Goal: Task Accomplishment & Management: Contribute content

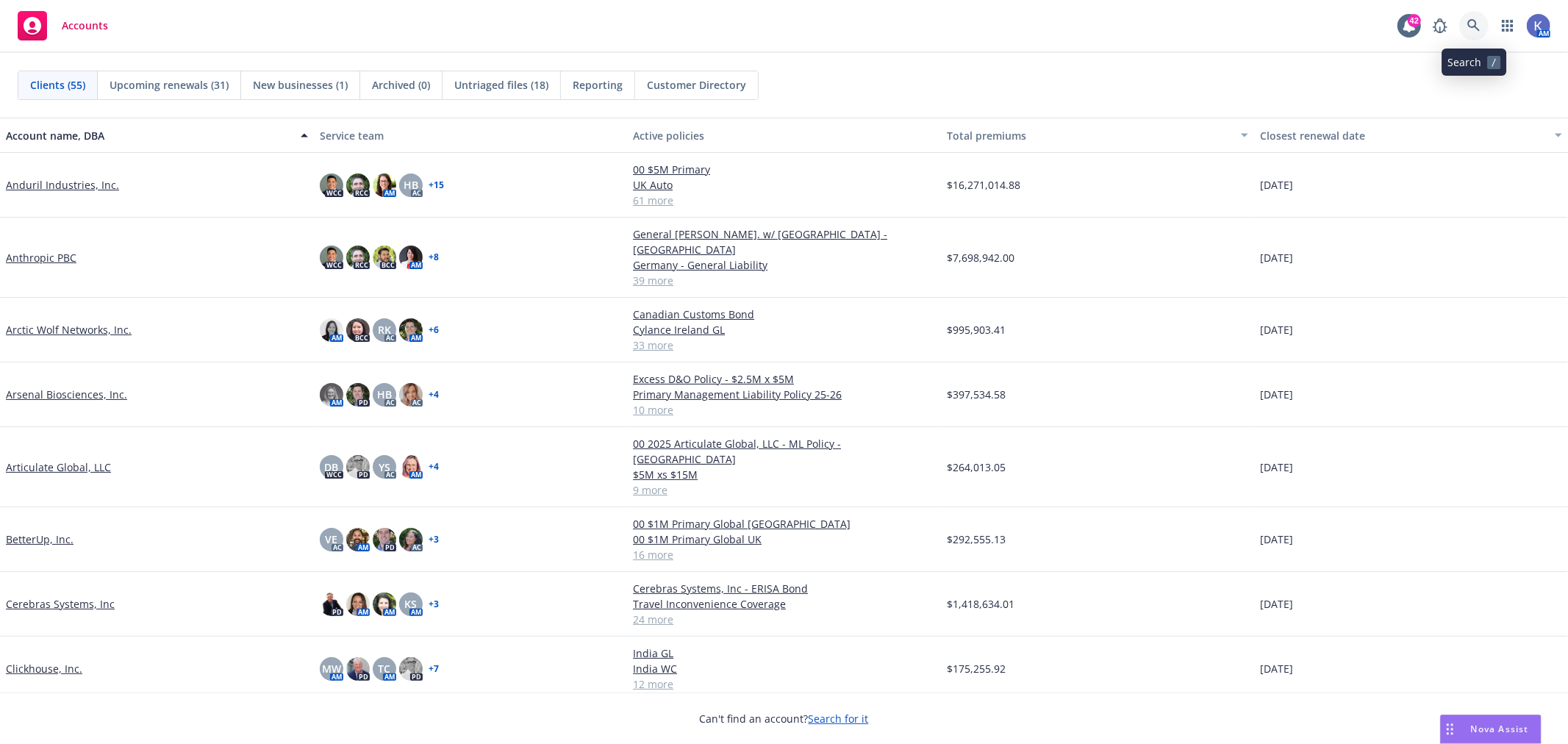
click at [1468, 28] on icon at bounding box center [1474, 26] width 13 height 13
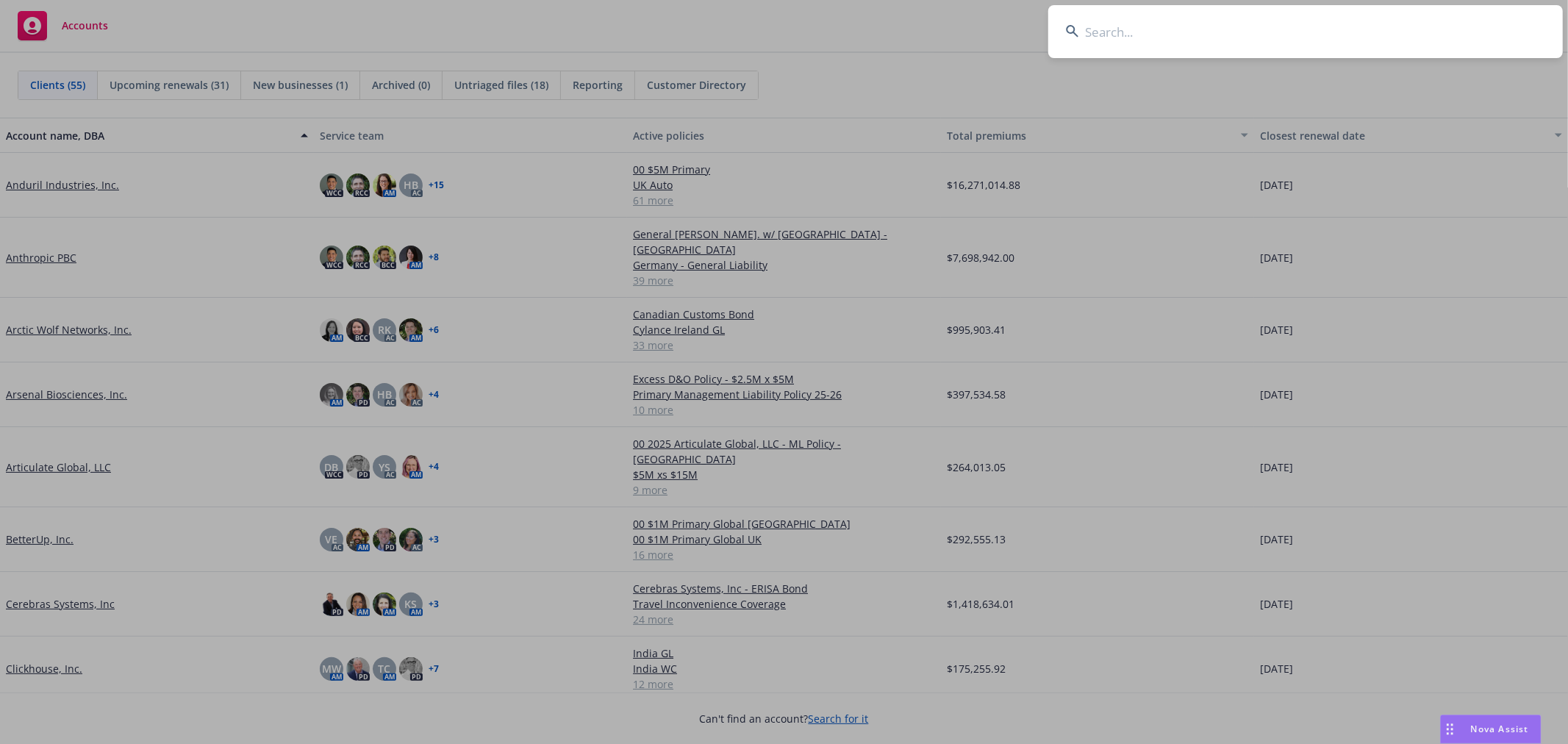
click at [1423, 28] on input at bounding box center [1306, 32] width 515 height 53
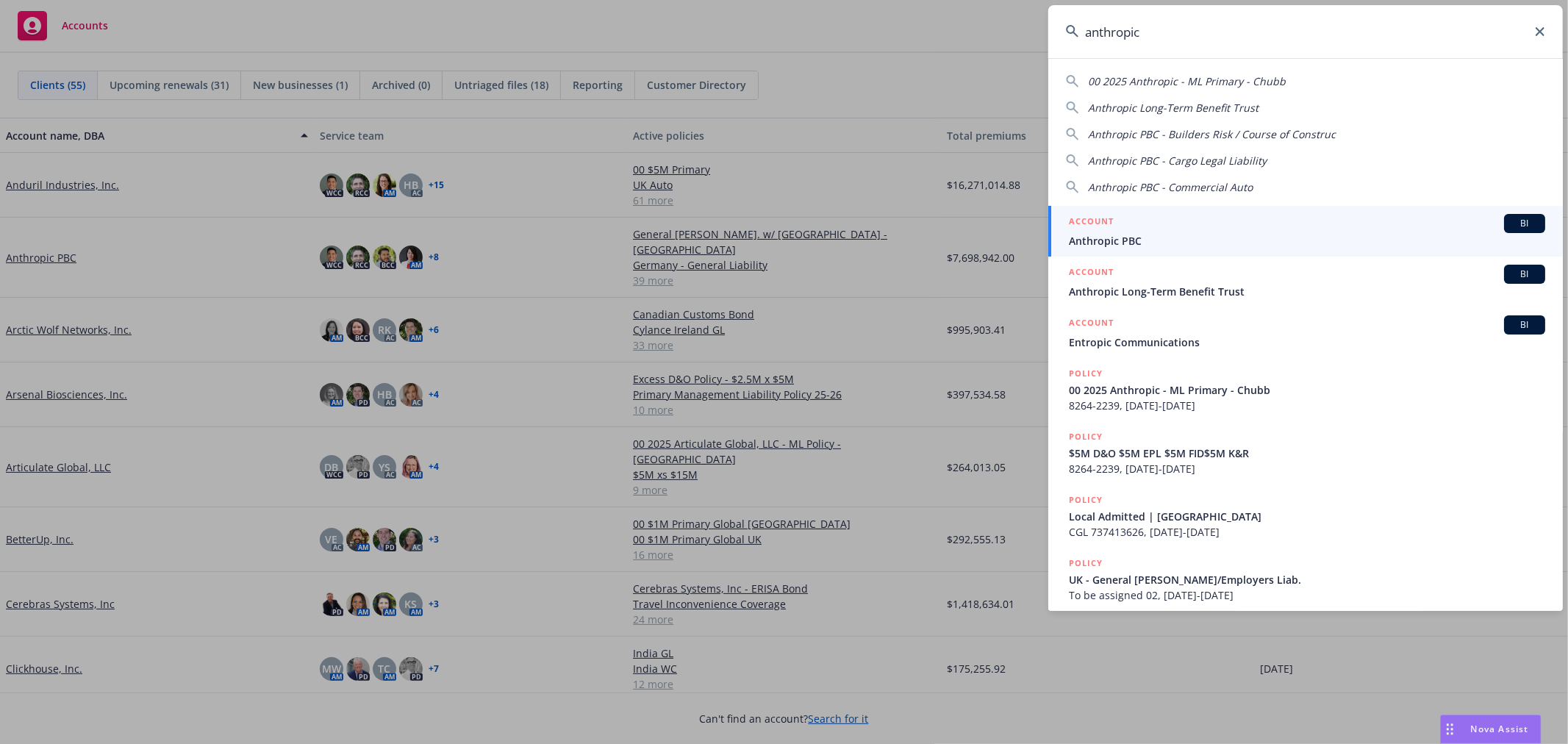
type input "anthropic"
click at [1112, 236] on span "Anthropic PBC" at bounding box center [1307, 241] width 477 height 16
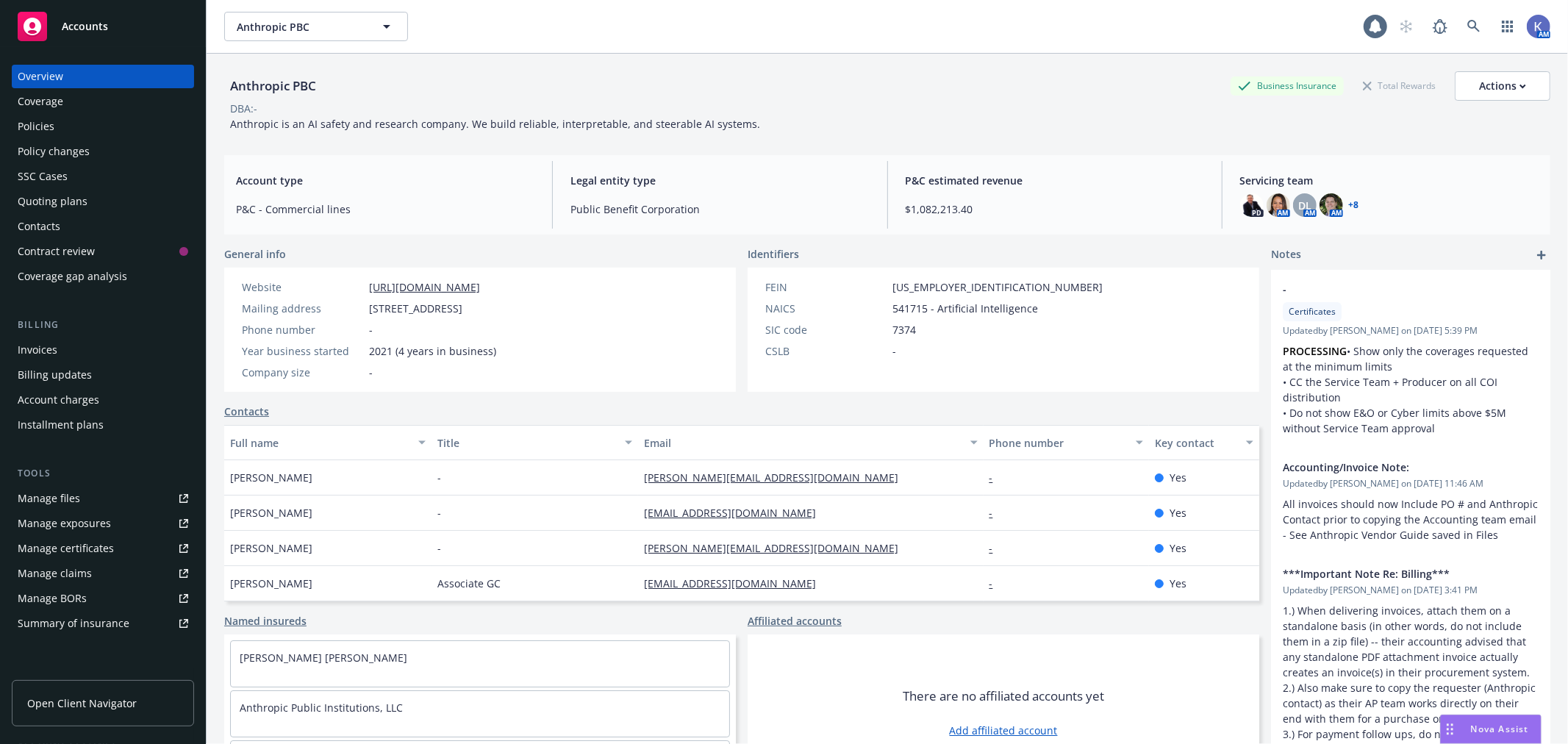
click at [56, 129] on div "Policies" at bounding box center [103, 125] width 171 height 23
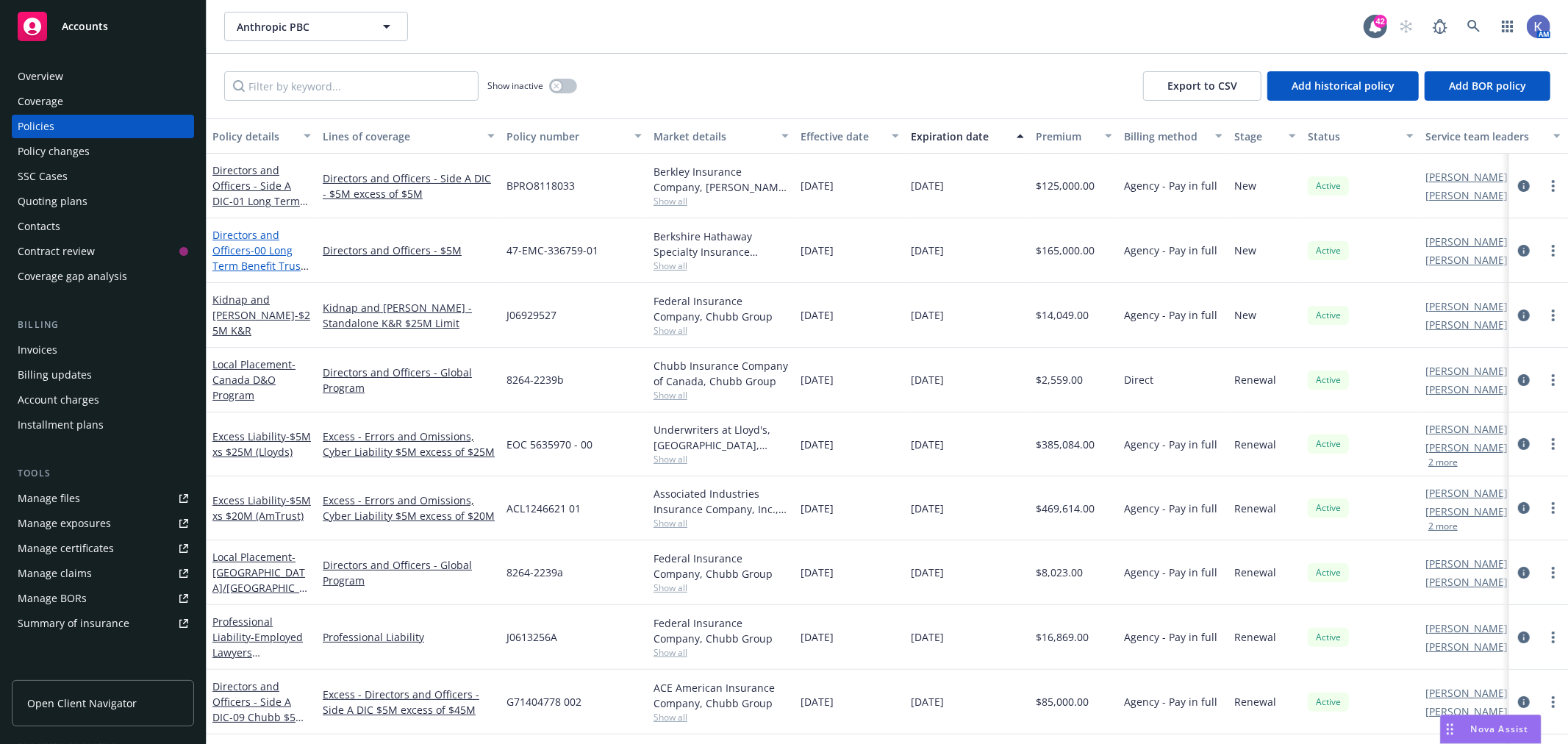
click at [268, 248] on span "- 00 Long Term Benefit Trust $5M D&O" at bounding box center [261, 266] width 97 height 45
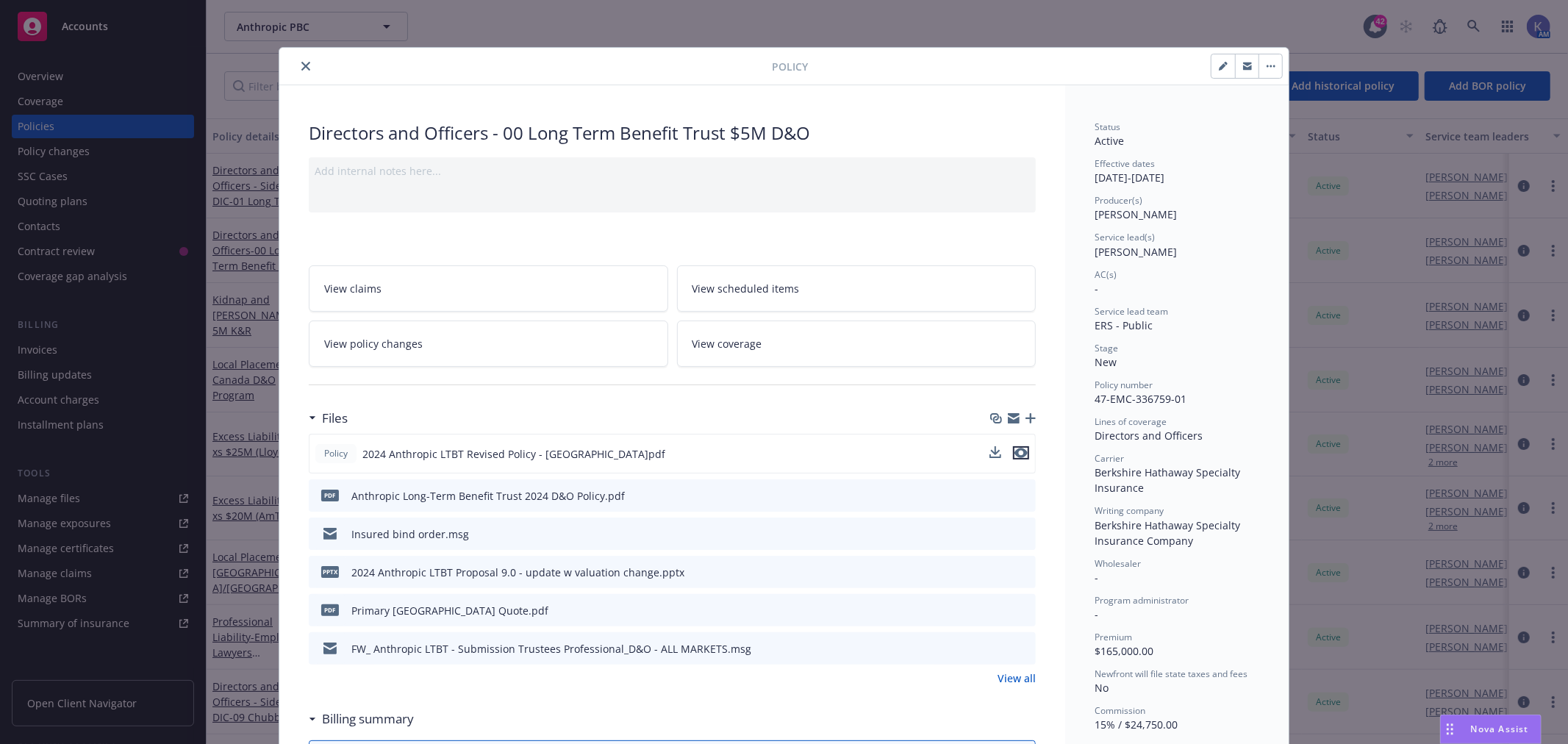
click at [1014, 450] on icon "preview file" at bounding box center [1021, 452] width 13 height 10
click at [302, 69] on icon "close" at bounding box center [306, 65] width 8 height 8
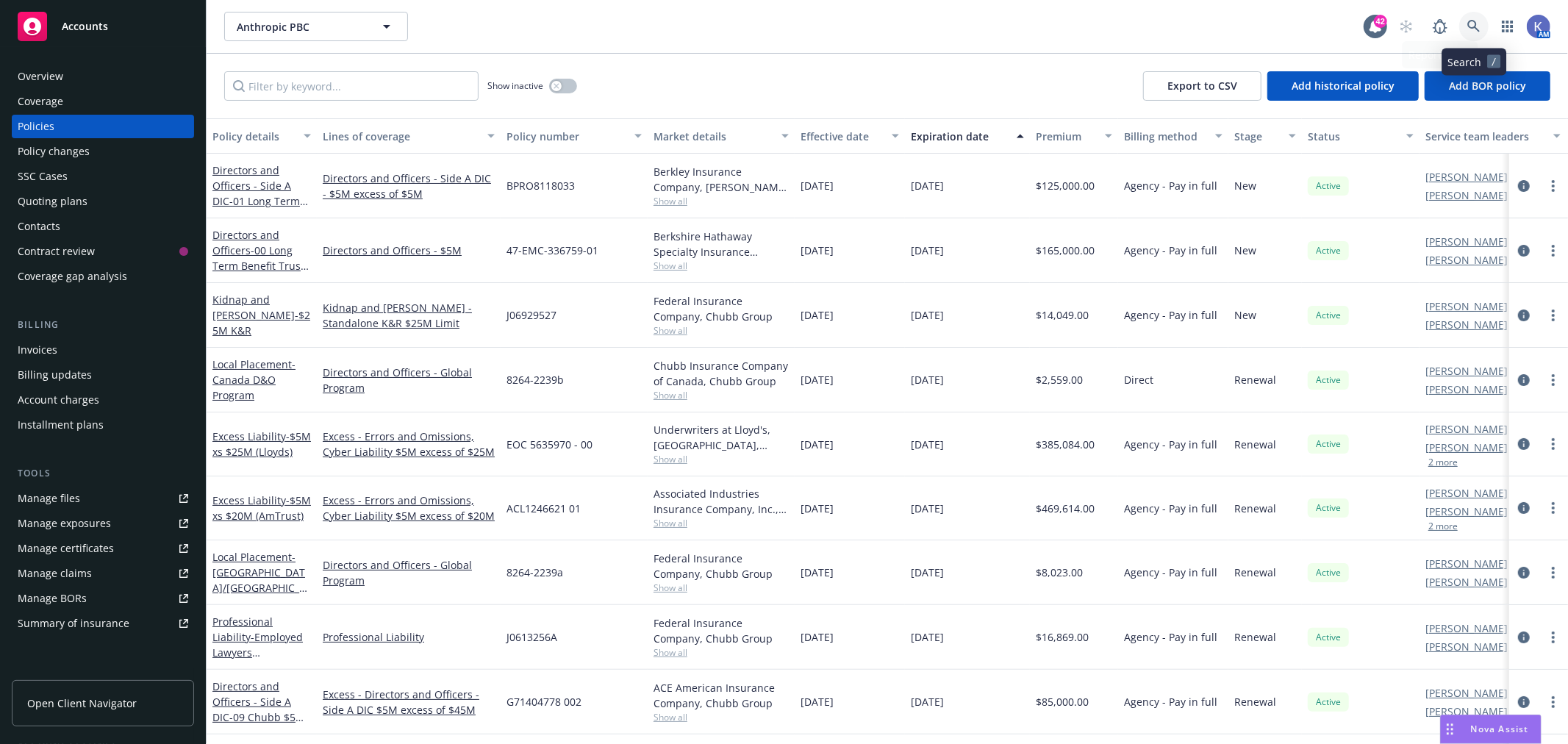
click at [1469, 18] on link at bounding box center [1474, 27] width 30 height 30
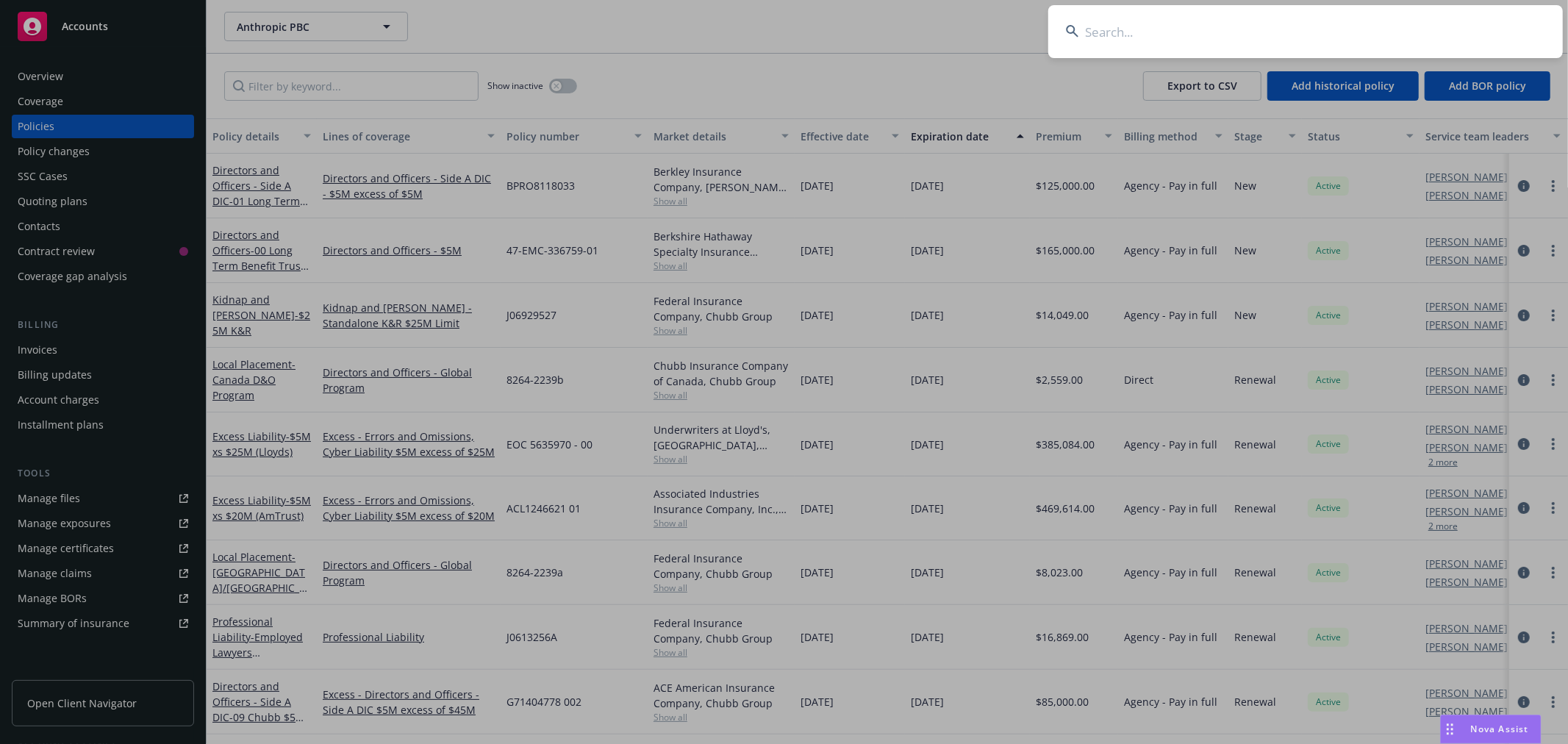
click at [1444, 25] on input at bounding box center [1306, 32] width 515 height 53
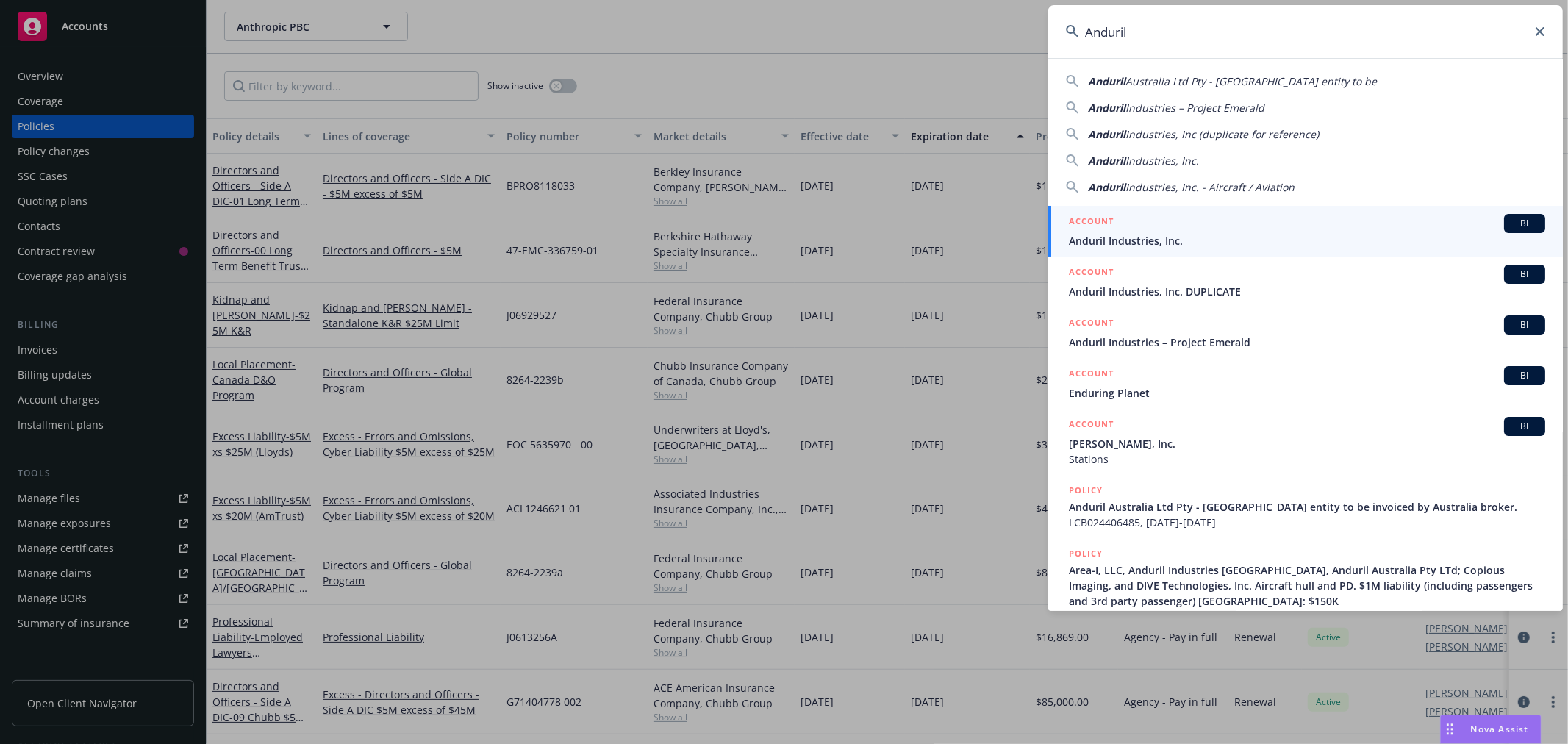
type input "Anduril"
click at [1116, 241] on span "Anduril Industries, Inc." at bounding box center [1307, 241] width 477 height 16
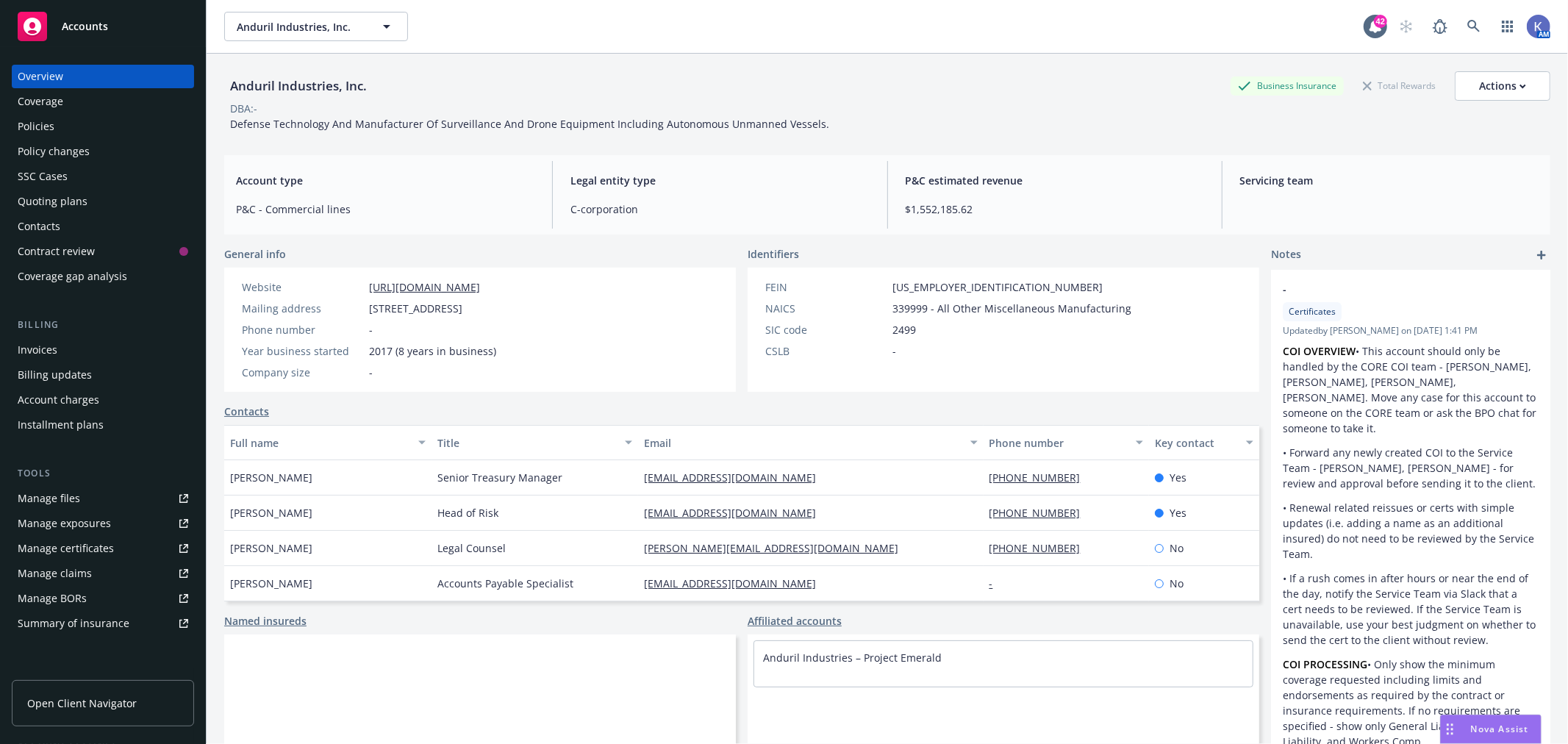
click at [63, 116] on div "Policies" at bounding box center [103, 125] width 171 height 23
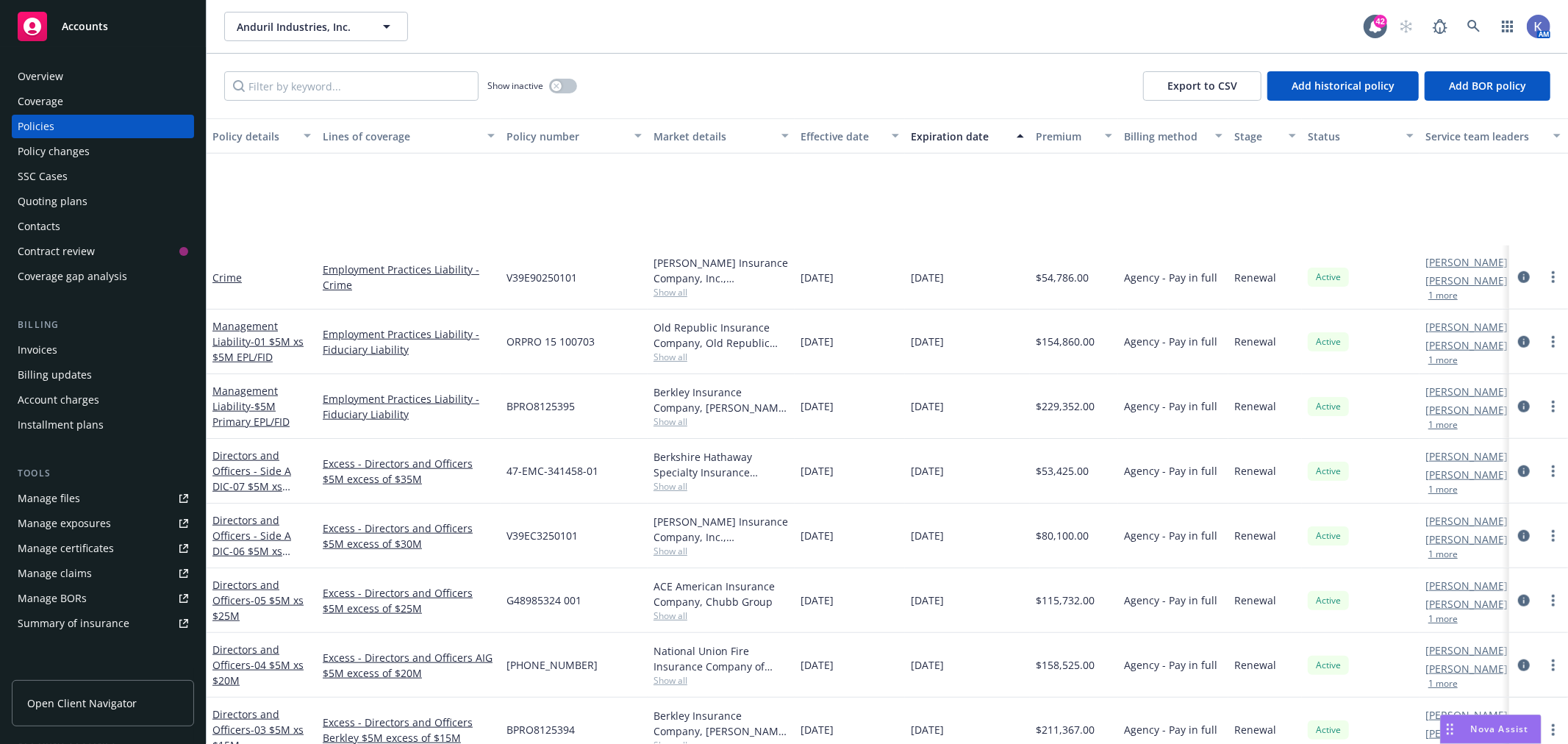
scroll to position [1388, 0]
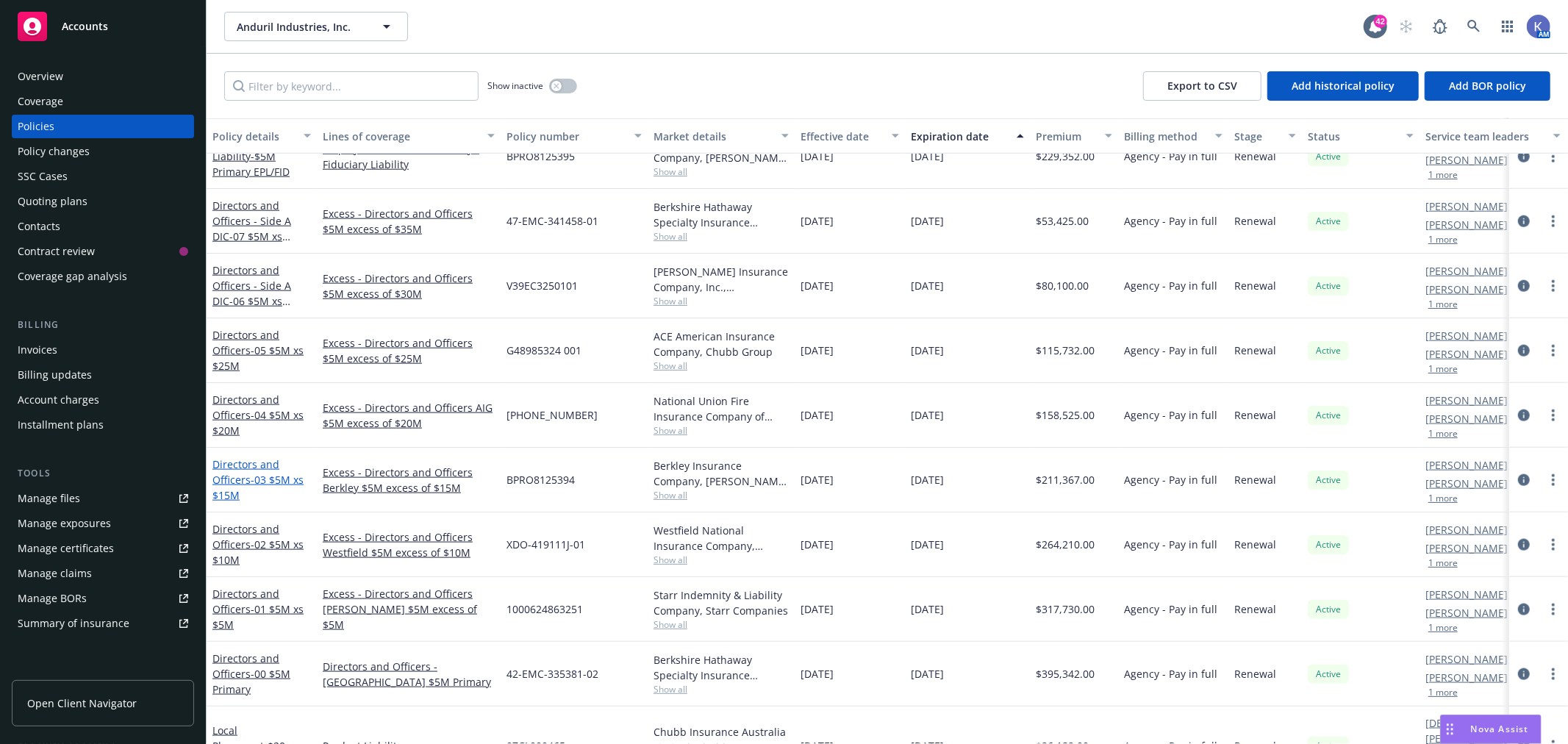
click at [276, 479] on span "- 03 $5M xs $15M" at bounding box center [258, 488] width 91 height 30
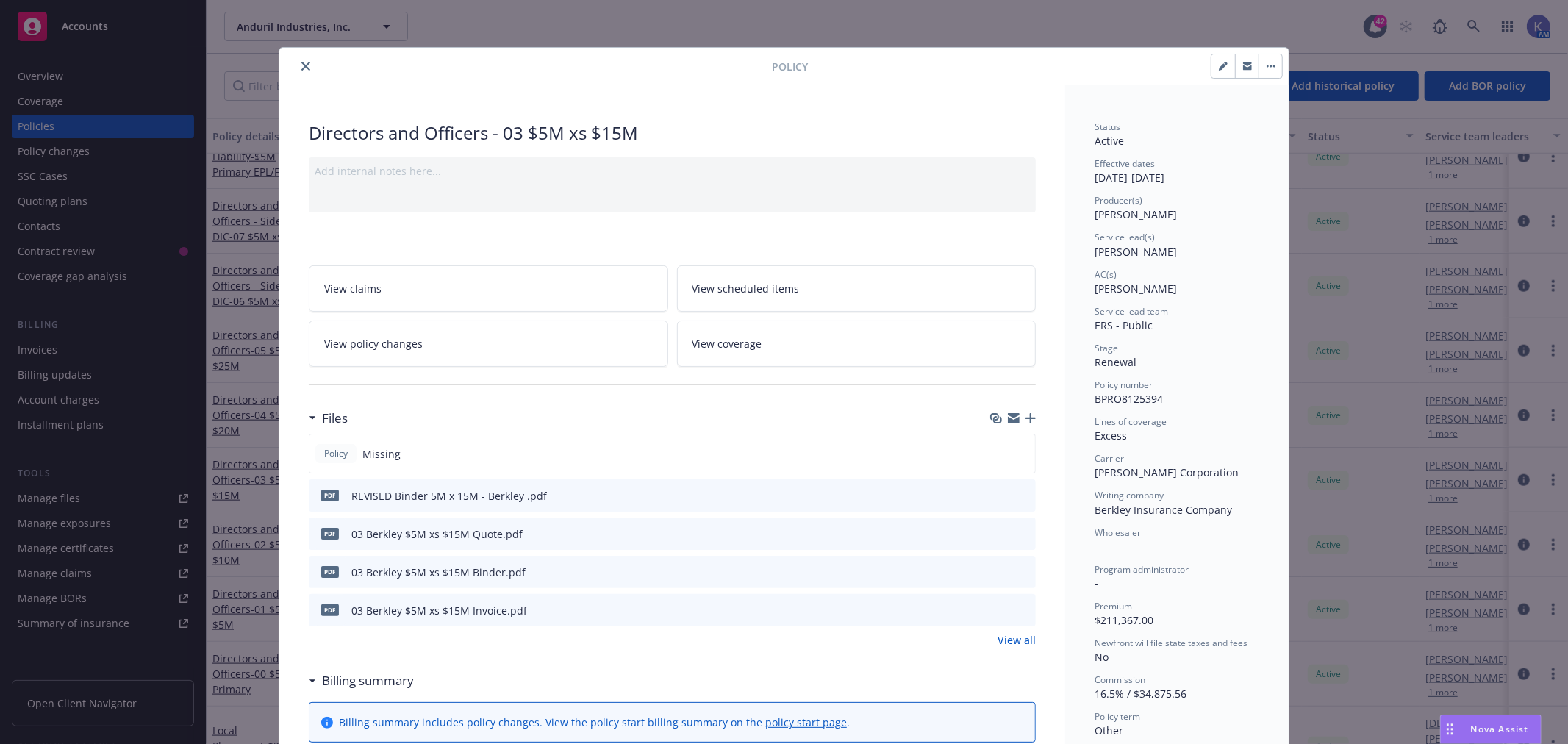
click at [1026, 418] on icon "button" at bounding box center [1030, 418] width 10 height 10
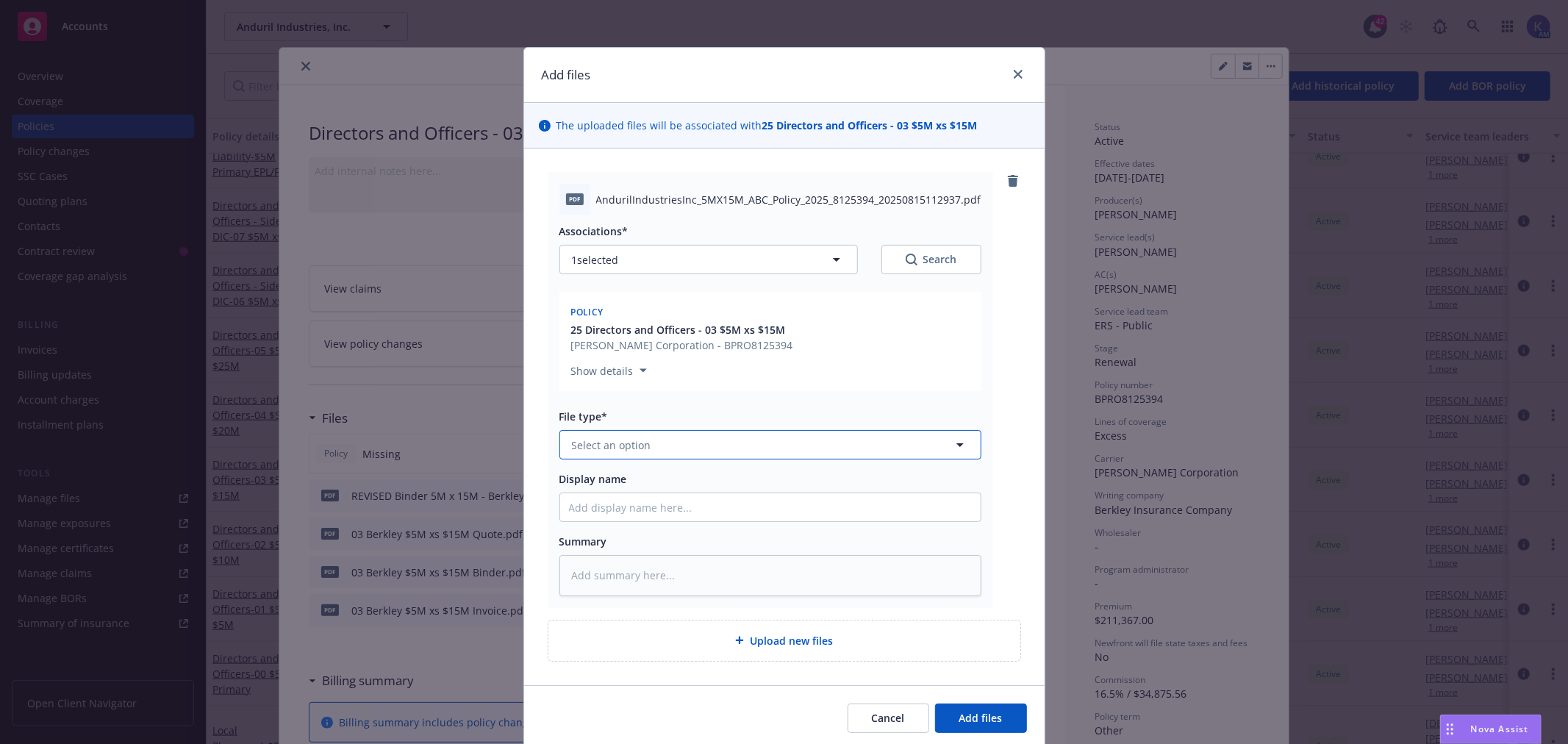
click at [605, 446] on span "Select an option" at bounding box center [611, 445] width 79 height 16
type input "pol"
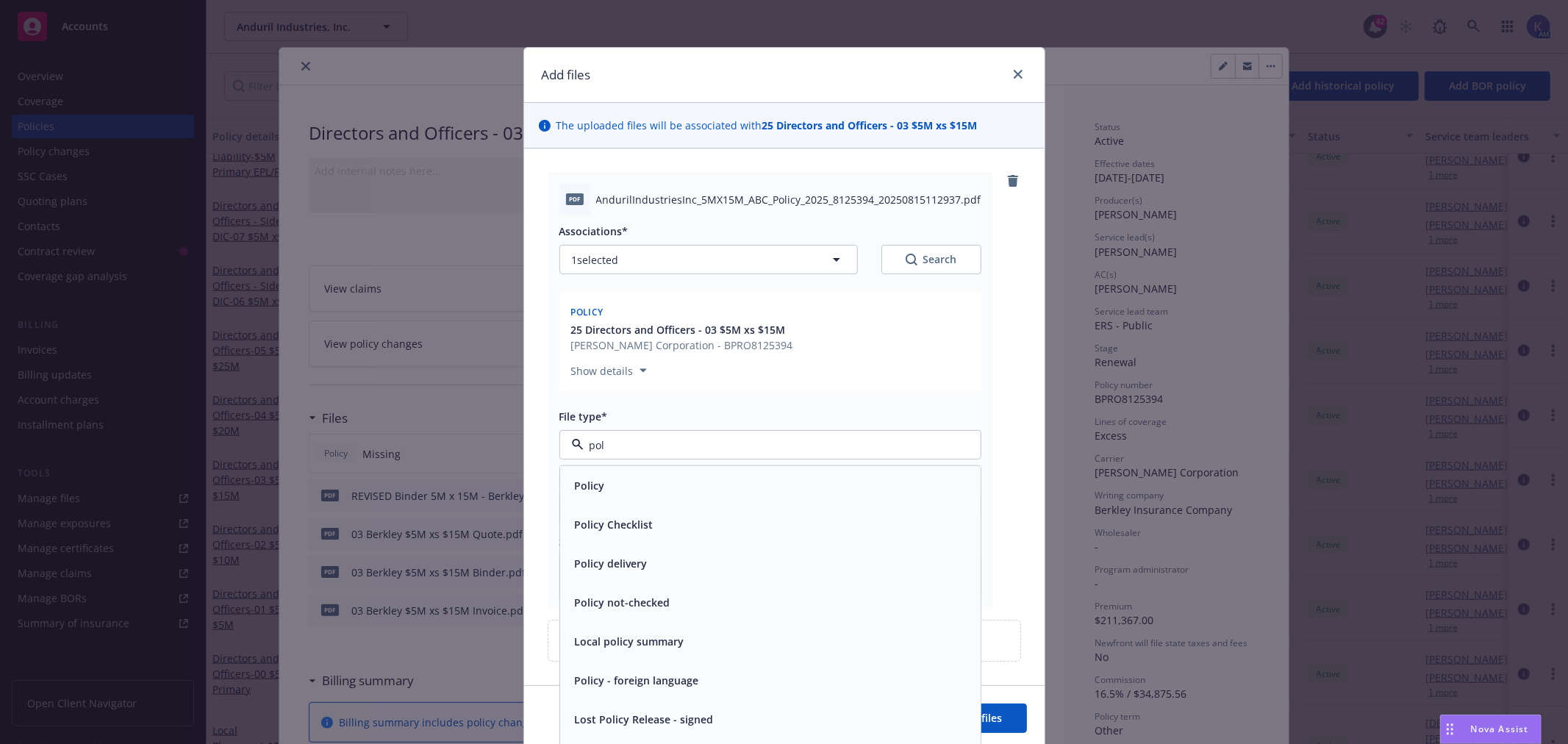
click at [610, 490] on div "Policy" at bounding box center [771, 485] width 403 height 21
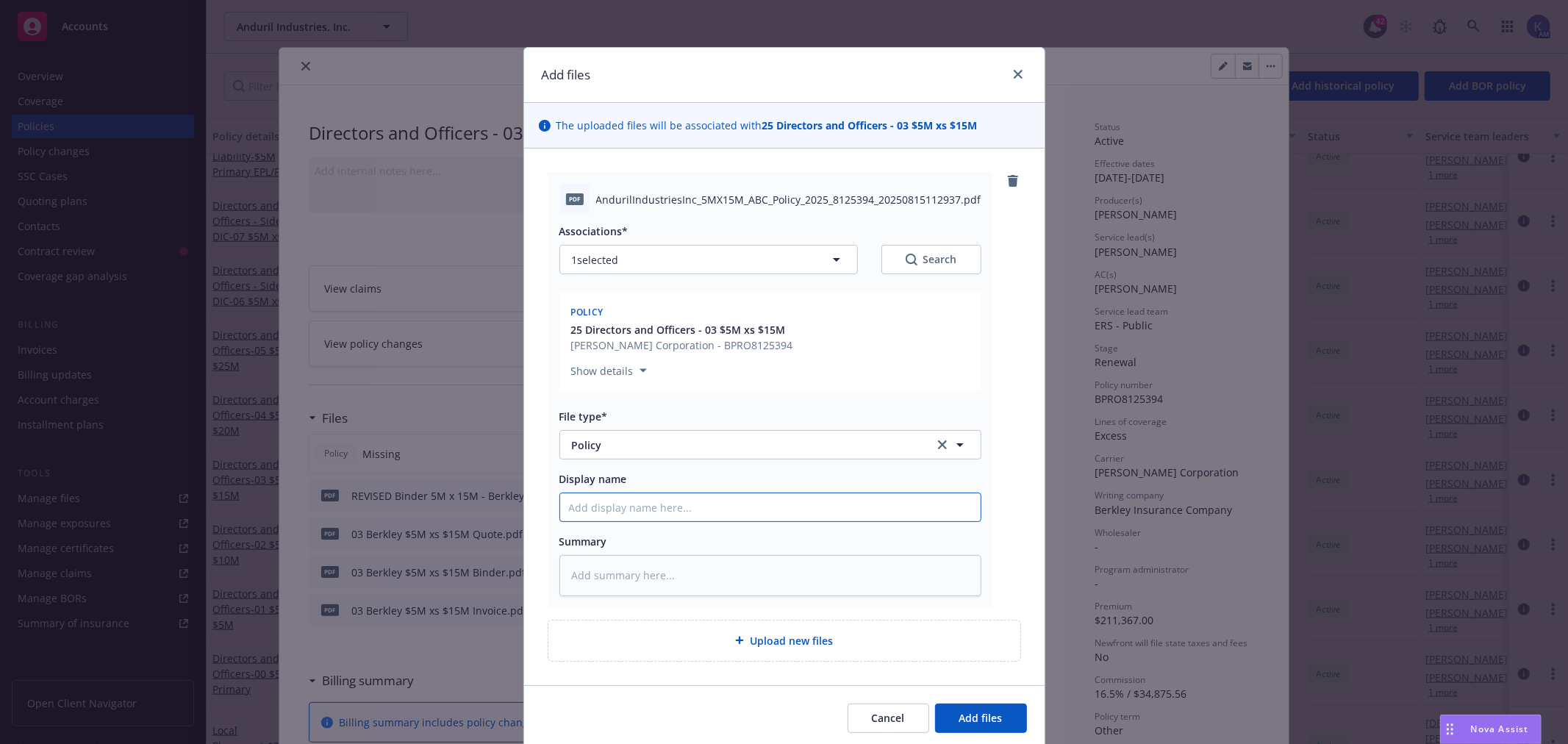
click at [610, 510] on input "Display name" at bounding box center [770, 507] width 421 height 28
type textarea "x"
type input "0"
type textarea "x"
type input "03"
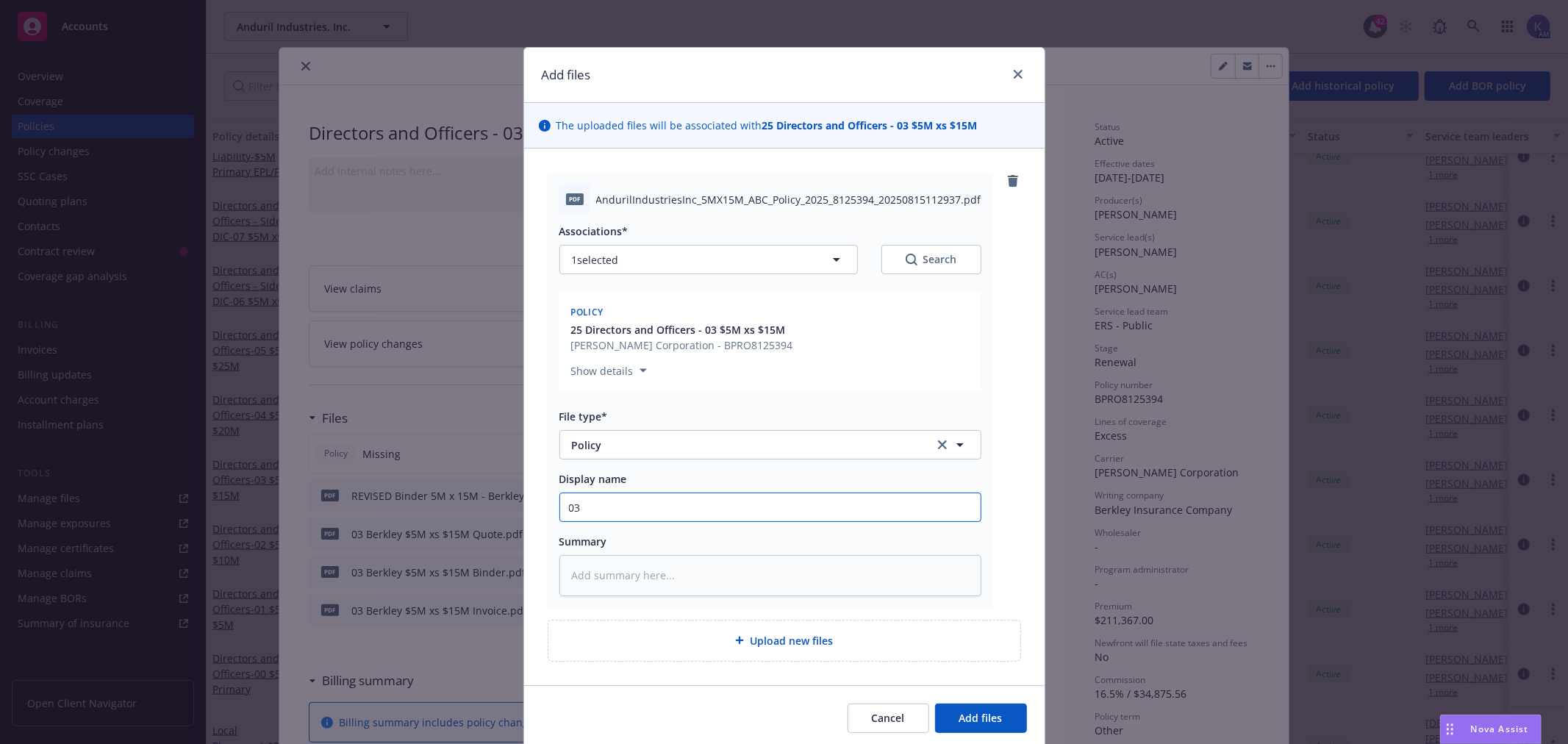
type textarea "x"
type input "03"
type textarea "x"
type input "03 2"
type textarea "x"
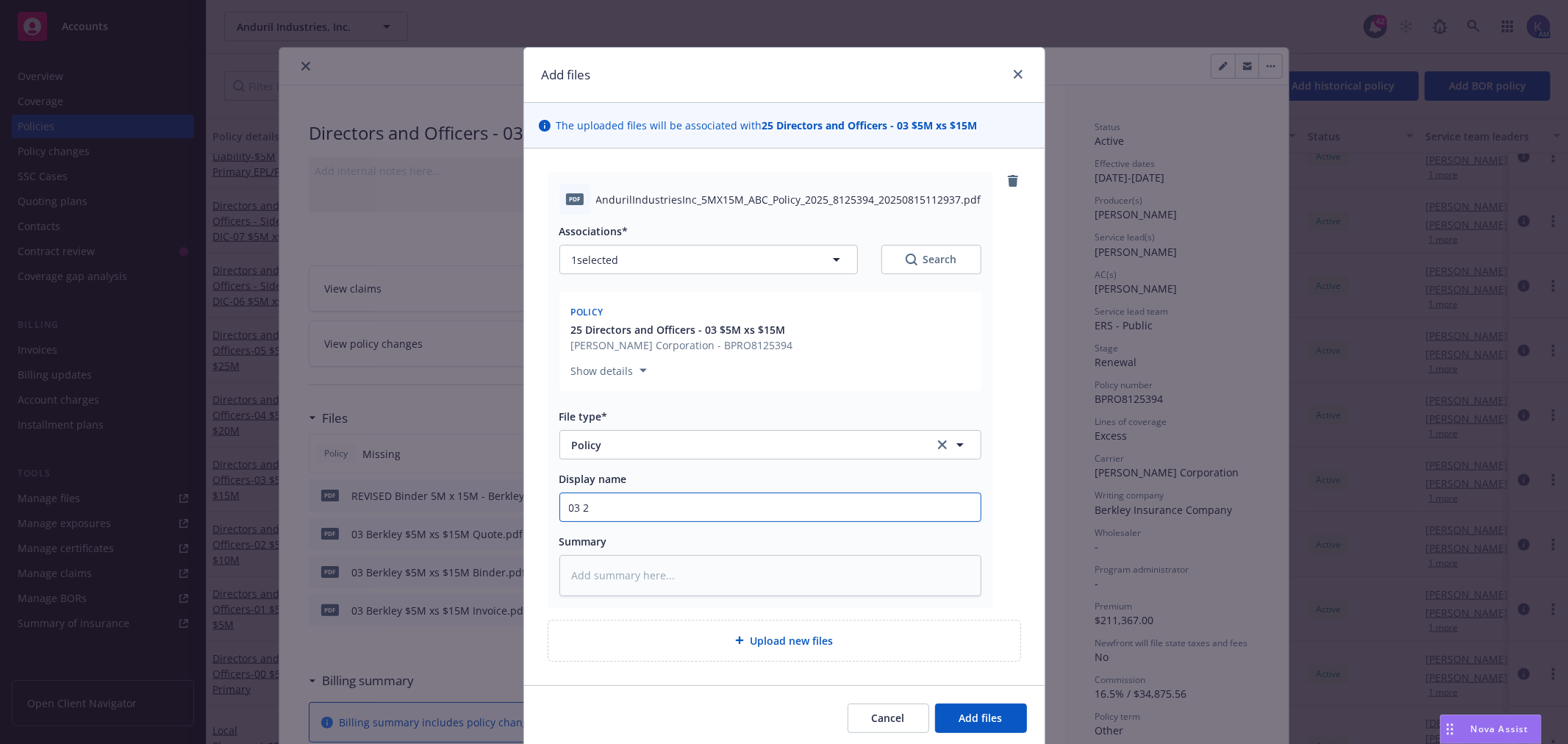
type input "03 20"
type textarea "x"
type input "03 202"
type textarea "x"
type input "03 2025"
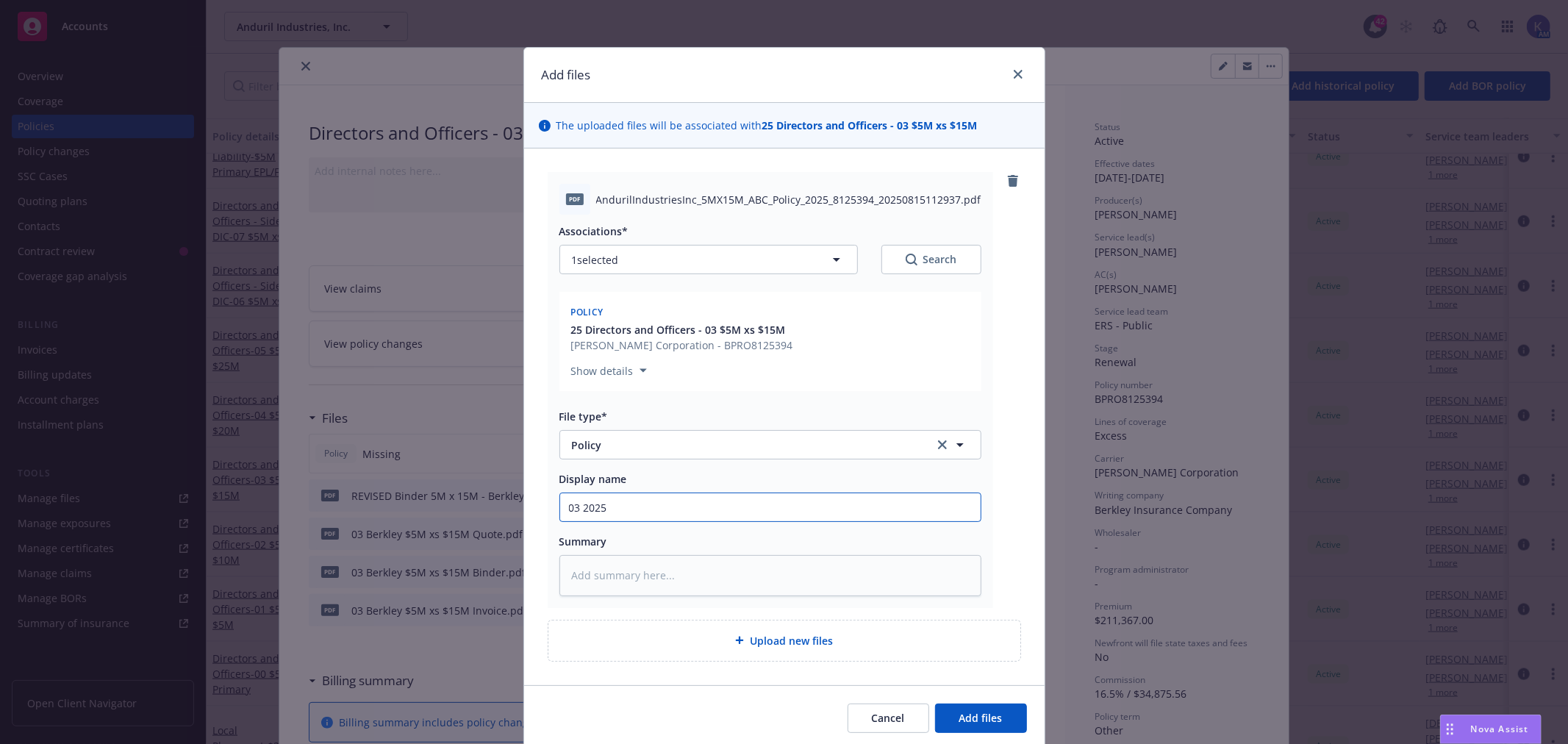
type textarea "x"
type input "03 2025"
type textarea "x"
type input "03 2025 A"
type textarea "x"
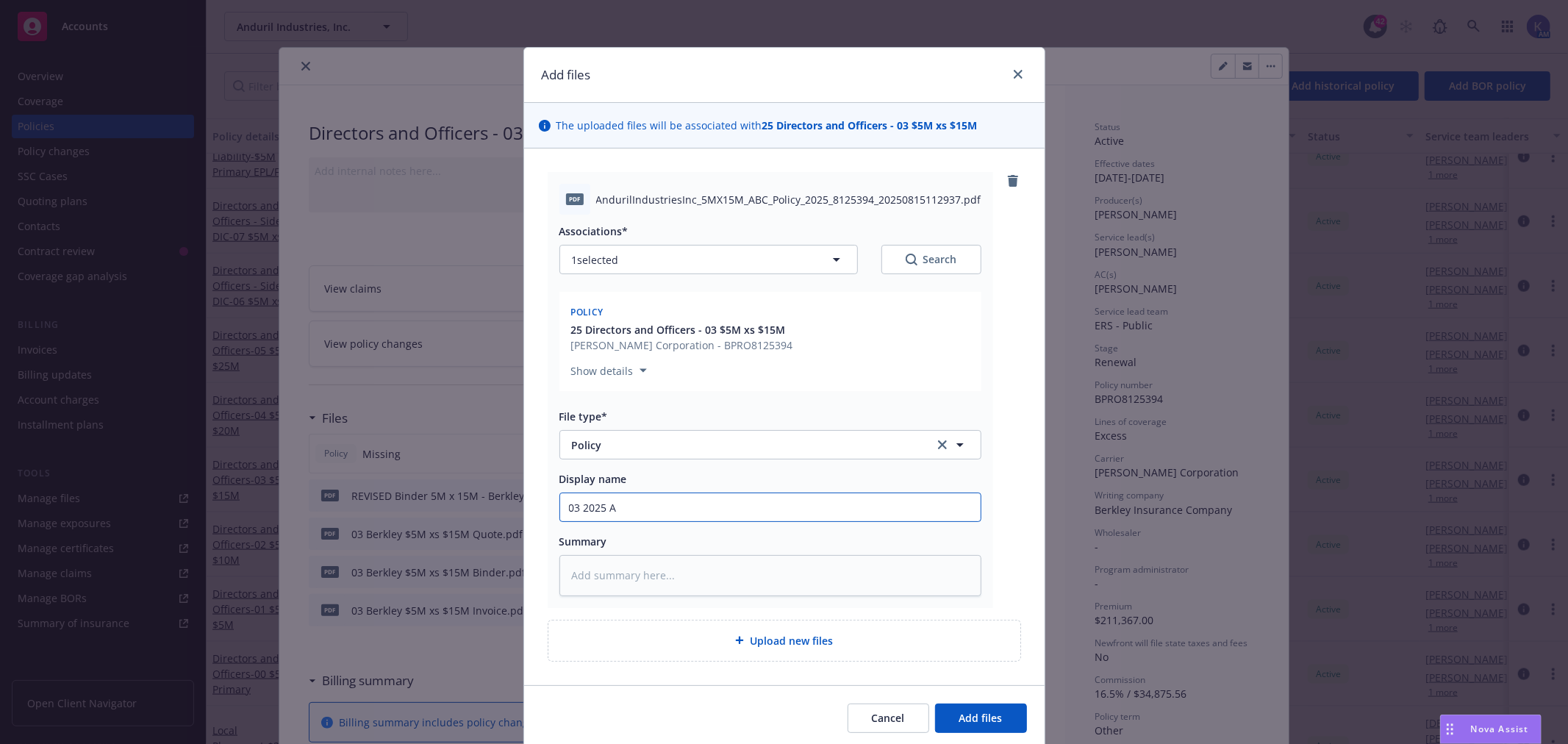
type input "03 2025 An"
type textarea "x"
type input "03 2025 And"
type textarea "x"
type input "03 2025 Andu"
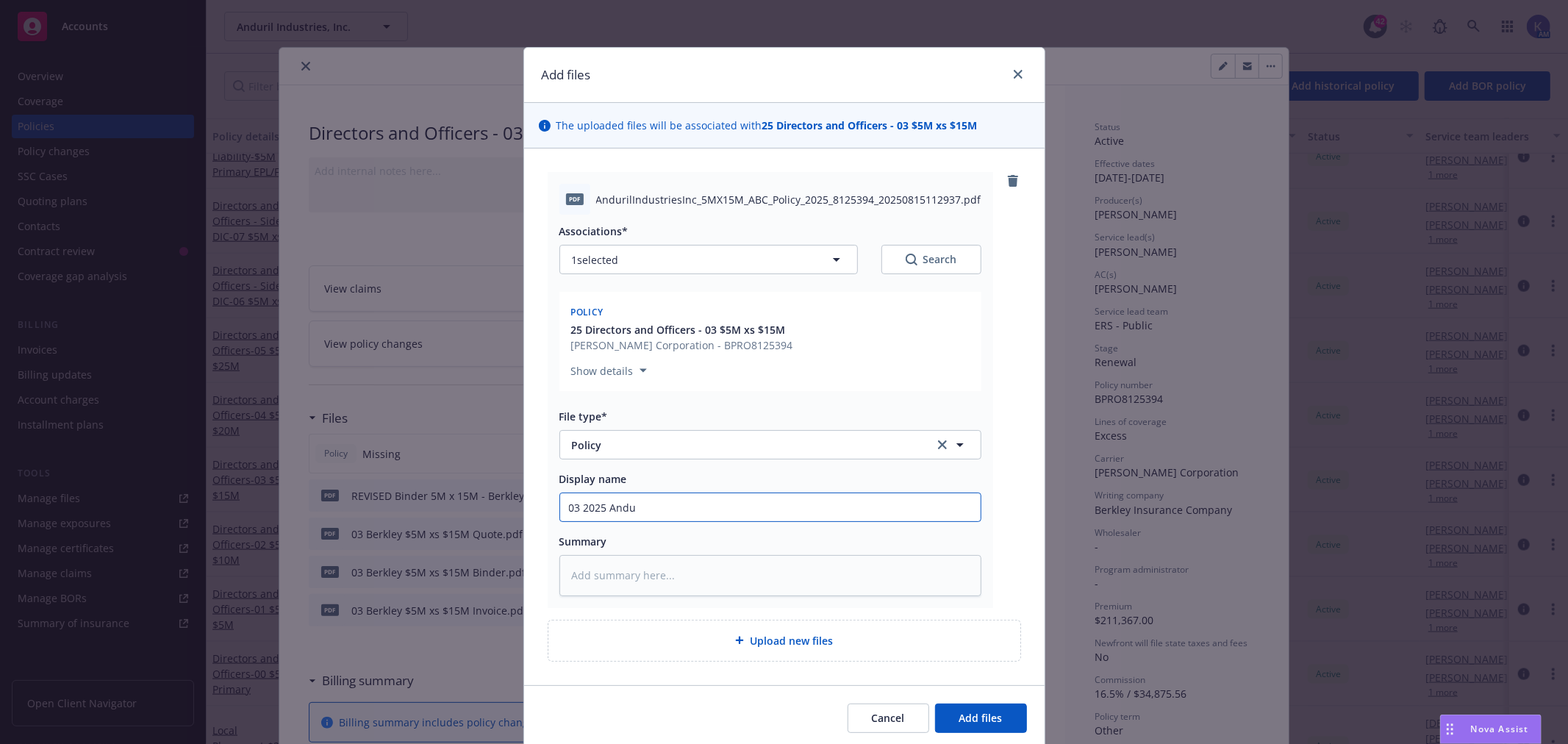
type textarea "x"
type input "03 2025 Andur"
type textarea "x"
type input "03 2025 Anduri"
type textarea "x"
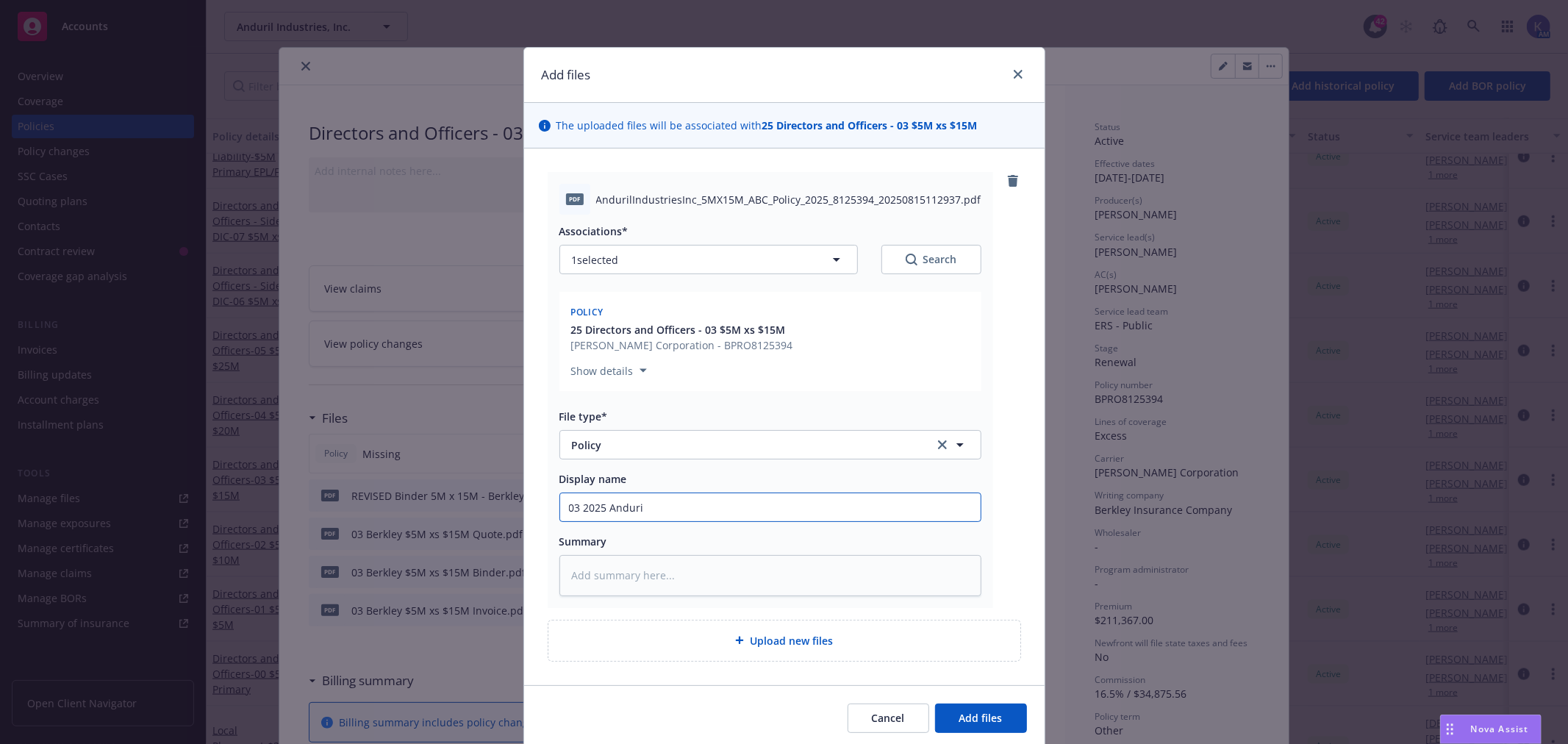
type input "03 2025 Anduril"
type textarea "x"
type input "03 2025 Anduril"
type textarea "x"
type input "03 2025 Anduril -"
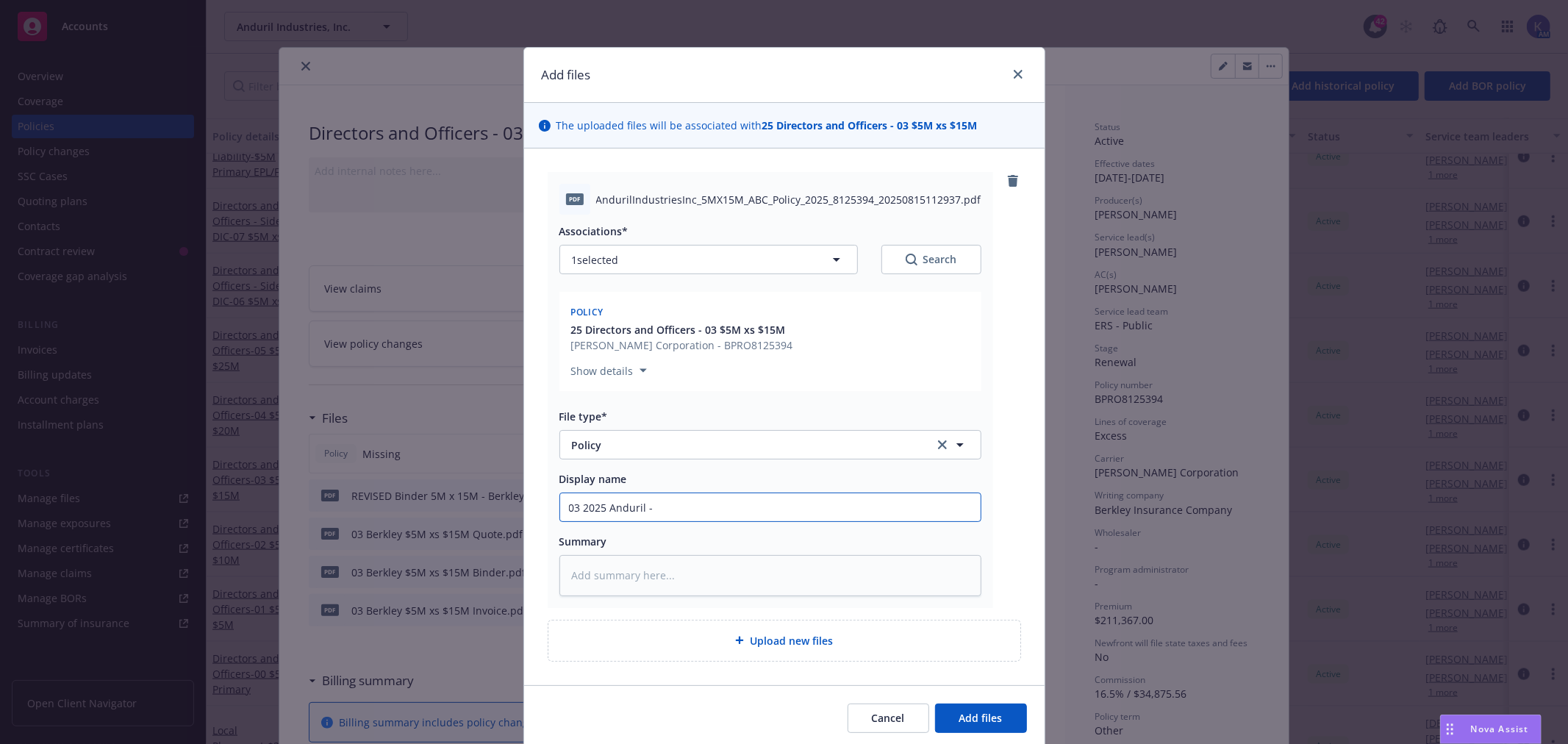
type textarea "x"
type input "03 2025 Anduril -"
type textarea "x"
type input "03 2025 Anduril - 5"
type textarea "x"
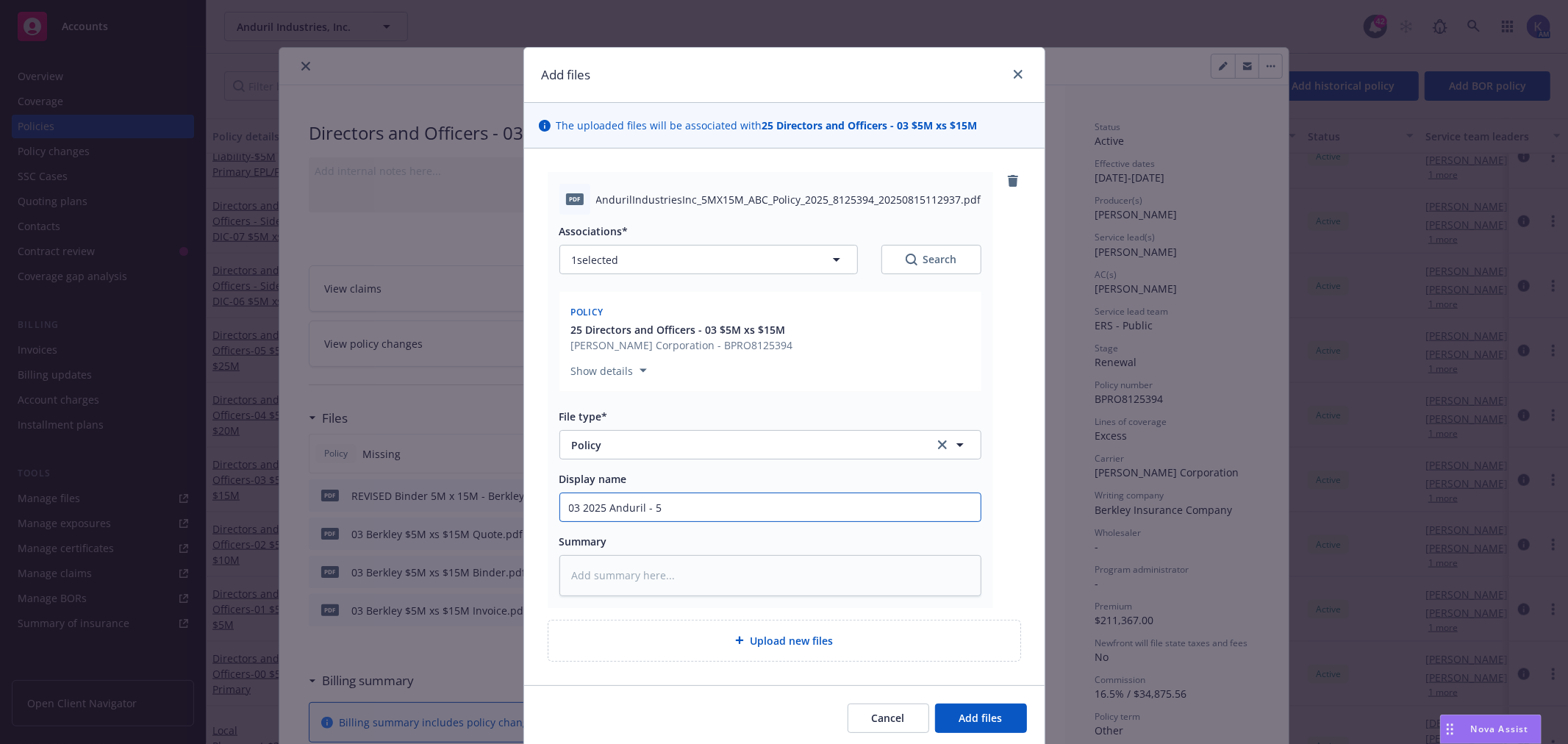
type input "03 2025 Anduril - 5x"
type textarea "x"
type input "03 2025 Anduril - 5x1"
type textarea "x"
type input "03 2025 Anduril - 5x15"
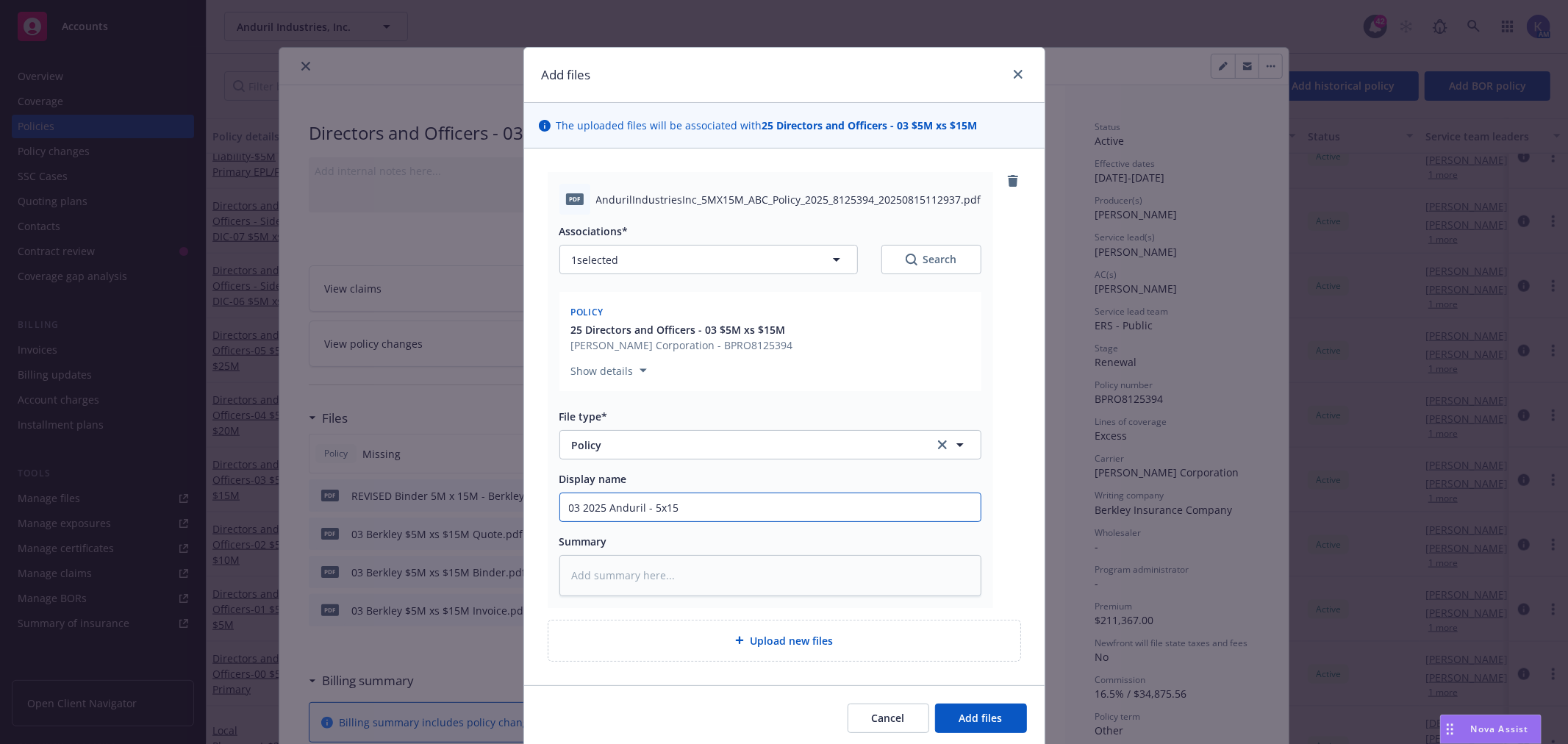
type textarea "x"
type input "03 2025 Anduril - 5x15"
type textarea "x"
type input "03 2025 Anduril - 5x15 P"
type textarea "x"
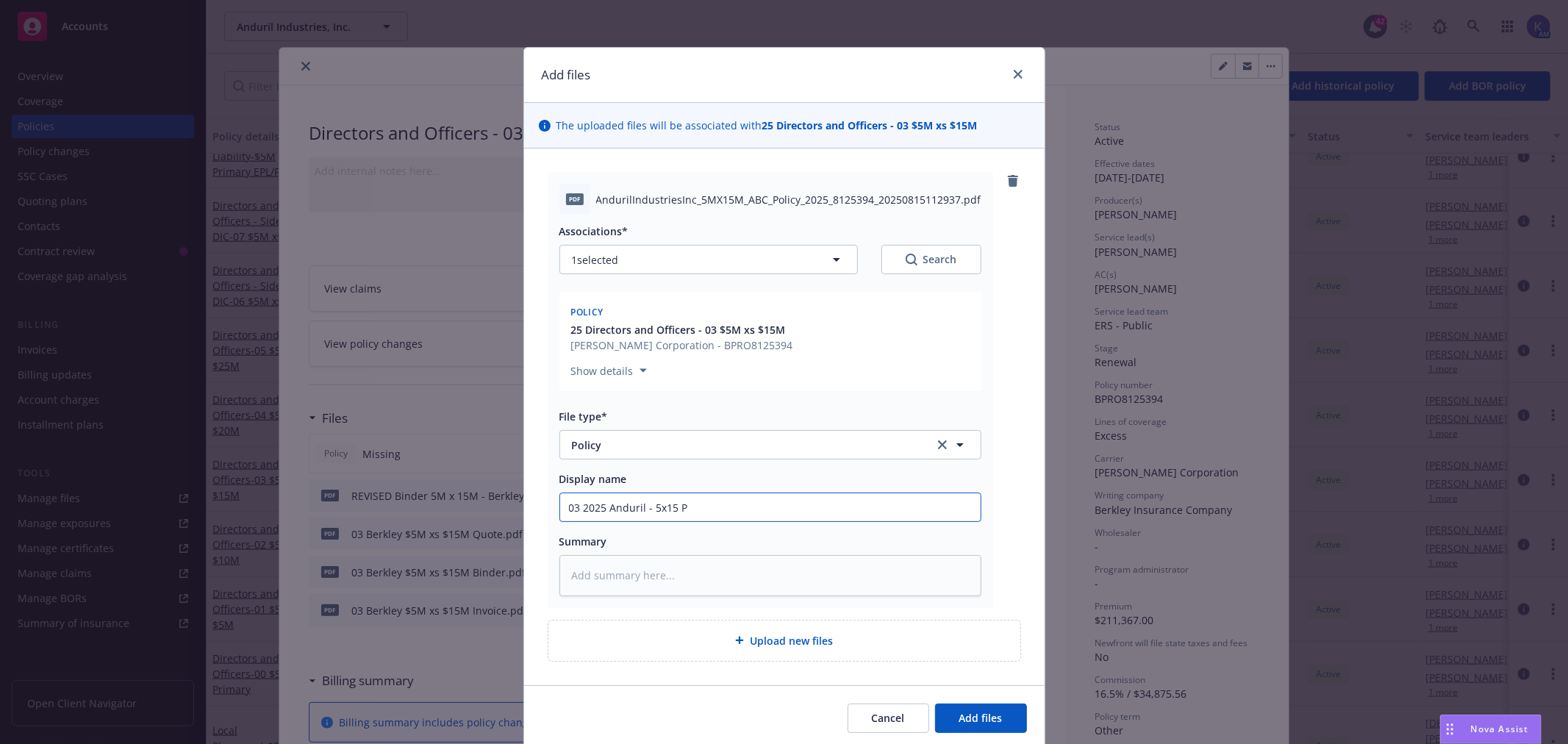
type input "03 2025 Anduril - 5x15 Po"
type textarea "x"
type input "03 2025 Anduril - 5x15 Pol"
type textarea "x"
type input "03 2025 Anduril - 5x15 Poli"
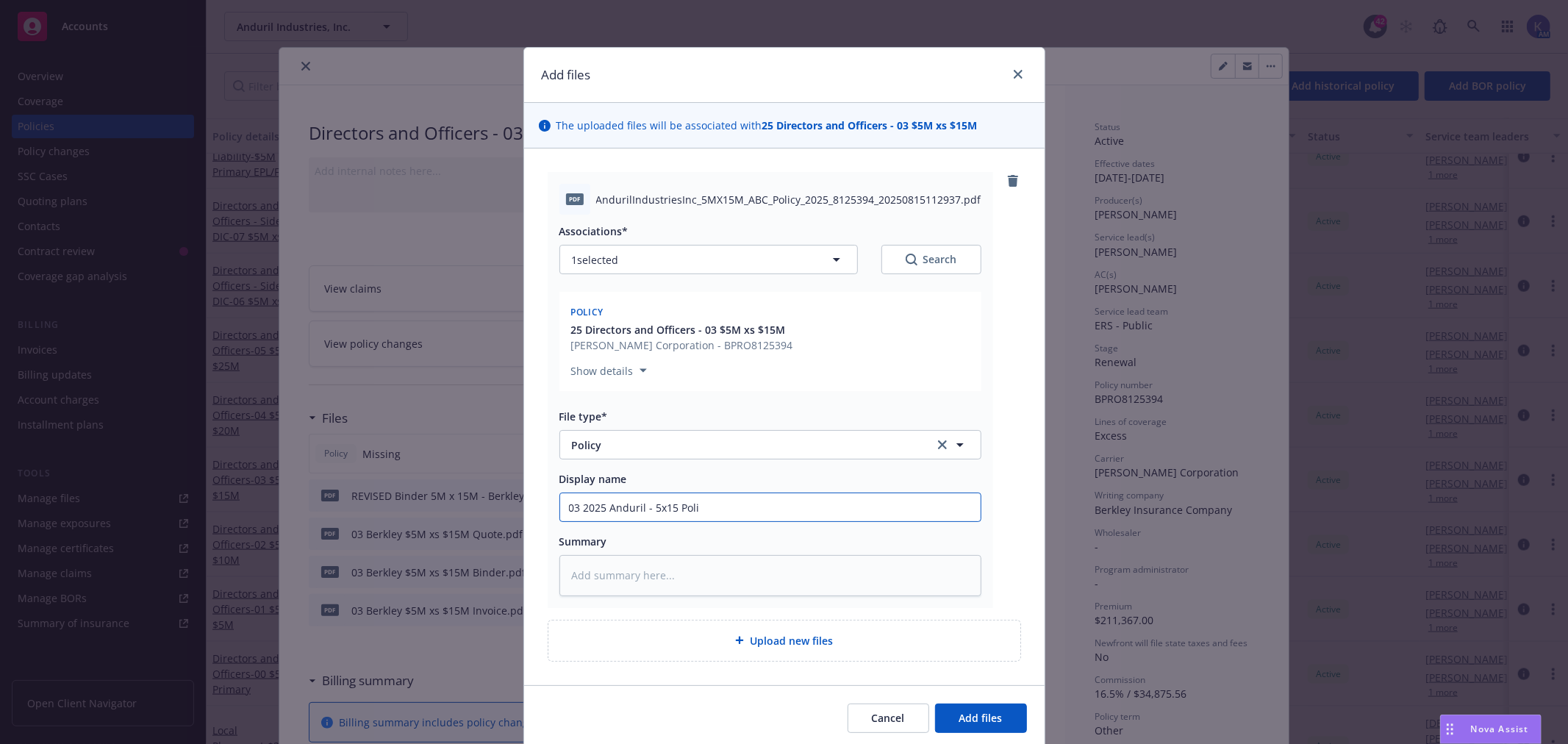
type textarea "x"
type input "03 2025 Anduril - 5x15 Policy"
type textarea "x"
type input "03 2025 Anduril - 5x15 Policy"
type textarea "x"
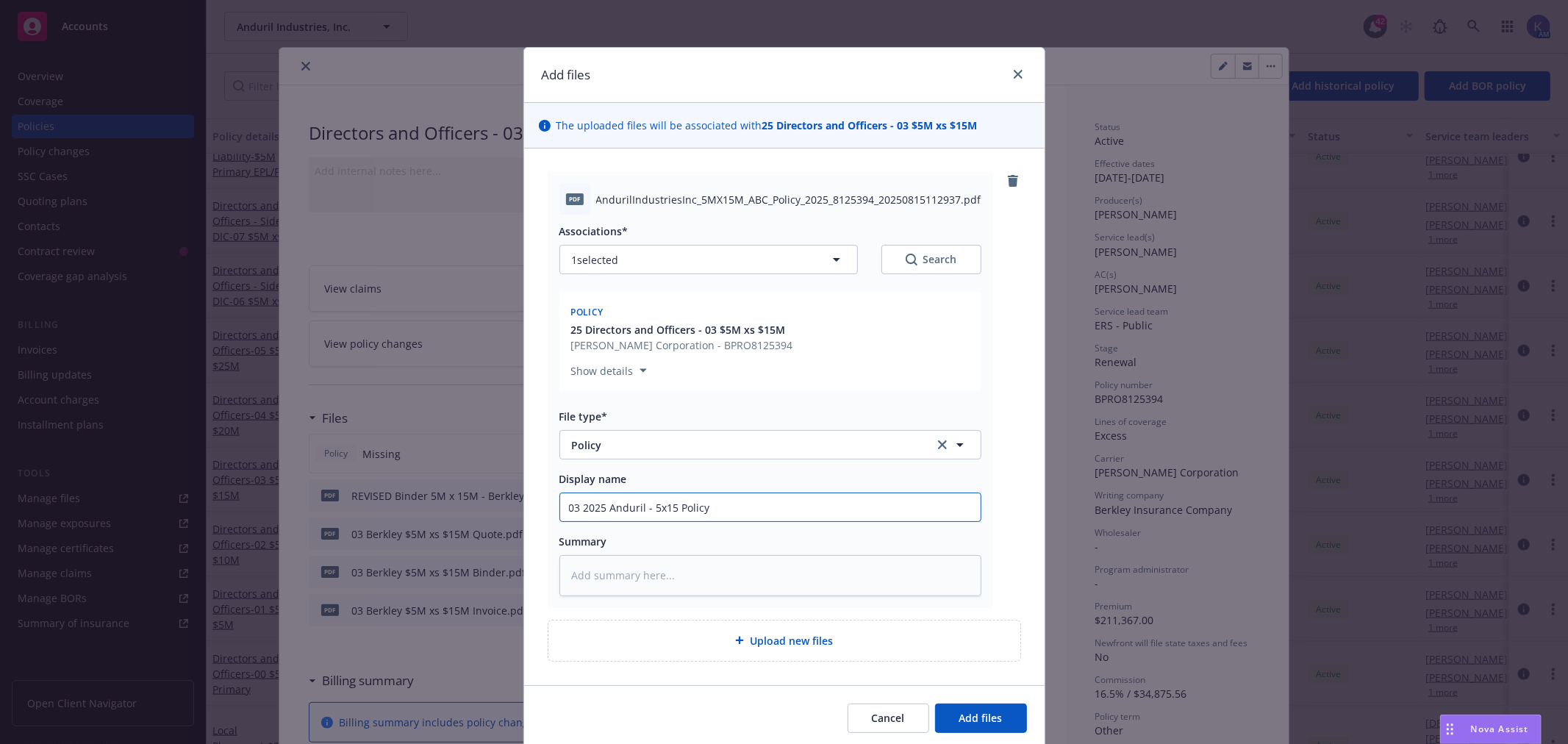
type input "03 2025 Anduril - 5x15 Policy -"
type textarea "x"
type input "03 2025 Anduril - 5x15 Policy -"
type textarea "x"
type input "03 2025 Anduril - 5x15 Policy - B"
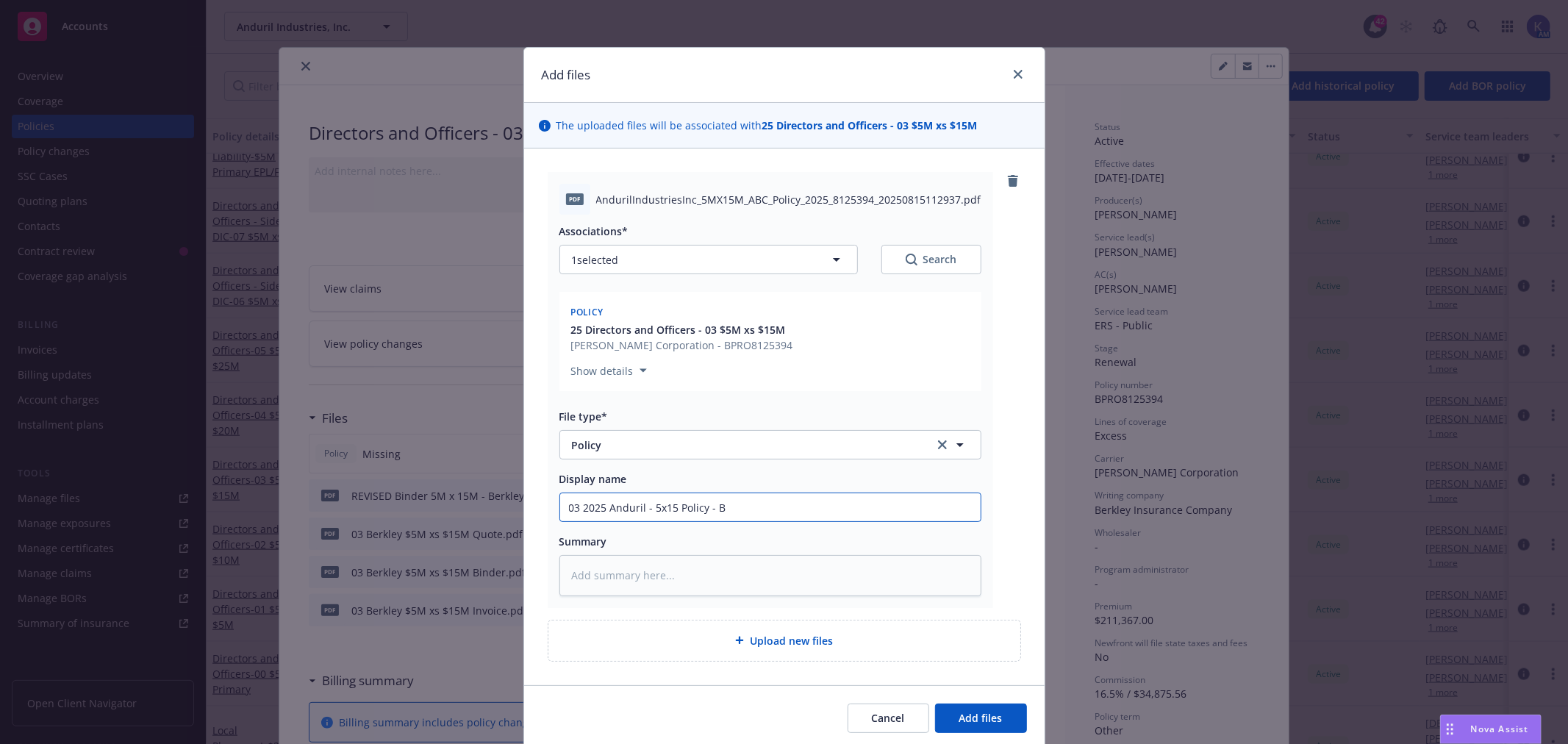
type textarea "x"
type input "03 2025 Anduril - 5x15 Policy - Be"
type textarea "x"
type input "03 2025 Anduril - 5x15 Policy - Ber"
type textarea "x"
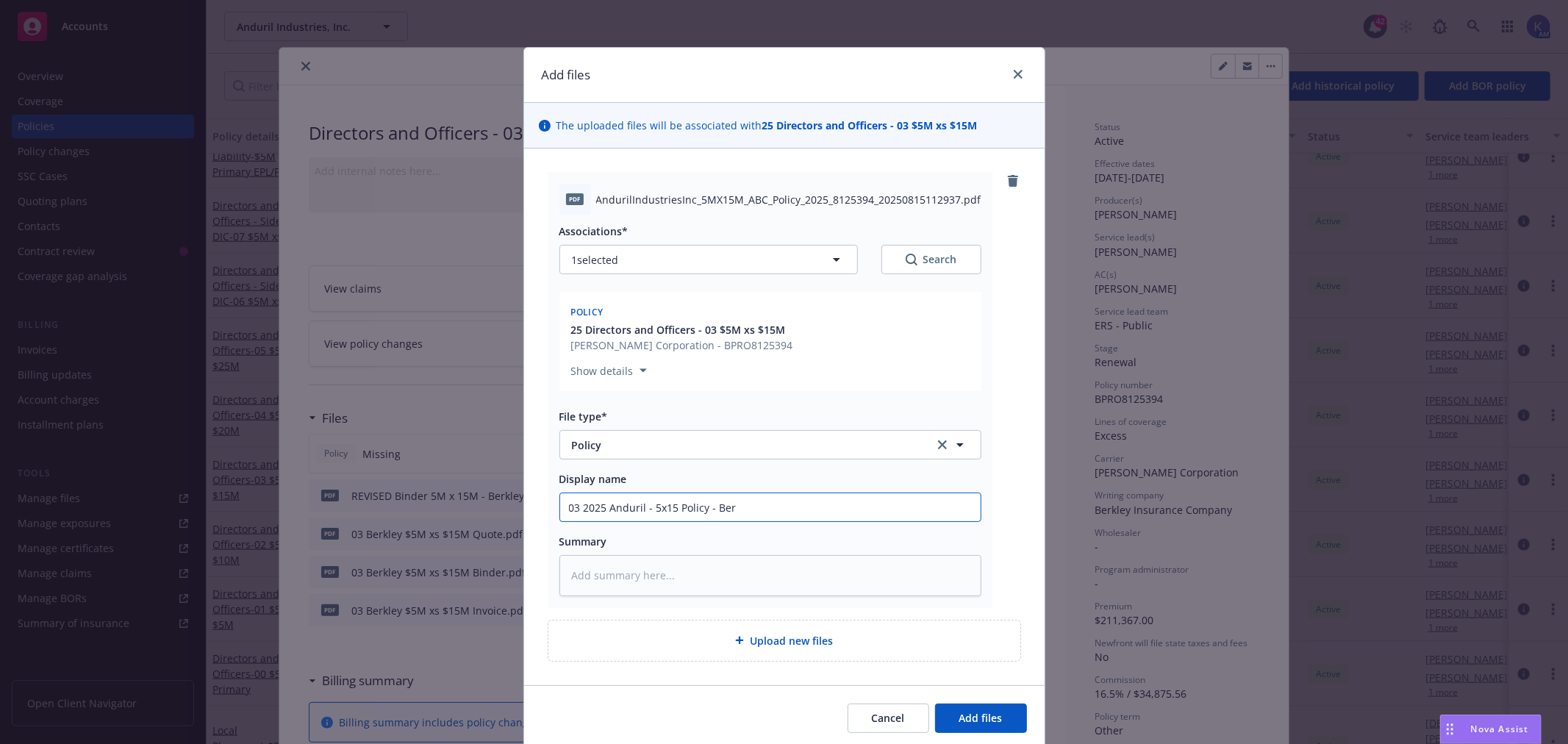
type input "03 2025 Anduril - 5x15 Policy - [PERSON_NAME]"
type textarea "x"
type input "03 2025 Anduril - 5x15 Policy - Berkl"
type textarea "x"
type input "03 2025 Anduril - 5x15 Policy - Berkle"
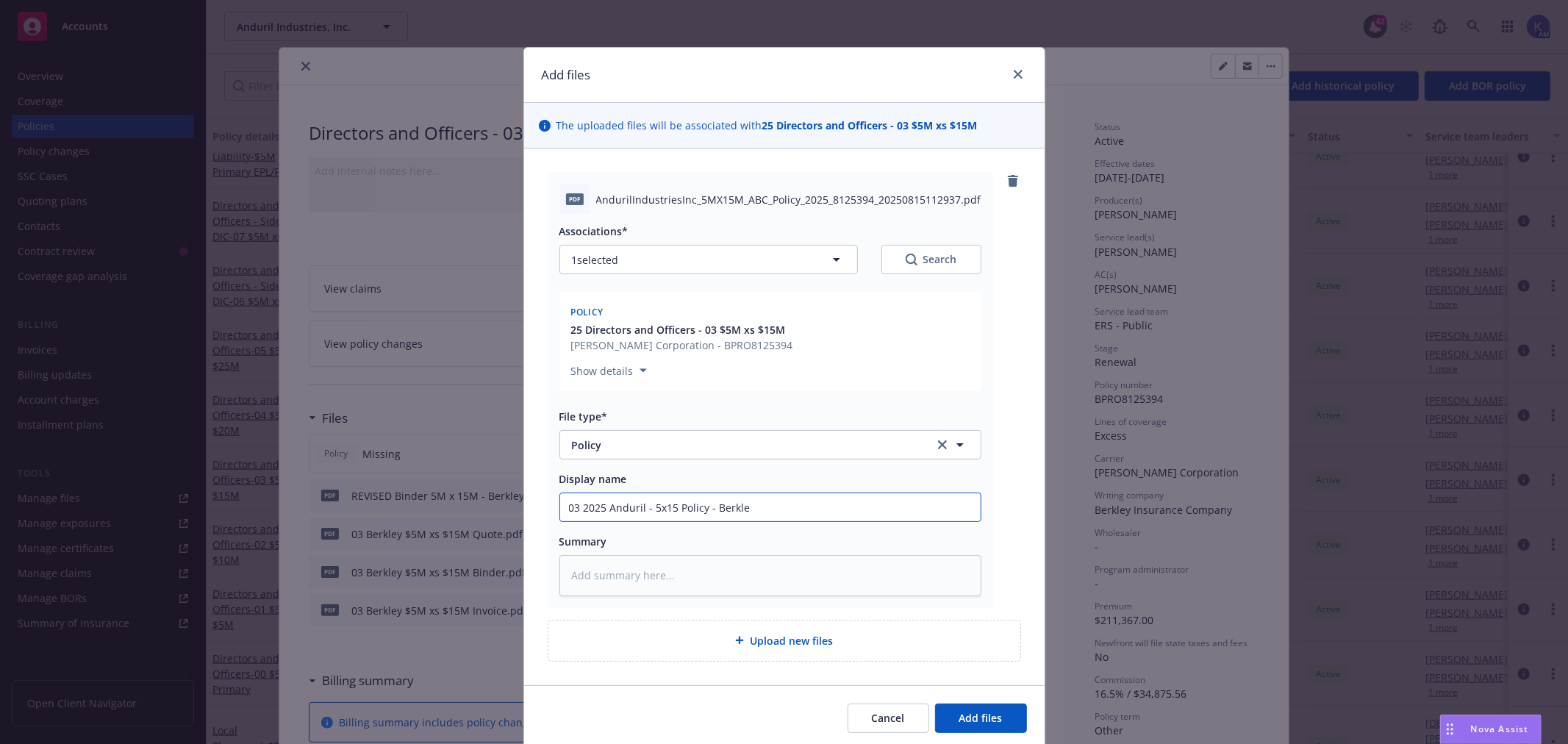
type textarea "x"
type input "03 2025 Anduril - 5x15 Policy - Berkley"
click at [984, 711] on span "Add files" at bounding box center [981, 717] width 44 height 14
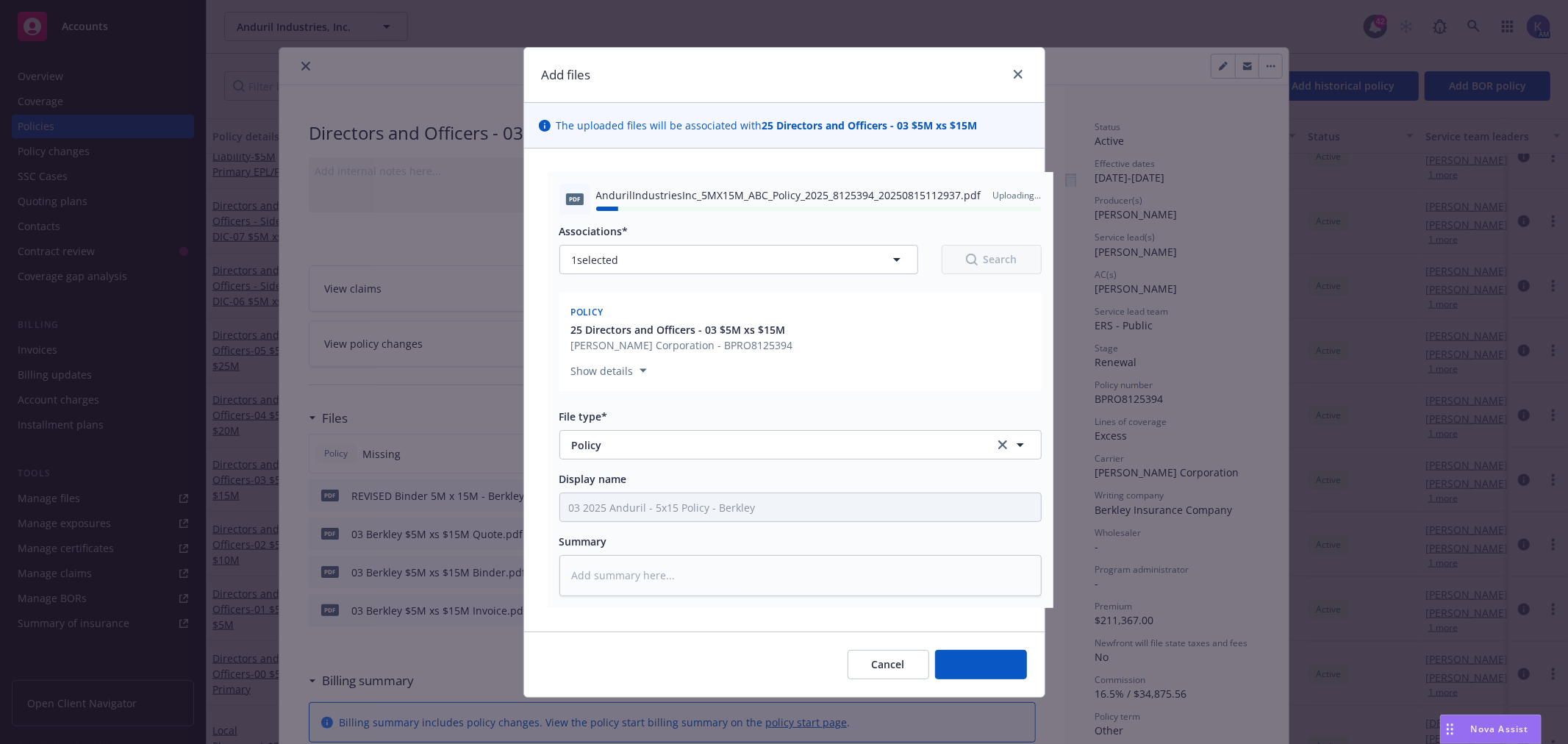
type textarea "x"
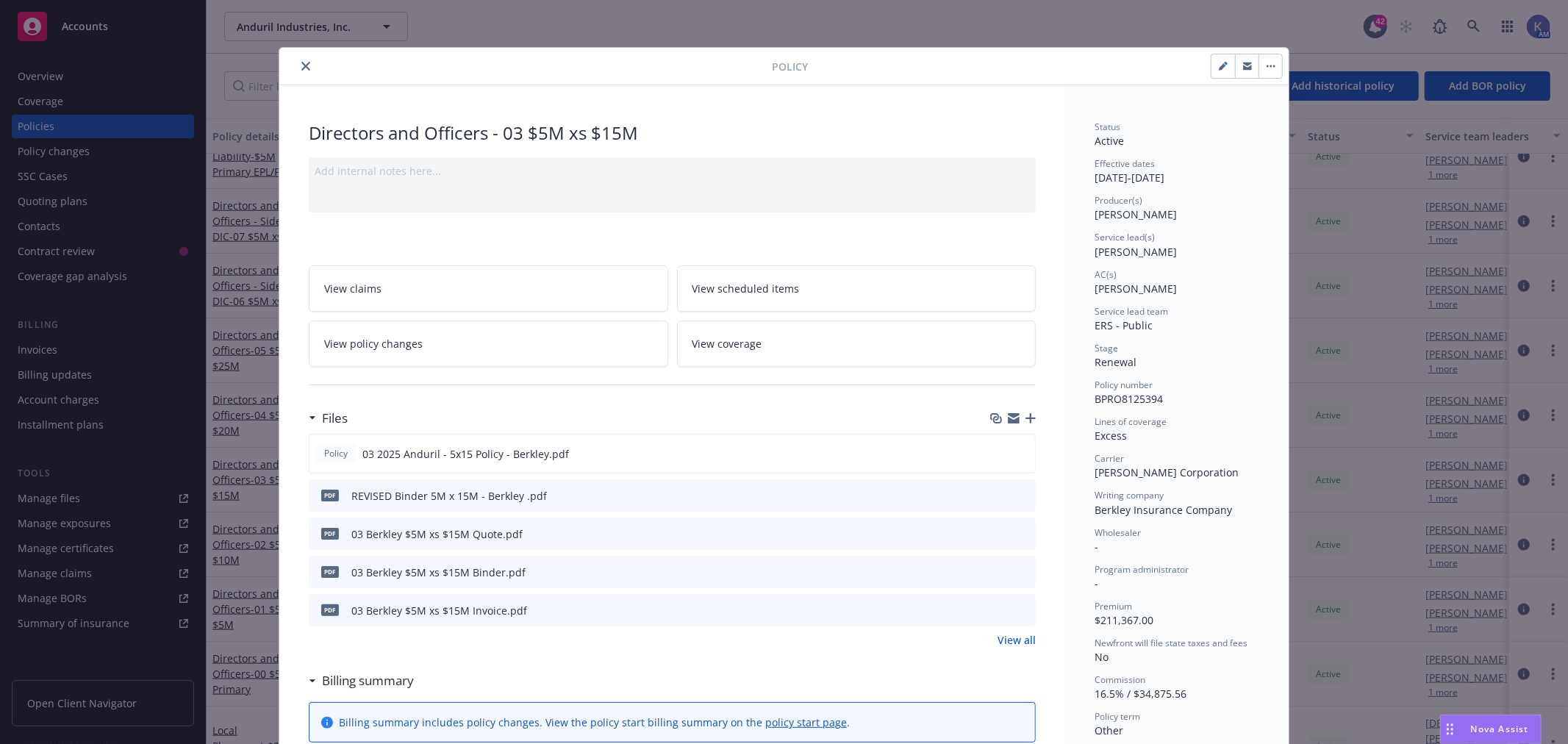
click at [304, 72] on button "close" at bounding box center [306, 66] width 18 height 18
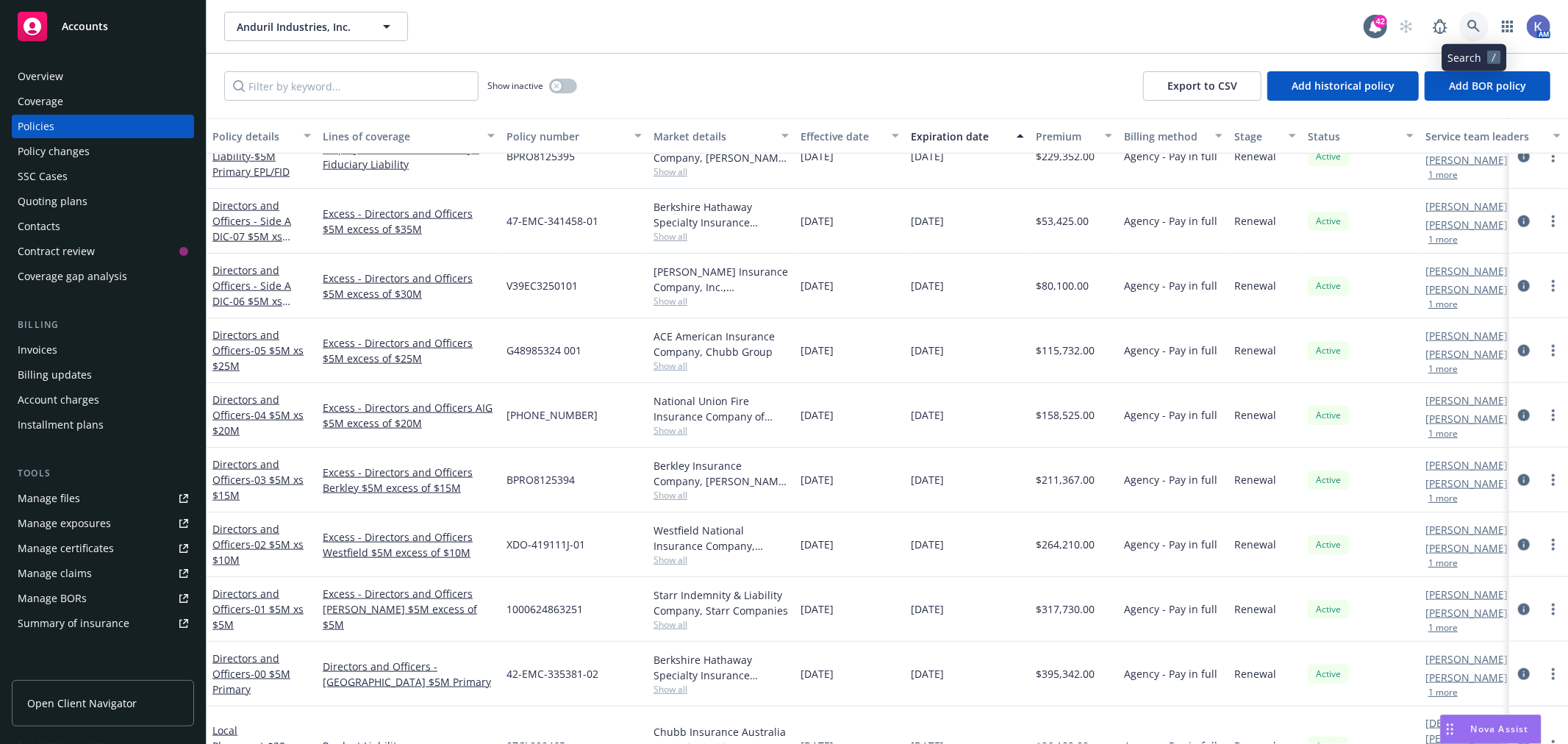
click at [1464, 30] on link at bounding box center [1474, 27] width 30 height 30
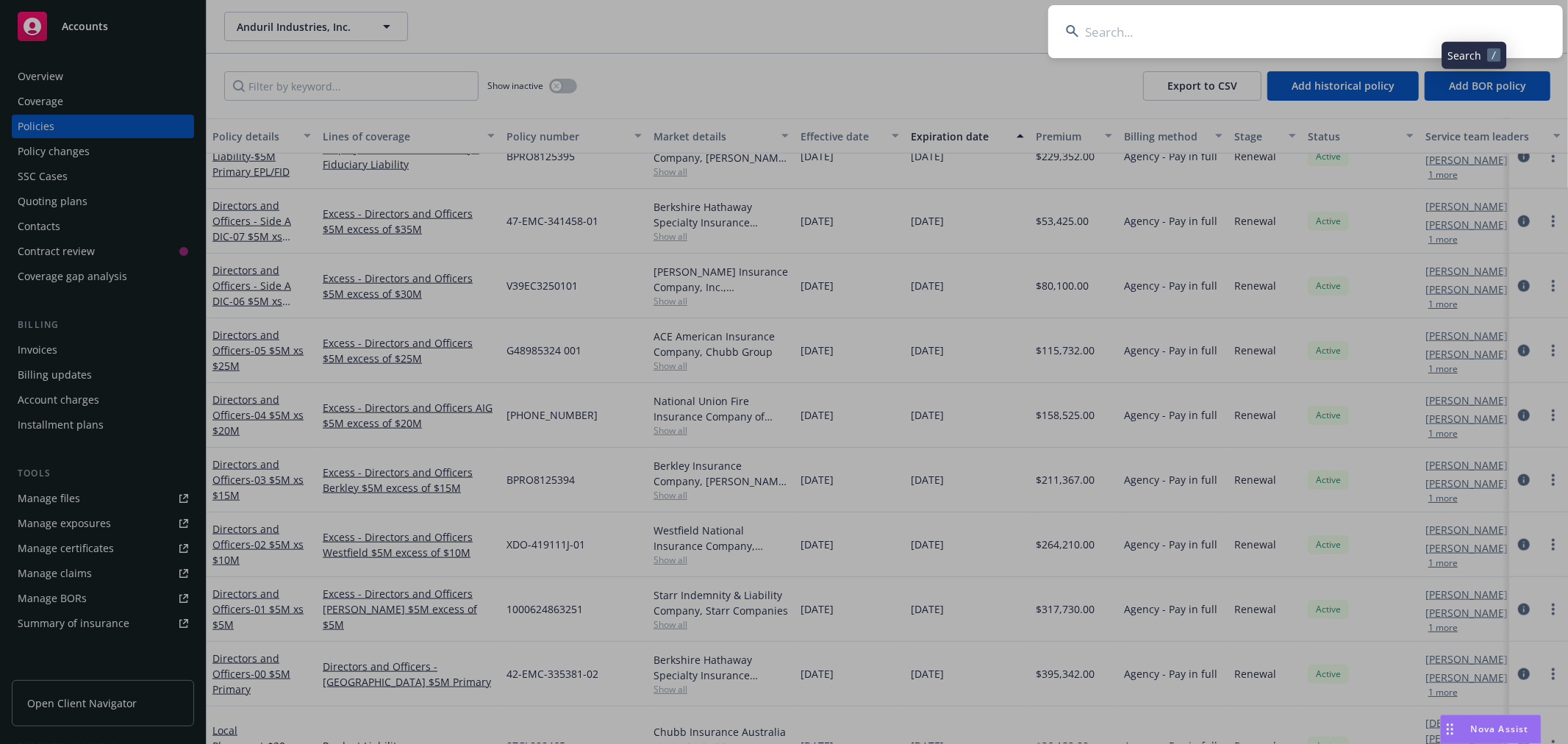
click at [1434, 30] on input at bounding box center [1306, 32] width 515 height 53
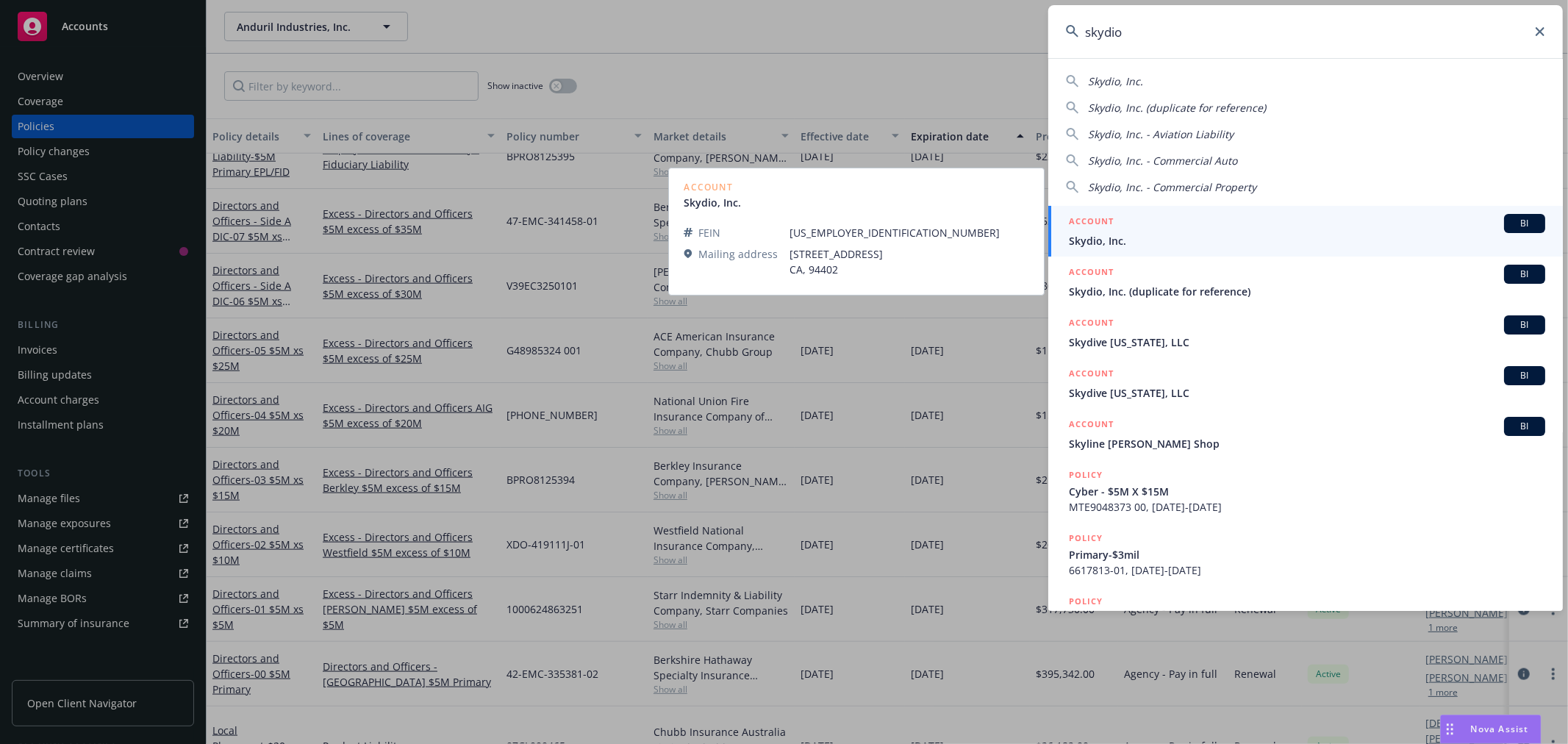
type input "skydio"
click at [1080, 235] on span "Skydio, Inc." at bounding box center [1307, 241] width 477 height 16
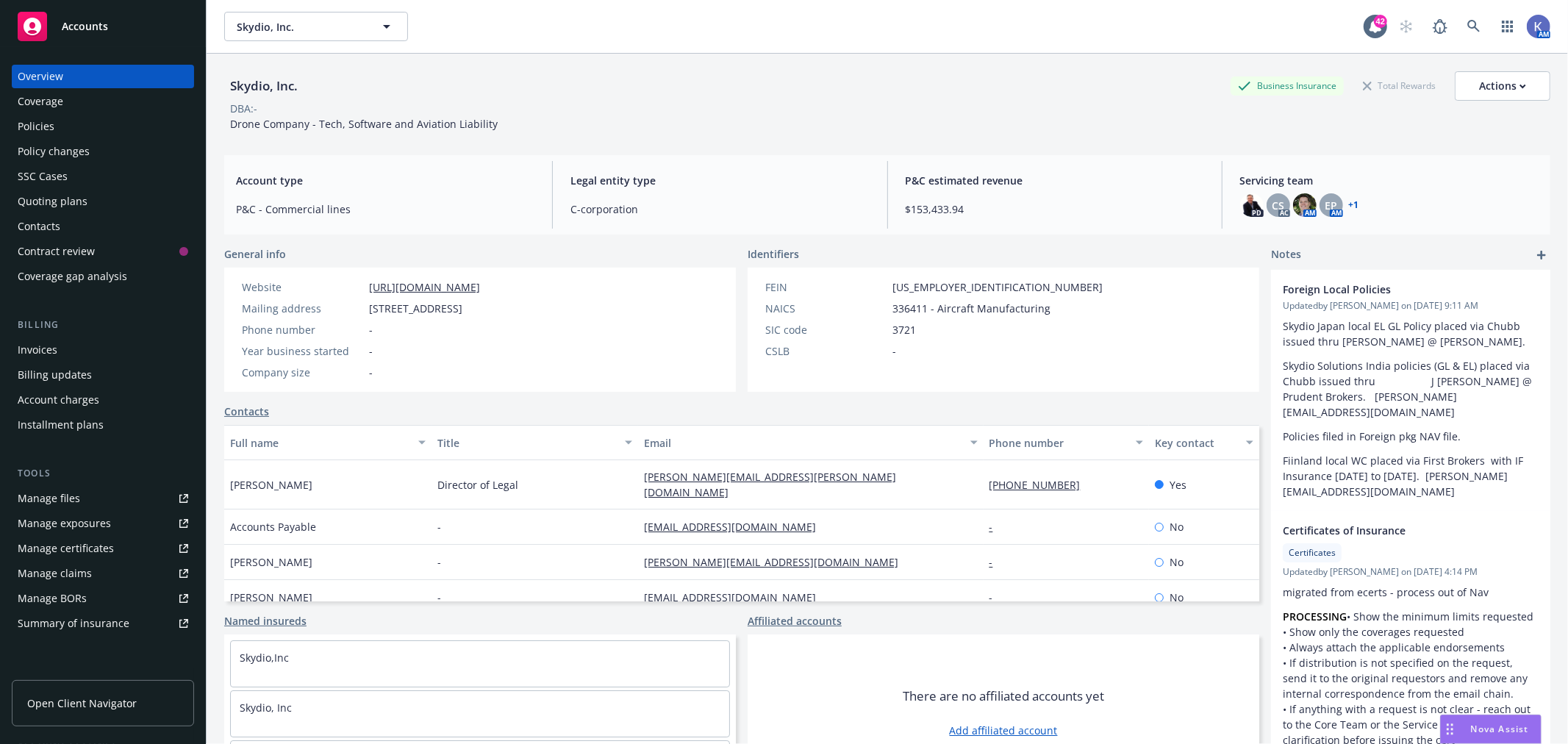
click at [94, 120] on div "Policies" at bounding box center [103, 125] width 171 height 23
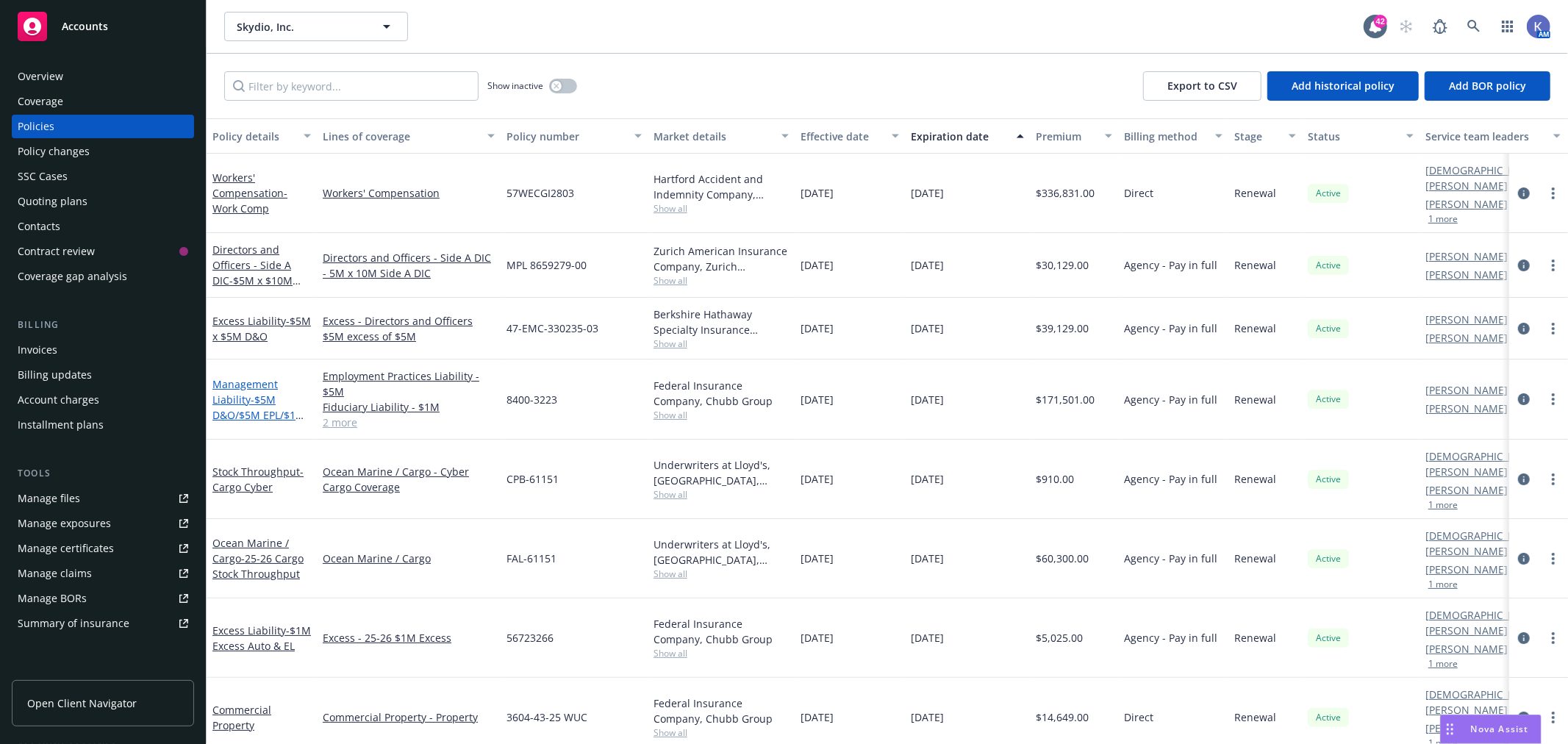
click at [242, 383] on link "Management Liability - $5M D&O/$5M EPL/$1M FID/$1M Crime" at bounding box center [259, 407] width 93 height 60
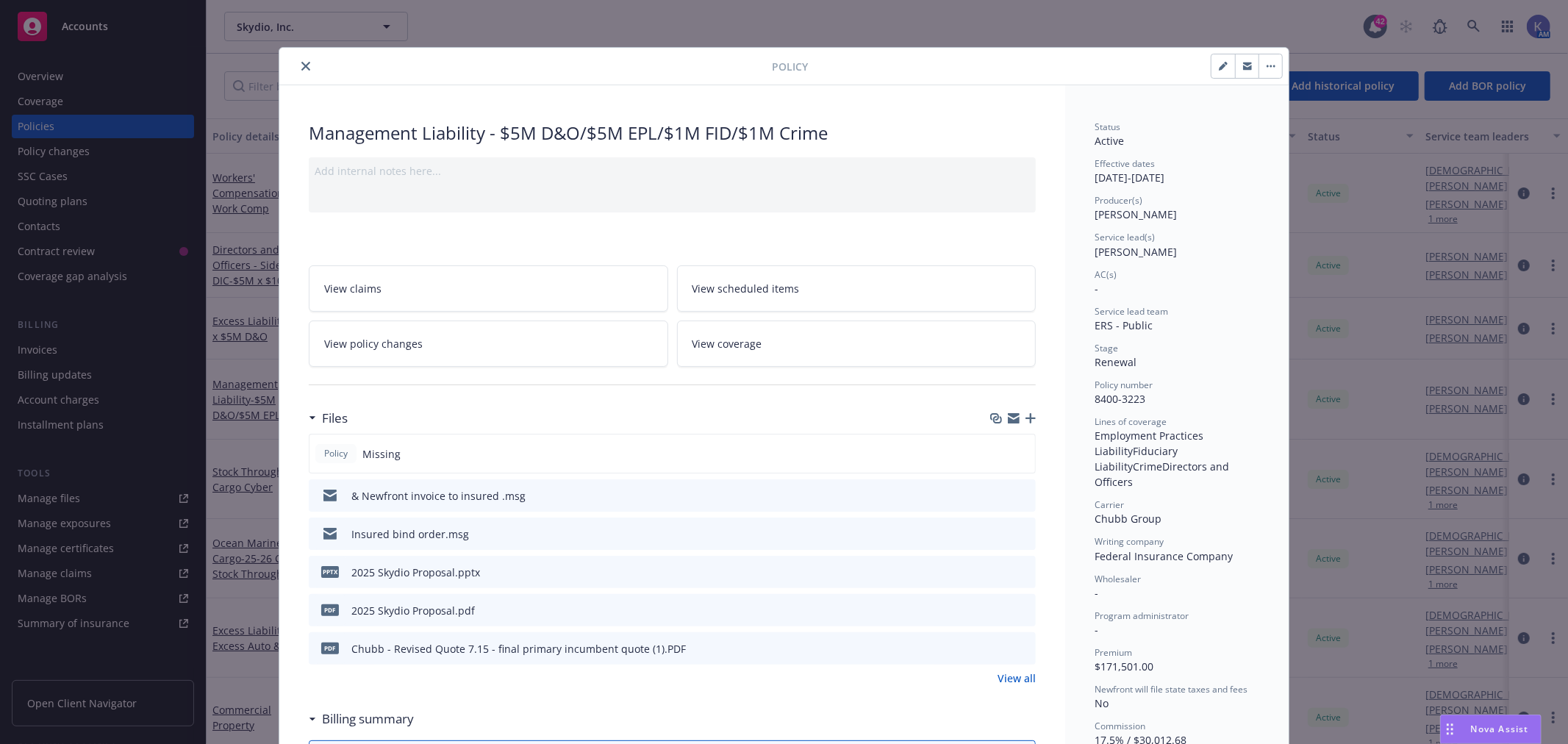
click at [1026, 419] on icon "button" at bounding box center [1030, 418] width 10 height 10
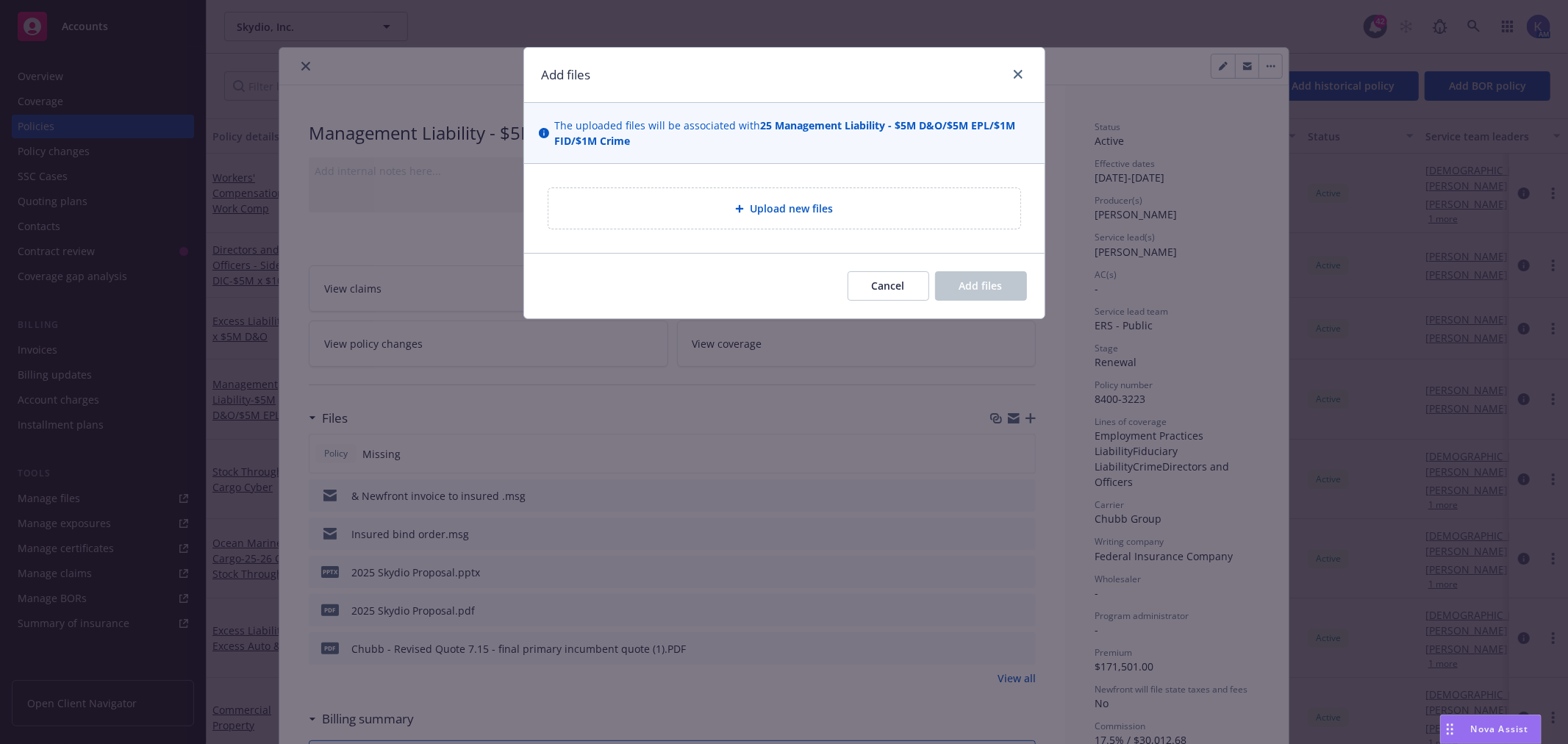
type textarea "x"
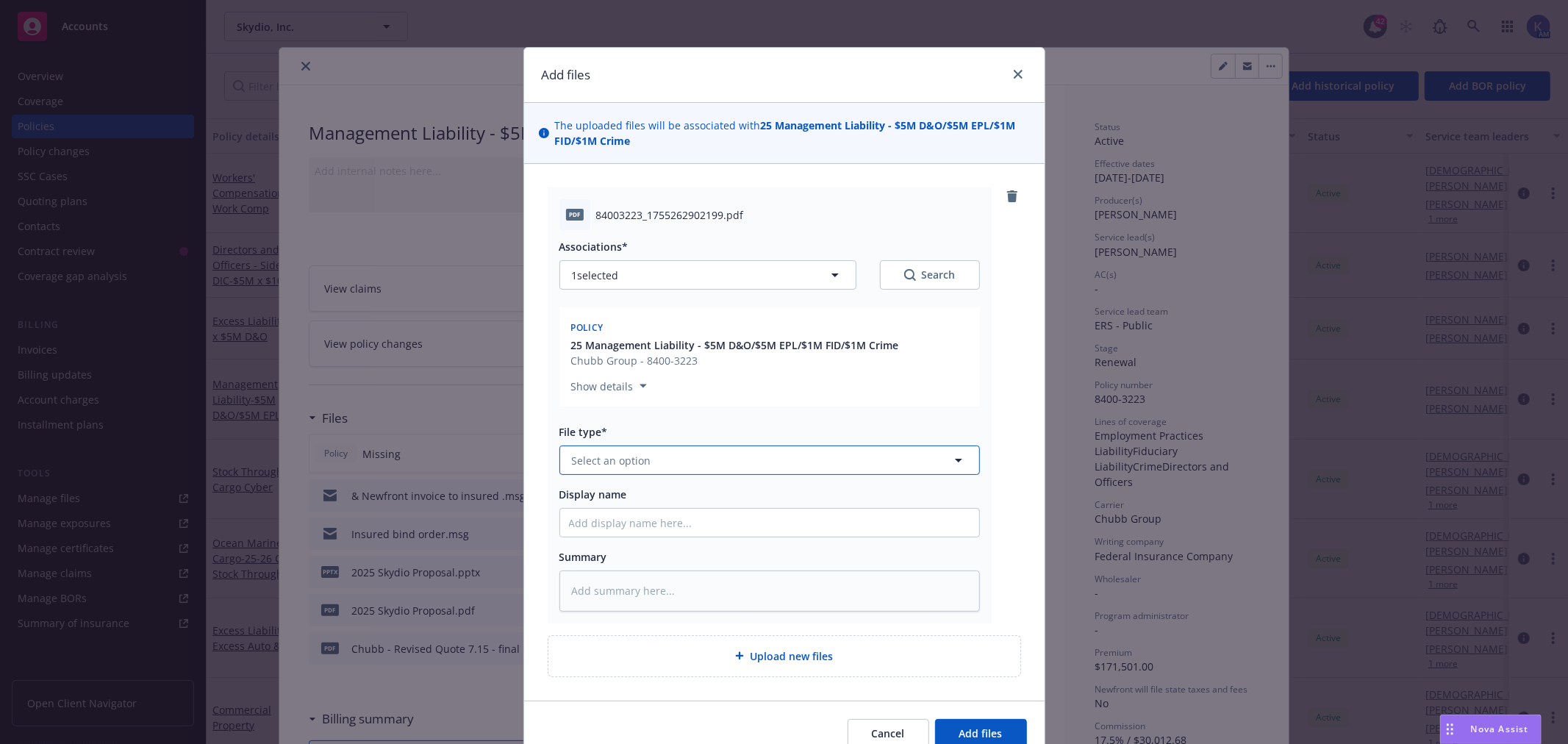
click at [750, 452] on button "Select an option" at bounding box center [769, 461] width 421 height 30
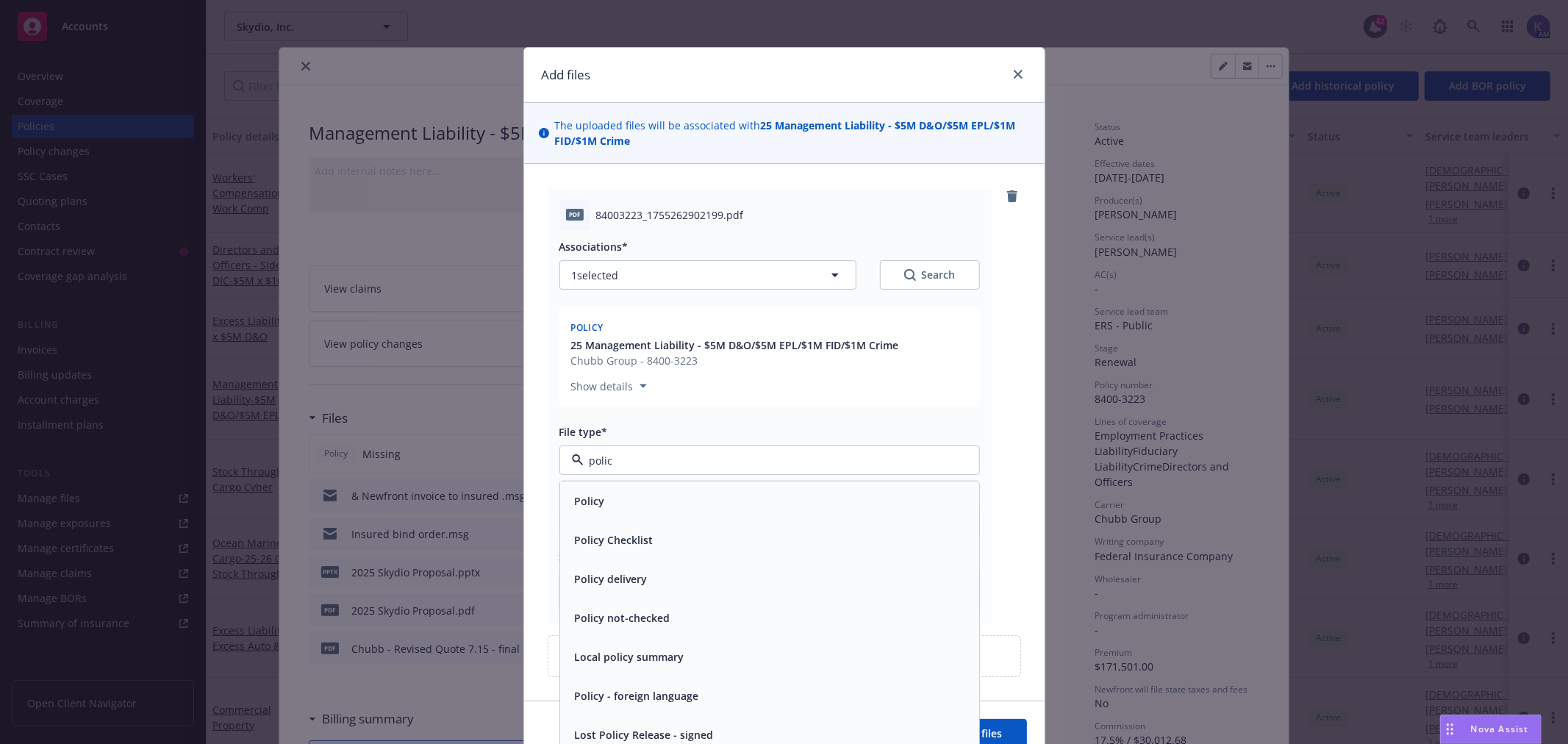
type input "policy"
click at [691, 500] on div "Policy" at bounding box center [770, 501] width 401 height 21
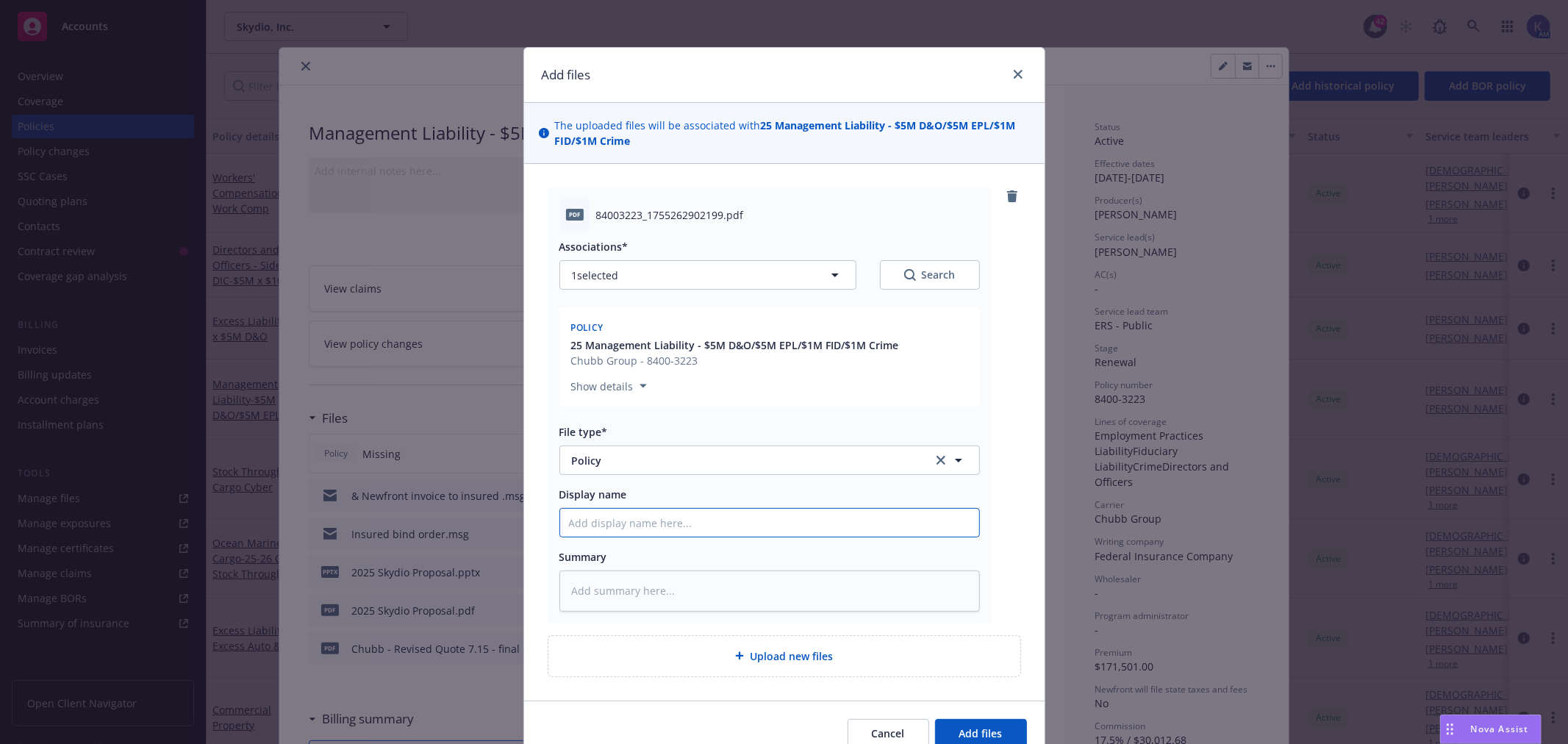
click at [634, 515] on input "Display name" at bounding box center [769, 523] width 419 height 28
type textarea "x"
type input "0"
type textarea "x"
type input "00"
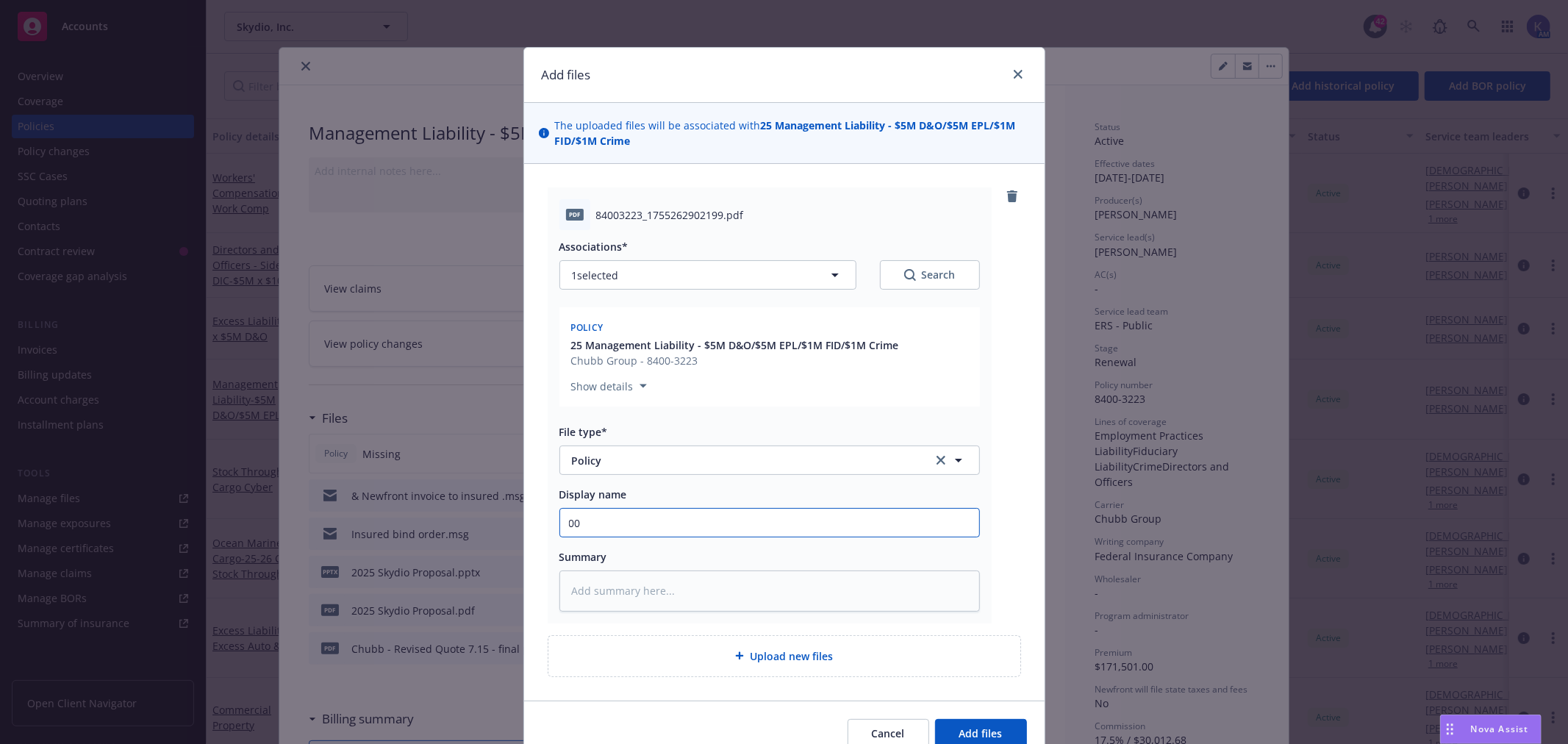
type textarea "x"
type input "00"
type textarea "x"
type input "00 20"
type textarea "x"
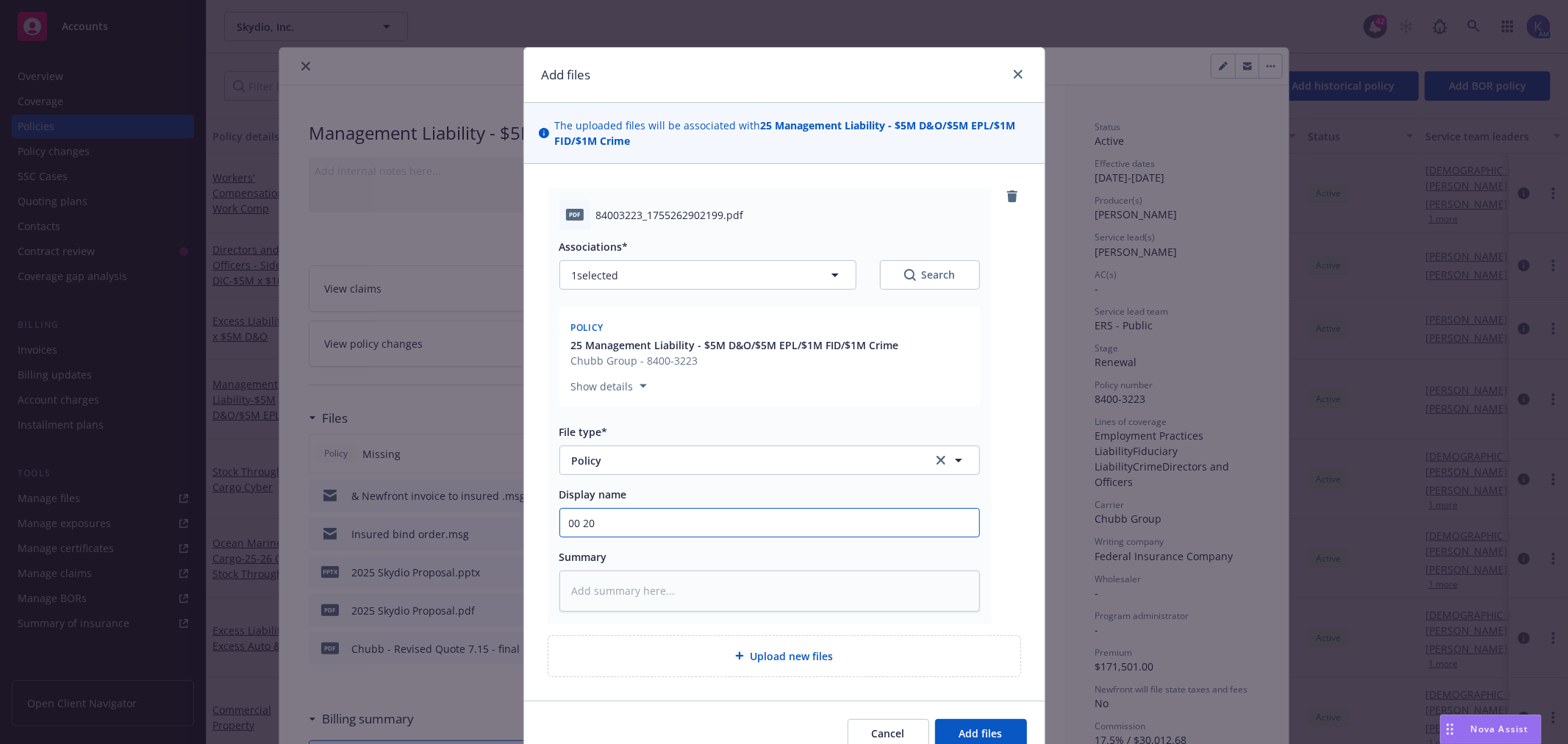
type input "00 202"
type textarea "x"
type input "00 2025"
type textarea "x"
type input "00 2025"
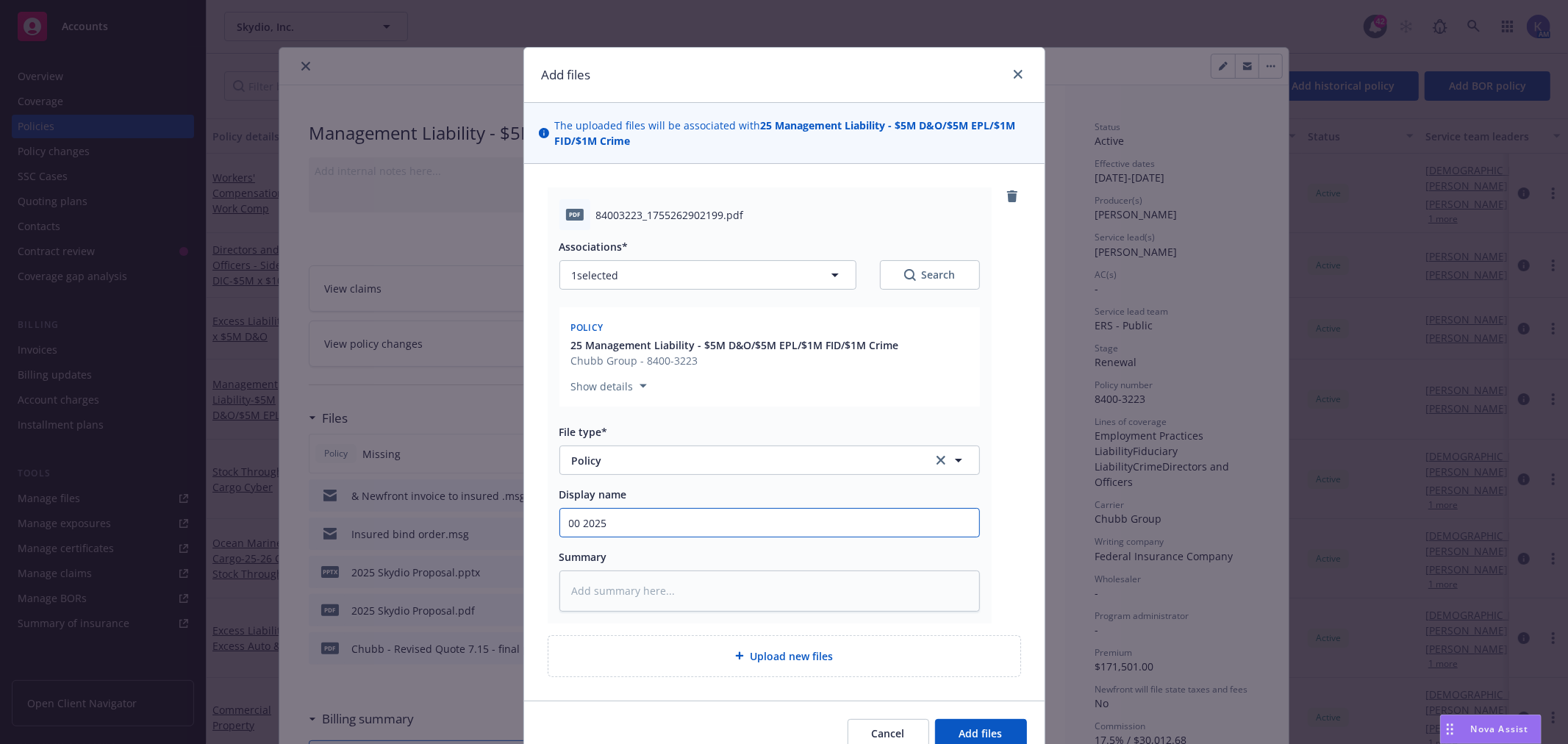
type textarea "x"
type input "00 2025 S"
type textarea "x"
type input "00 2025 Sk"
type textarea "x"
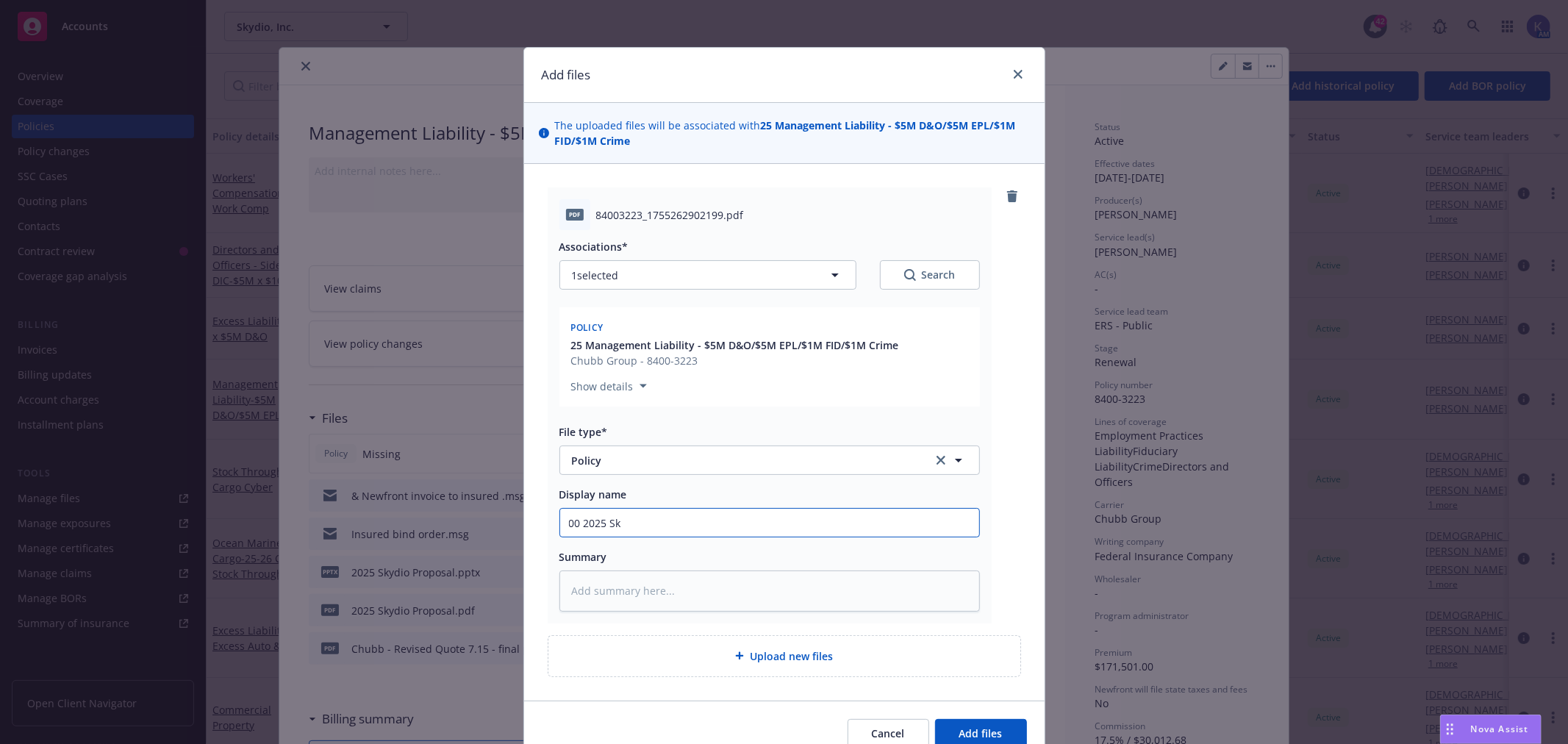
type input "00 2025 Sky"
type textarea "x"
type input "00 2025 Skyd"
type textarea "x"
type input "00 2025 Skydi"
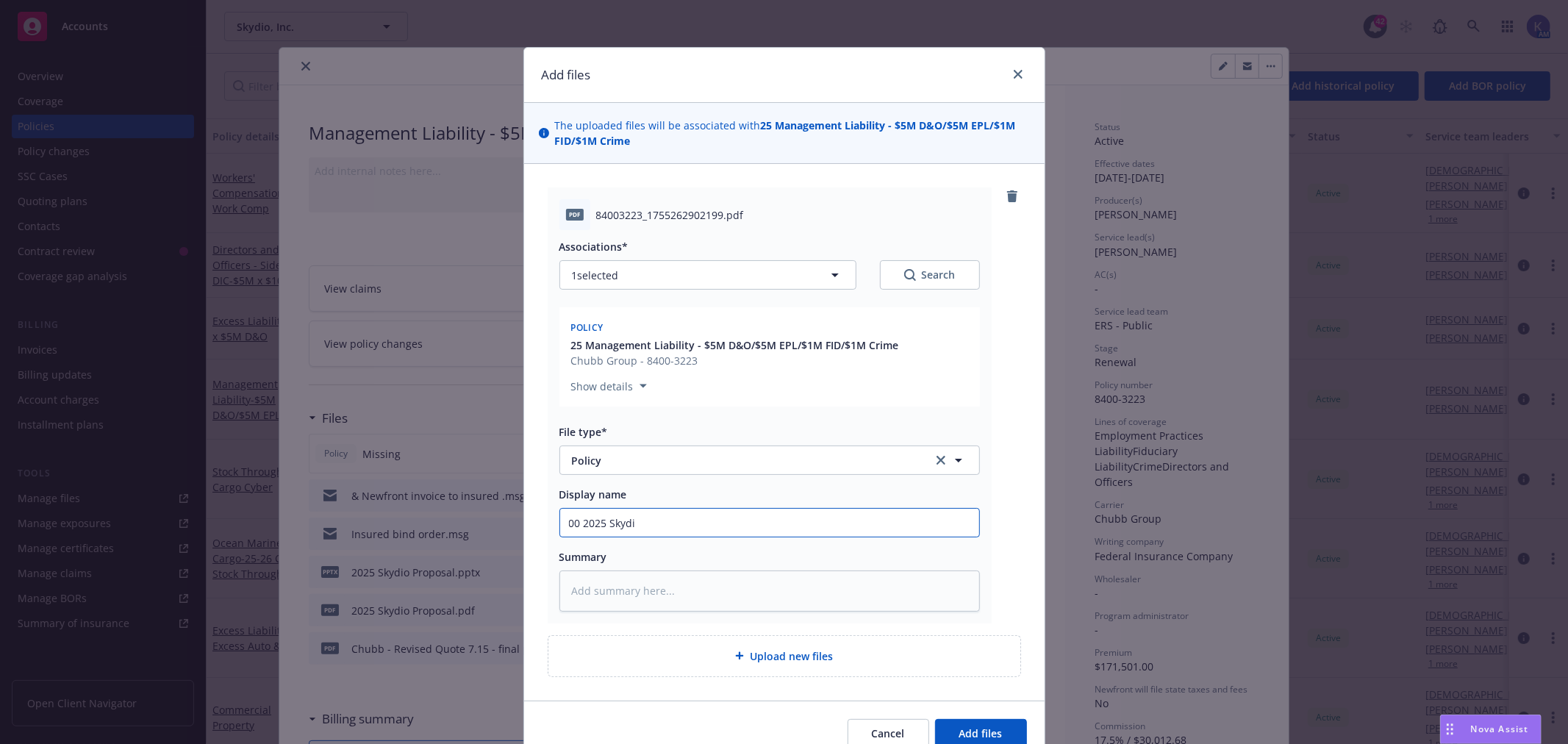
type textarea "x"
type input "00 2025 Skydio"
type textarea "x"
type input "00 2025 Skydio"
type textarea "x"
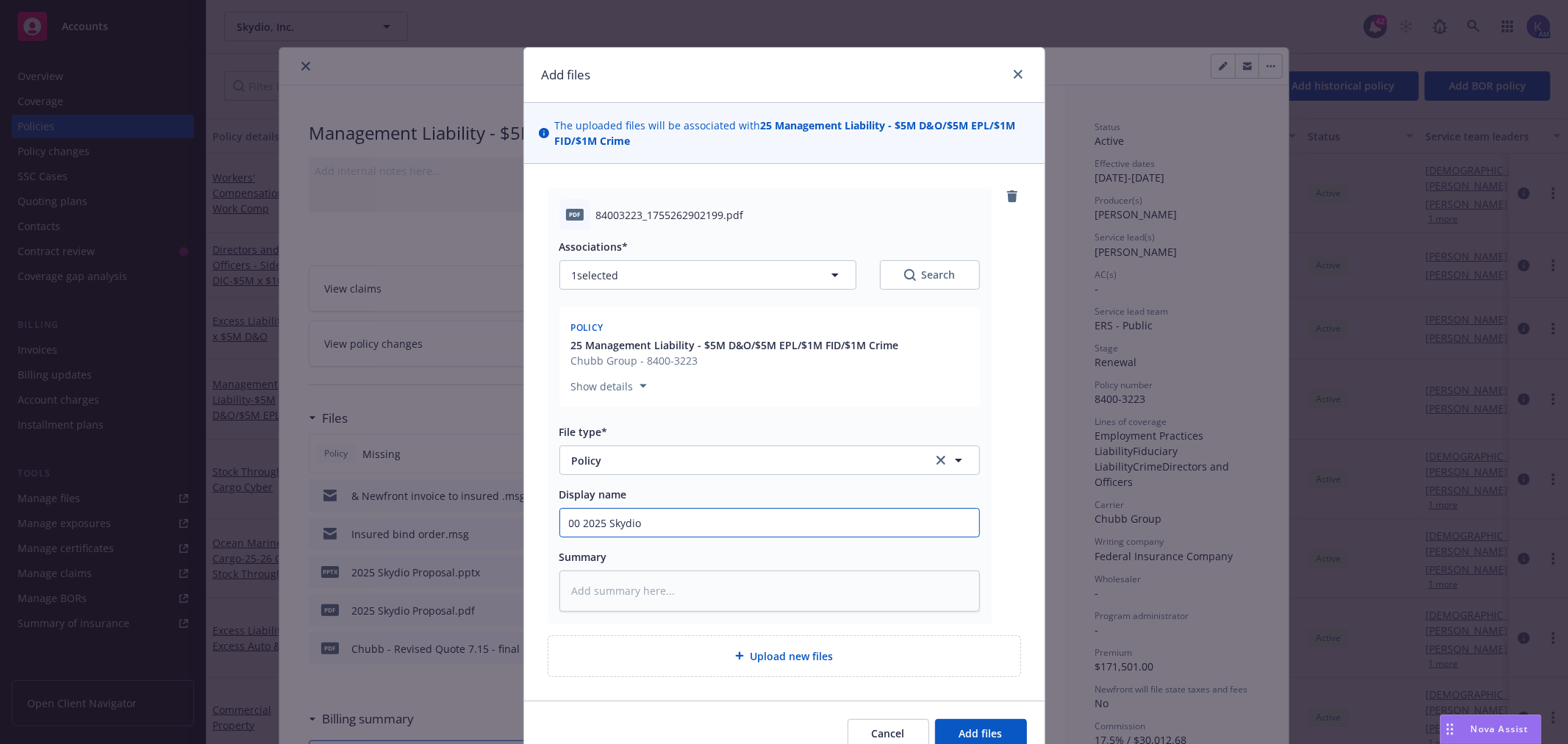
type input "00 2025 Skydio -"
type textarea "x"
type input "00 2025 Skydio -"
type textarea "x"
type input "00 2025 Skydio - P"
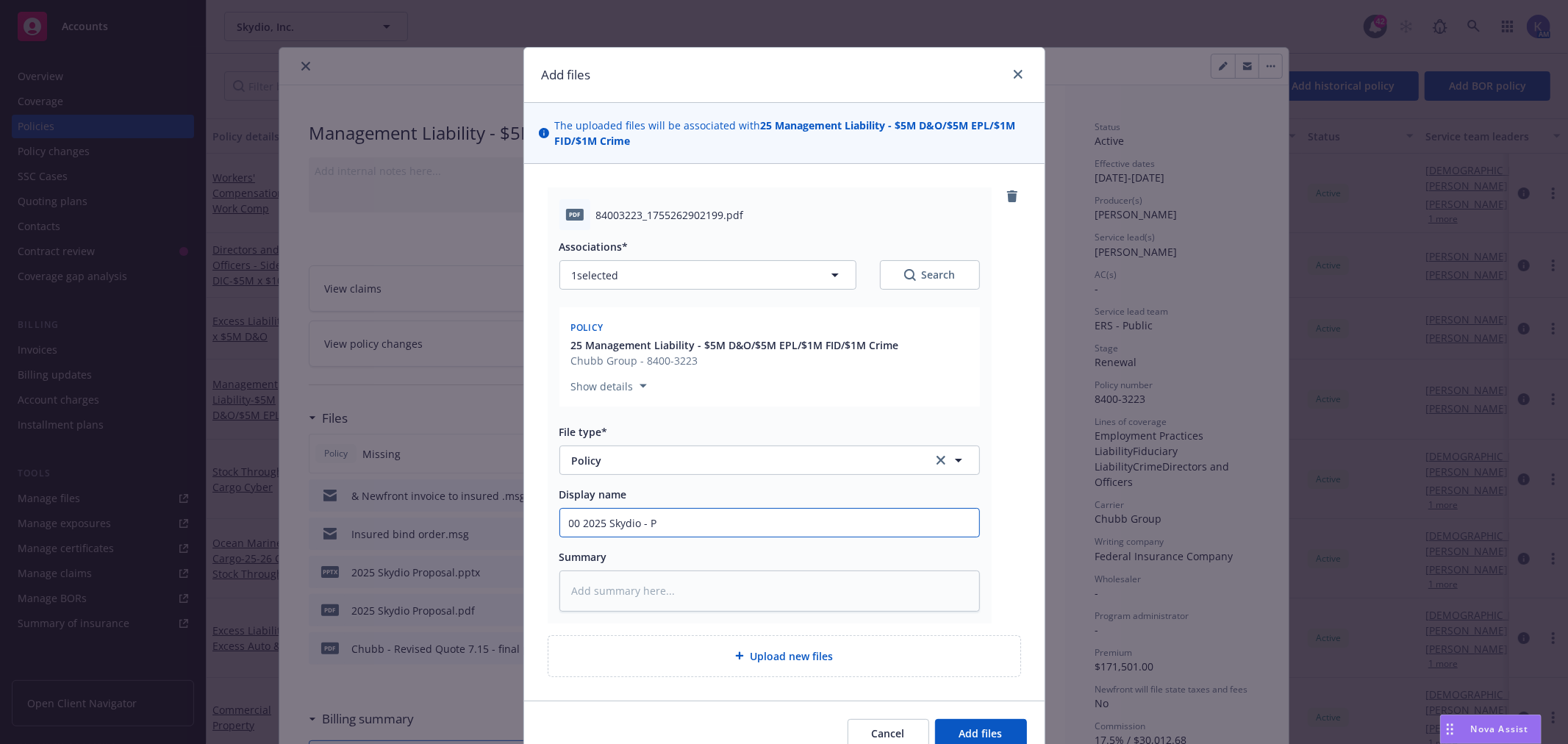
type textarea "x"
type input "00 2025 Skydio - Pr"
type textarea "x"
type input "00 2025 Skydio - Pri"
type textarea "x"
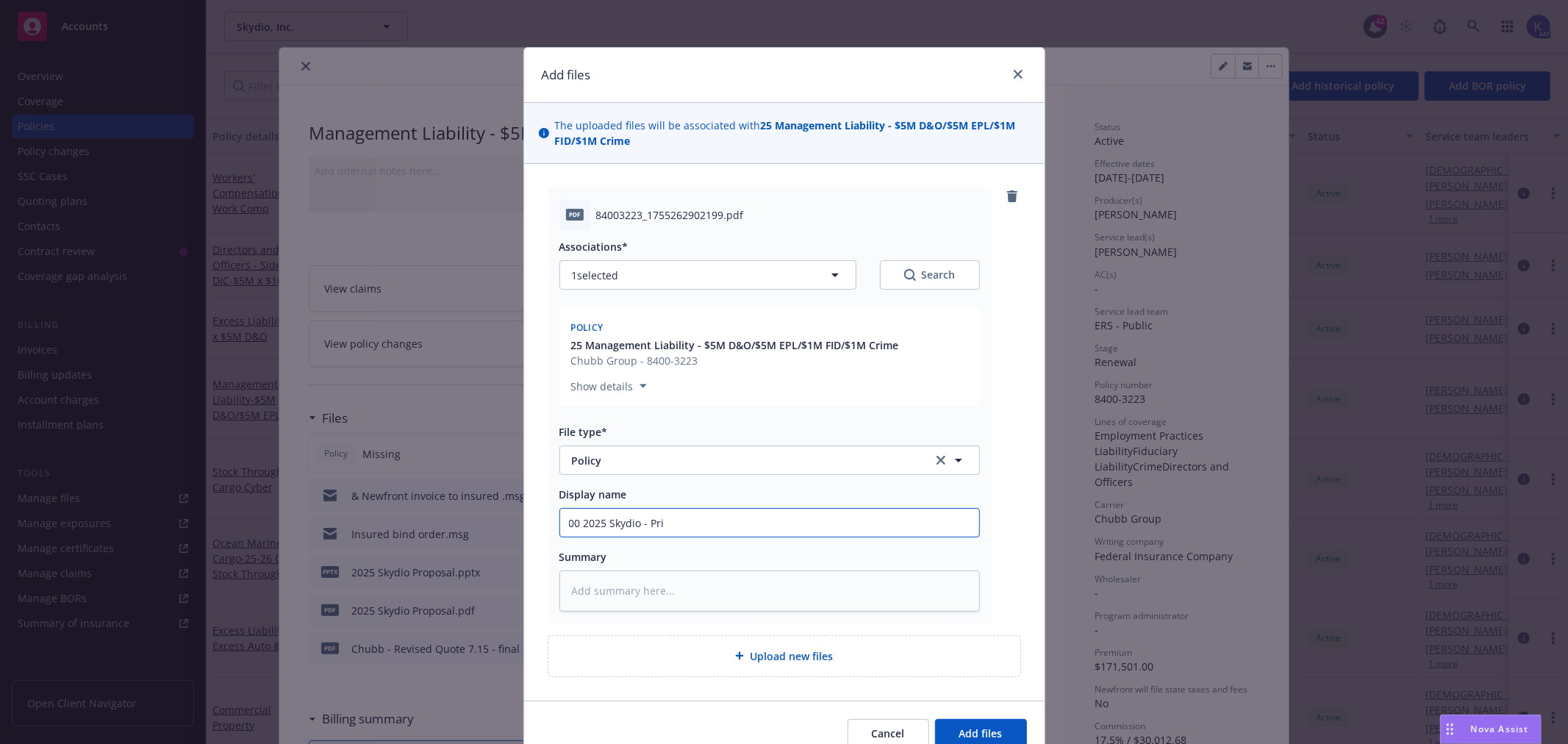
type input "00 2025 Skydio - Prim"
type textarea "x"
type input "00 2025 Skydio - Prima"
type textarea "x"
type input "00 2025 Skydio - Primar"
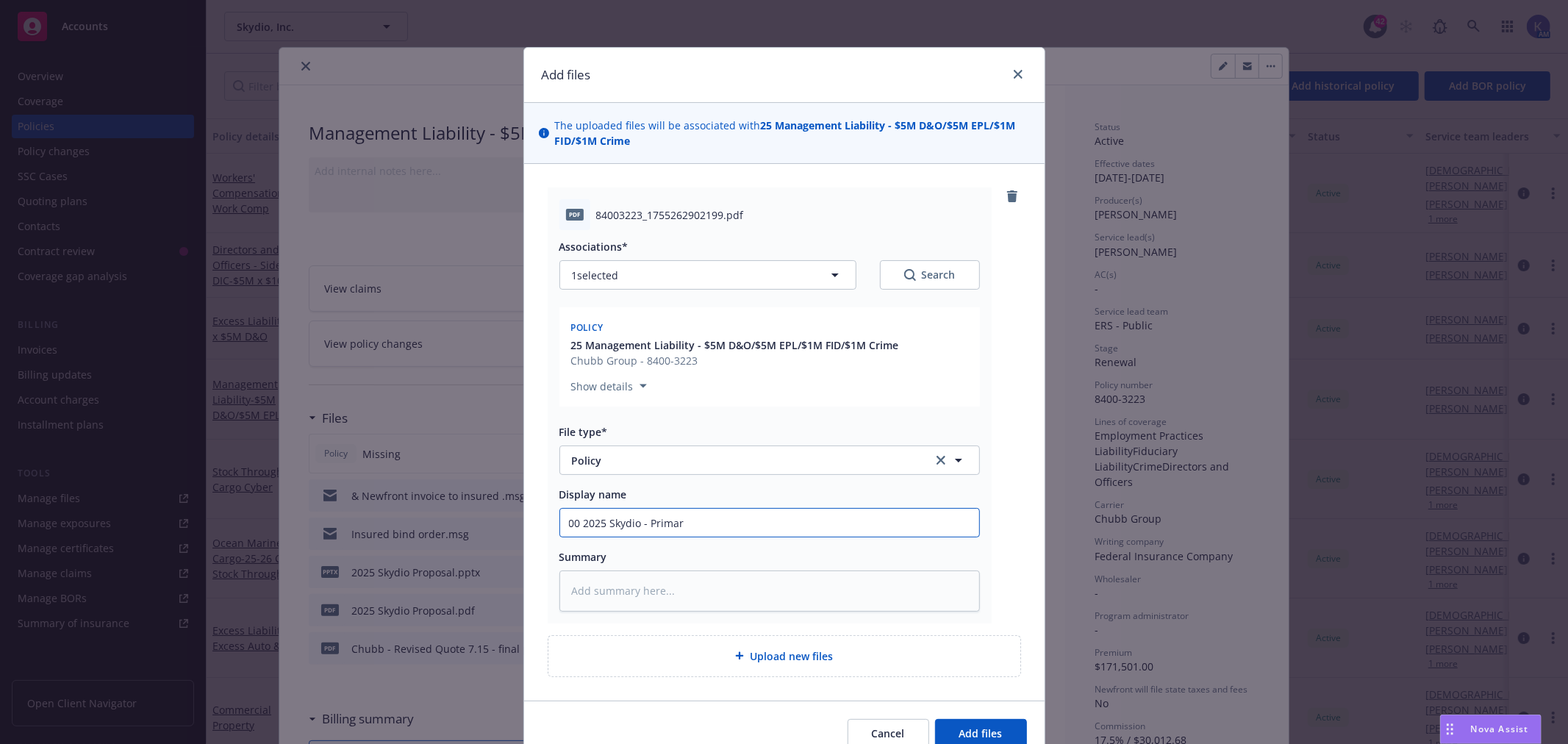
type textarea "x"
type input "00 2025 Skydio - Primary"
type textarea "x"
type input "00 2025 Skydio - Primary"
type textarea "x"
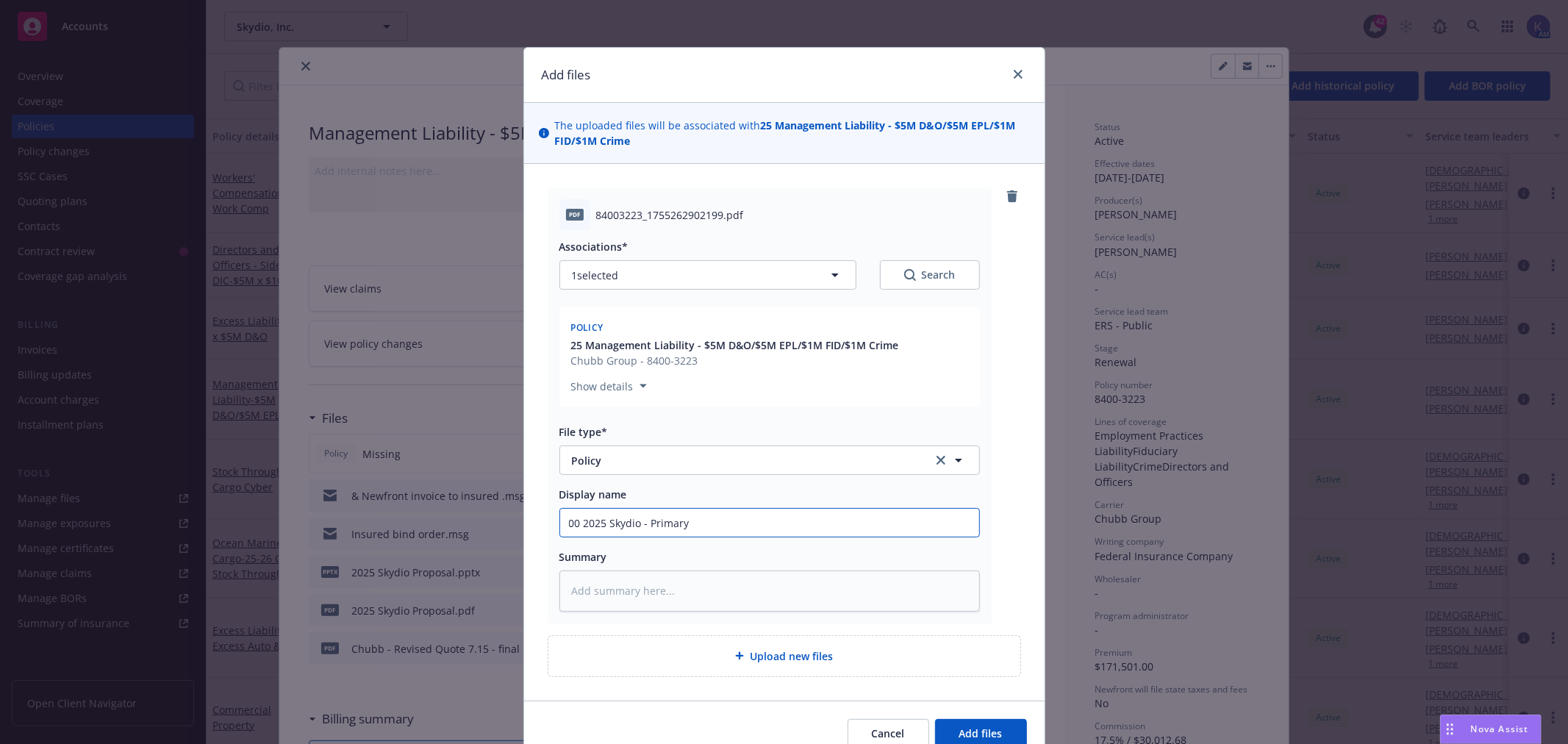
type input "00 2025 Skydio - Primary P"
type textarea "x"
type input "00 2025 Skydio - Primary Po"
type textarea "x"
type input "00 2025 Skydio - Primary Pol"
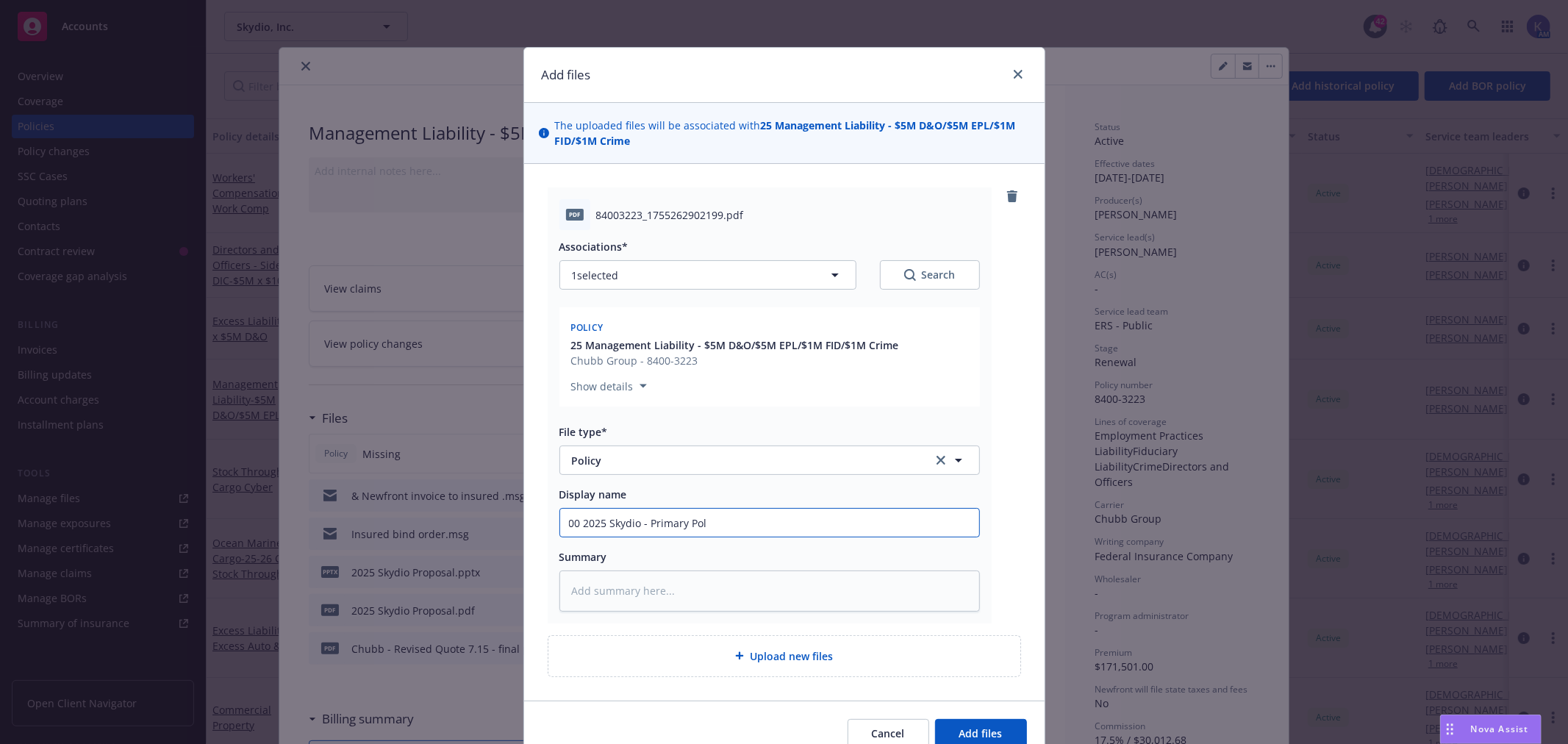
type textarea "x"
type input "00 2025 Skydio - Primary Poli"
type textarea "x"
type input "00 2025 Skydio - Primary Polic"
type textarea "x"
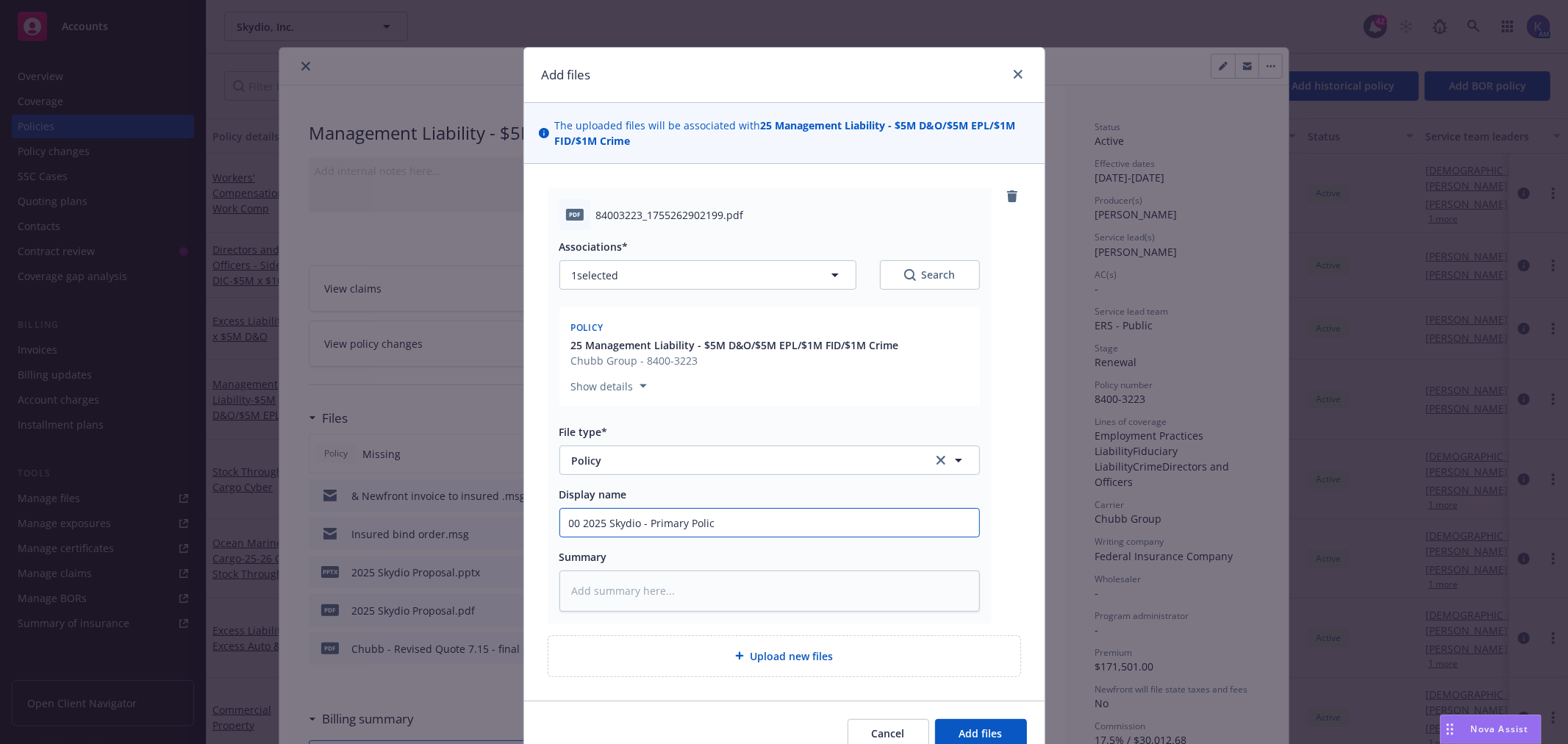
type input "00 2025 Skydio - Primary Policy"
type textarea "x"
type input "00 2025 Skydio - Primary Policy"
type textarea "x"
type input "00 2025 Skydio - Primary Policy -"
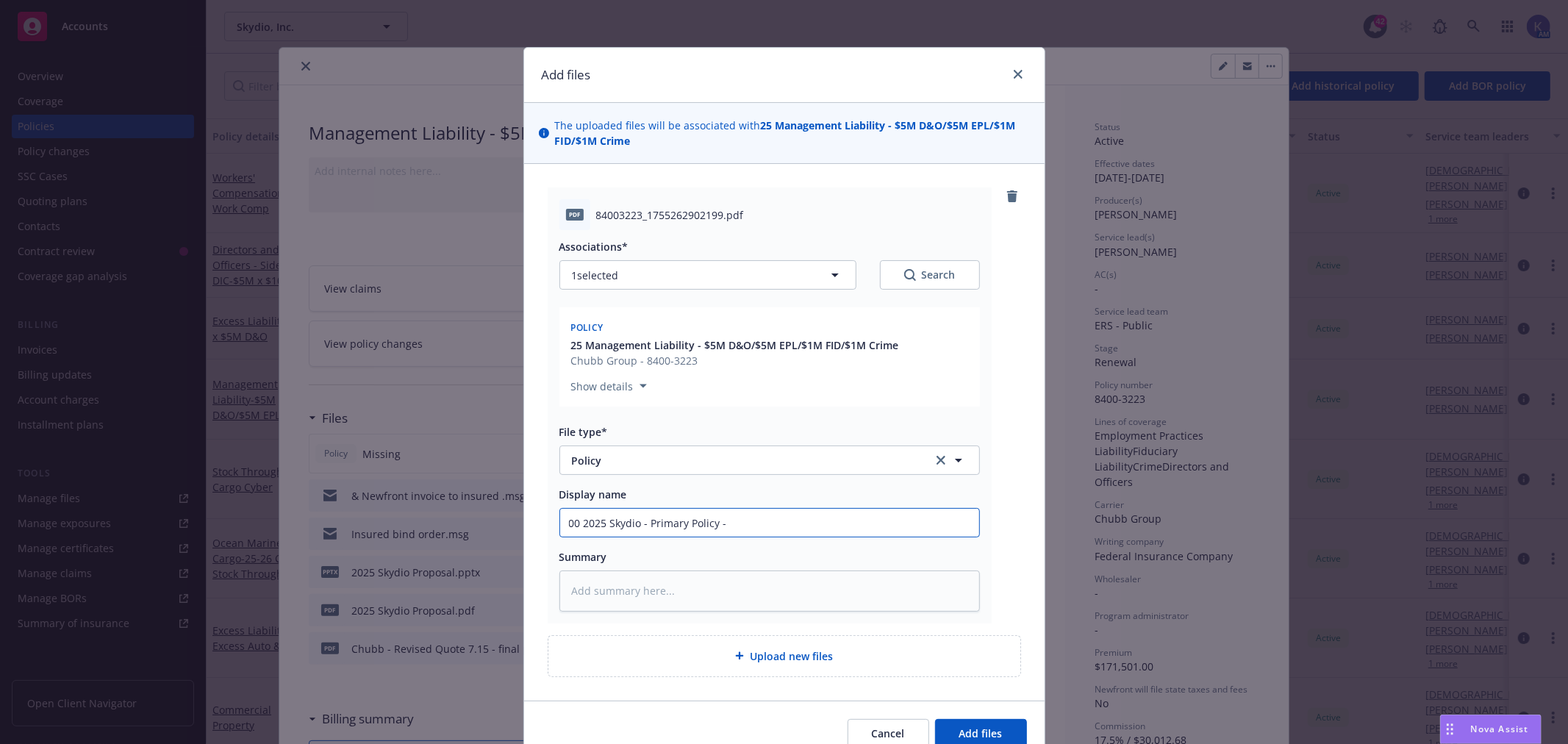
type textarea "x"
type input "00 2025 Skydio - Primary Policy -"
type textarea "x"
type input "00 2025 Skydio - Primary Policy - C"
type textarea "x"
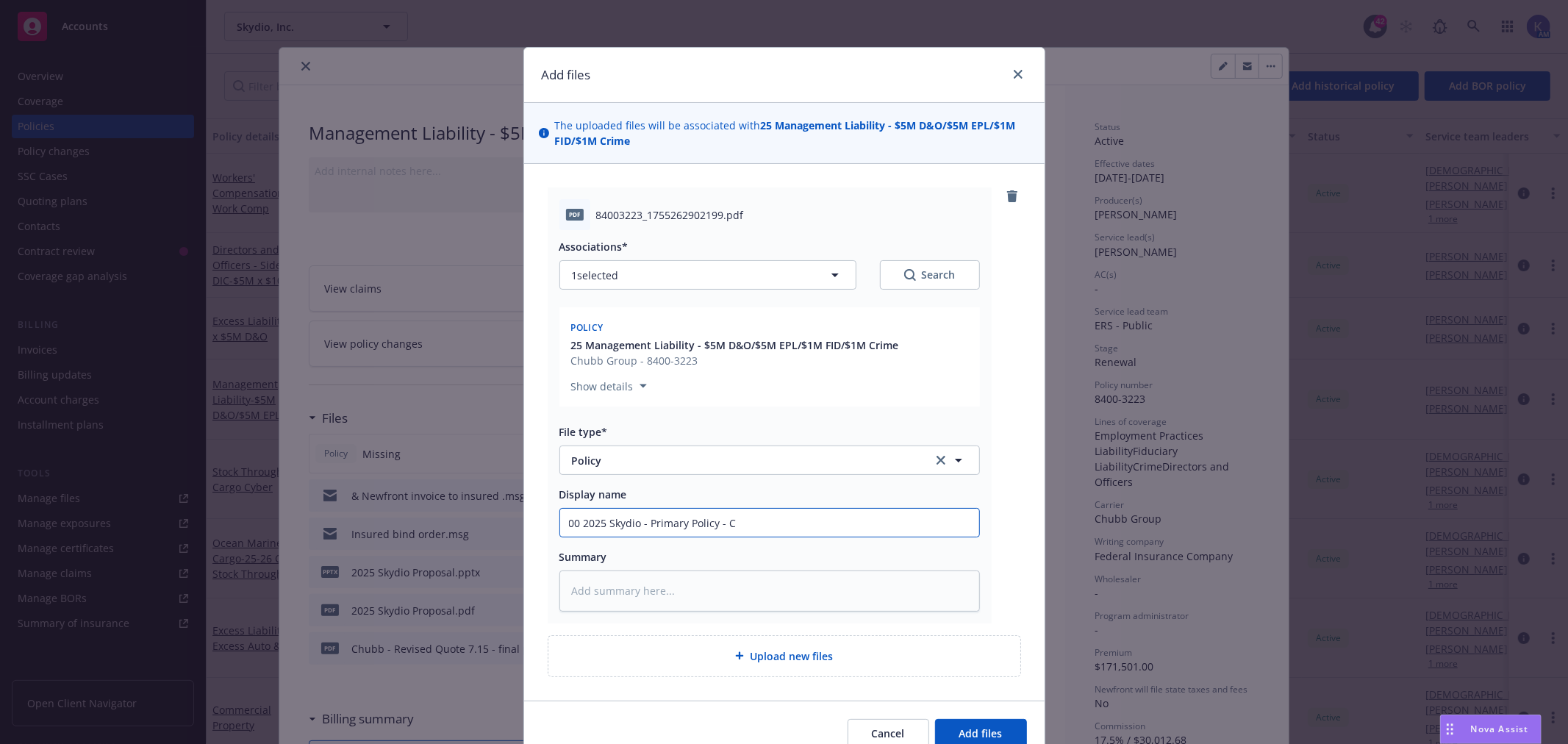
type input "00 2025 Skydio - Primary Policy - Ch"
type textarea "x"
type input "00 2025 Skydio - Primary Policy - Chu"
type textarea "x"
type input "00 2025 Skydio - Primary Policy - Chub"
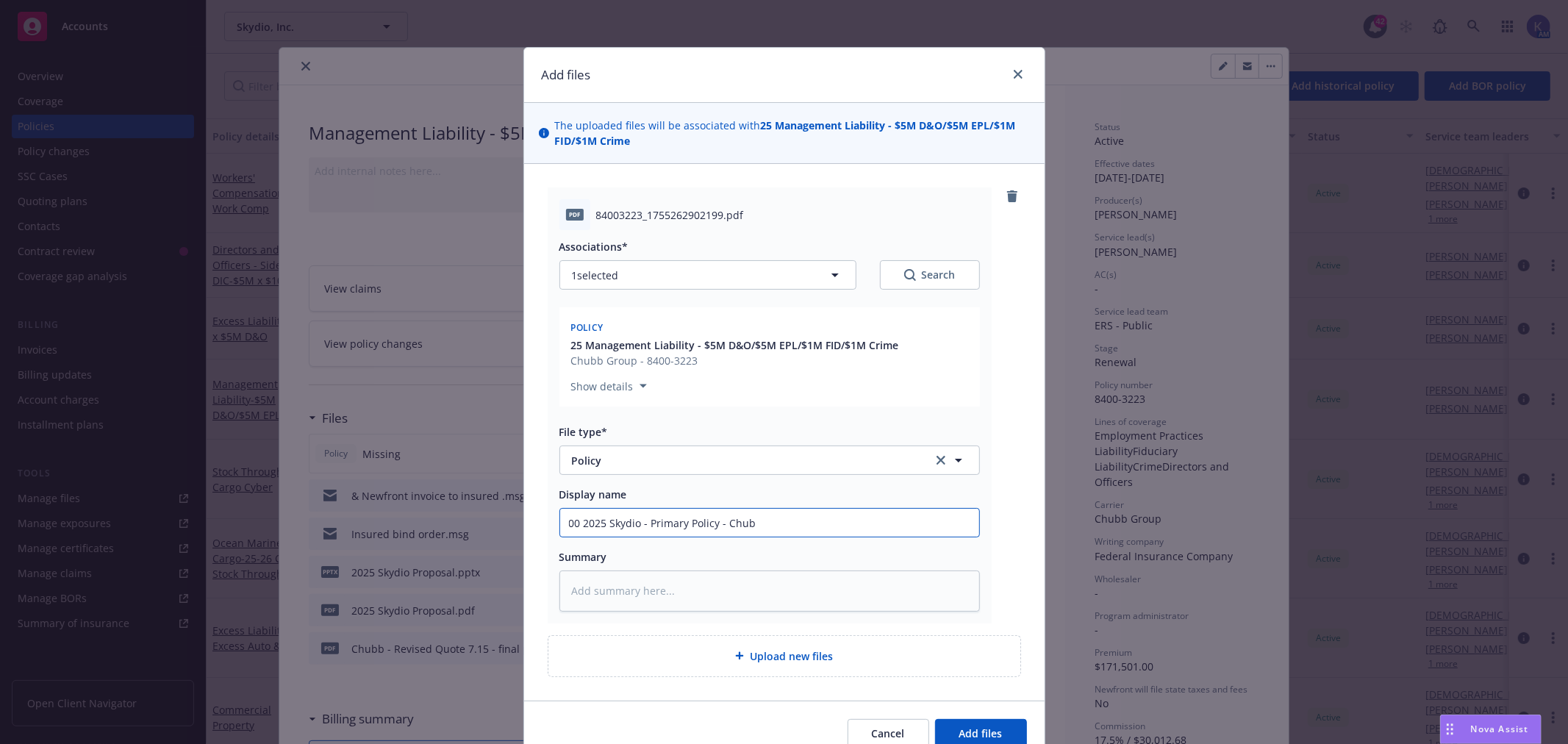
type textarea "x"
type input "00 2025 Skydio - Primary Policy - Chubb"
click at [669, 519] on input "00 2025 Skydio - Primary Policy - Chubb" at bounding box center [769, 523] width 419 height 28
type textarea "x"
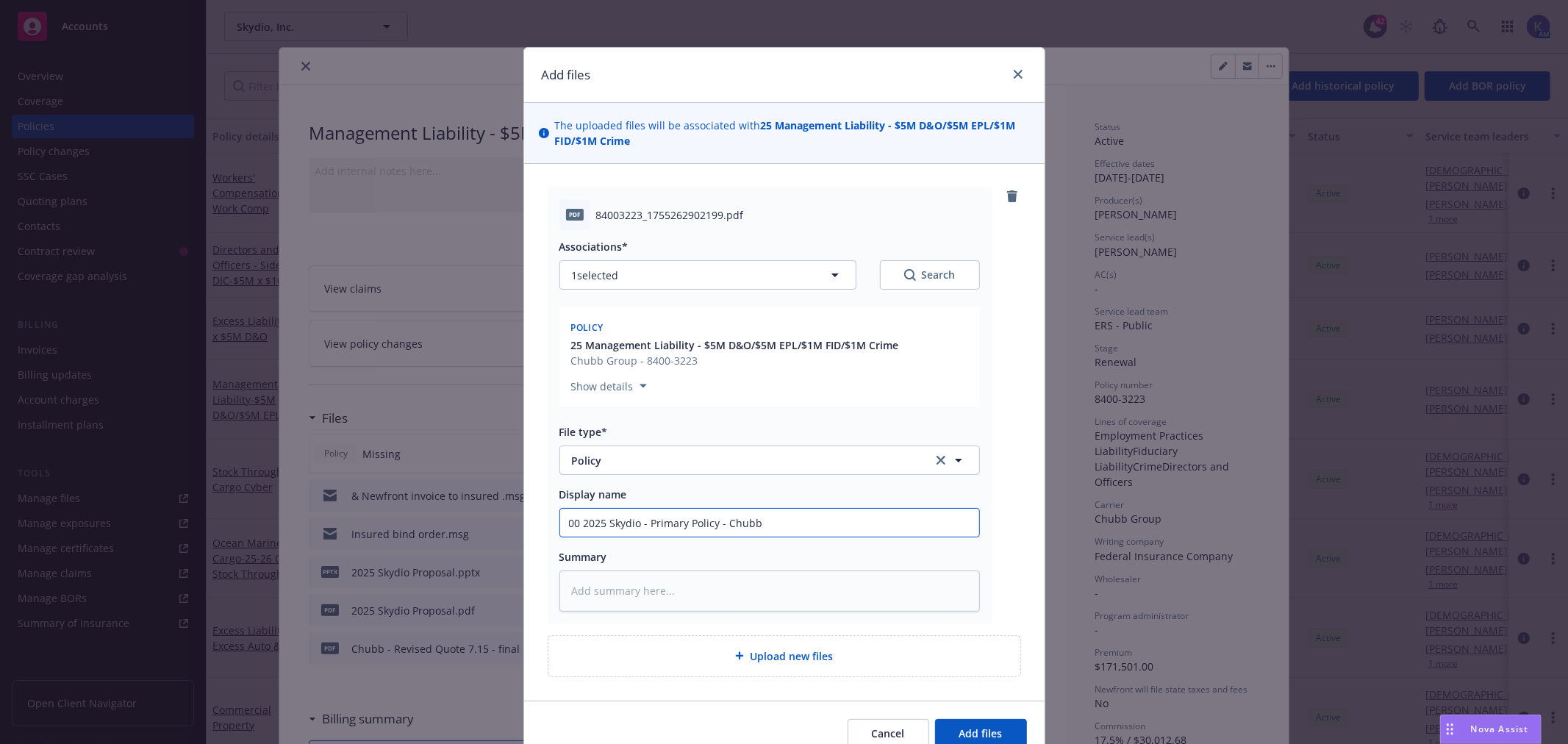
type input "00 2025 Skydio - MPolicy - Chubb"
type textarea "x"
type input "00 2025 Skydio - MLPolicy - Chubb"
type textarea "x"
type input "00 2025 Skydio - ML Policy - Chubb"
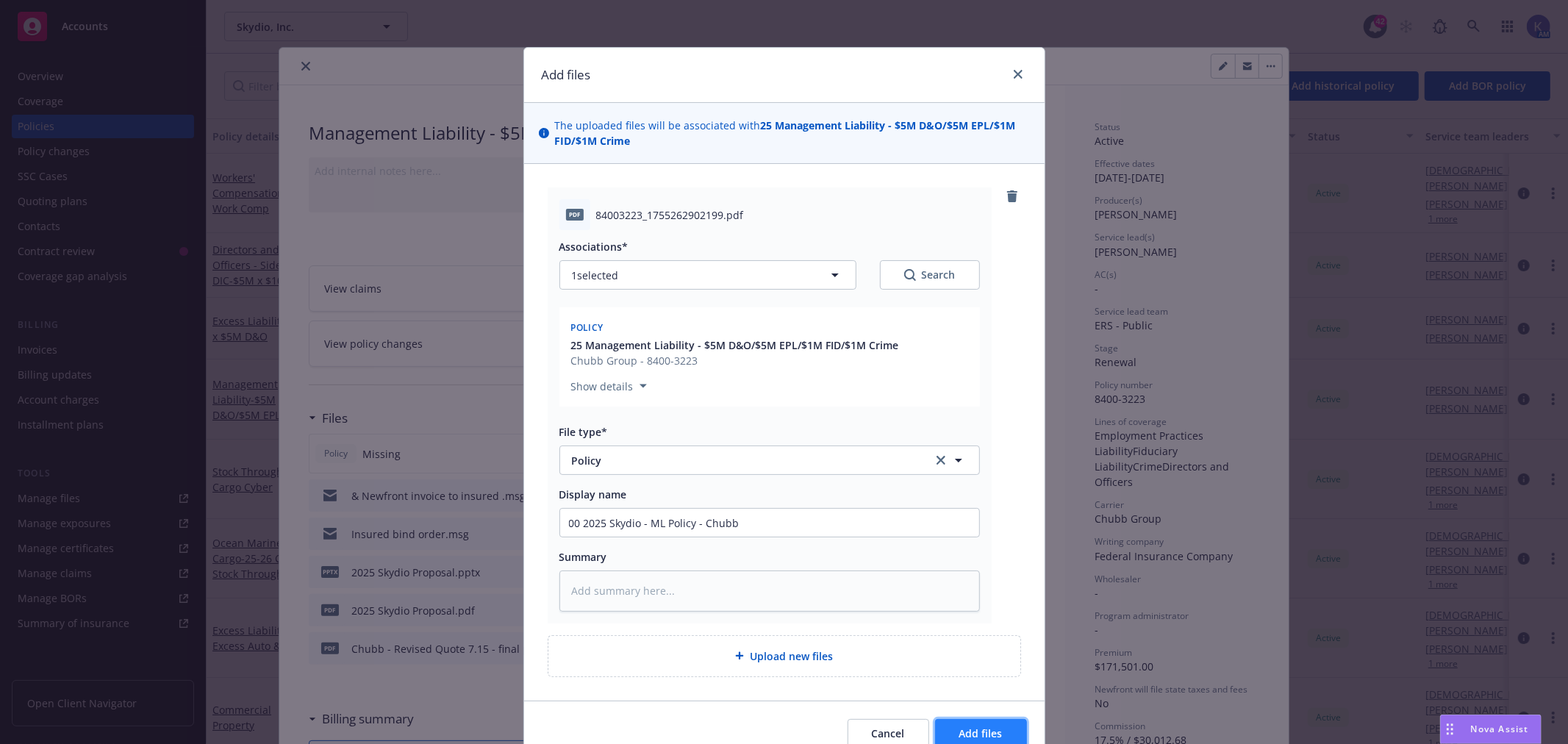
click at [978, 724] on button "Add files" at bounding box center [981, 734] width 92 height 30
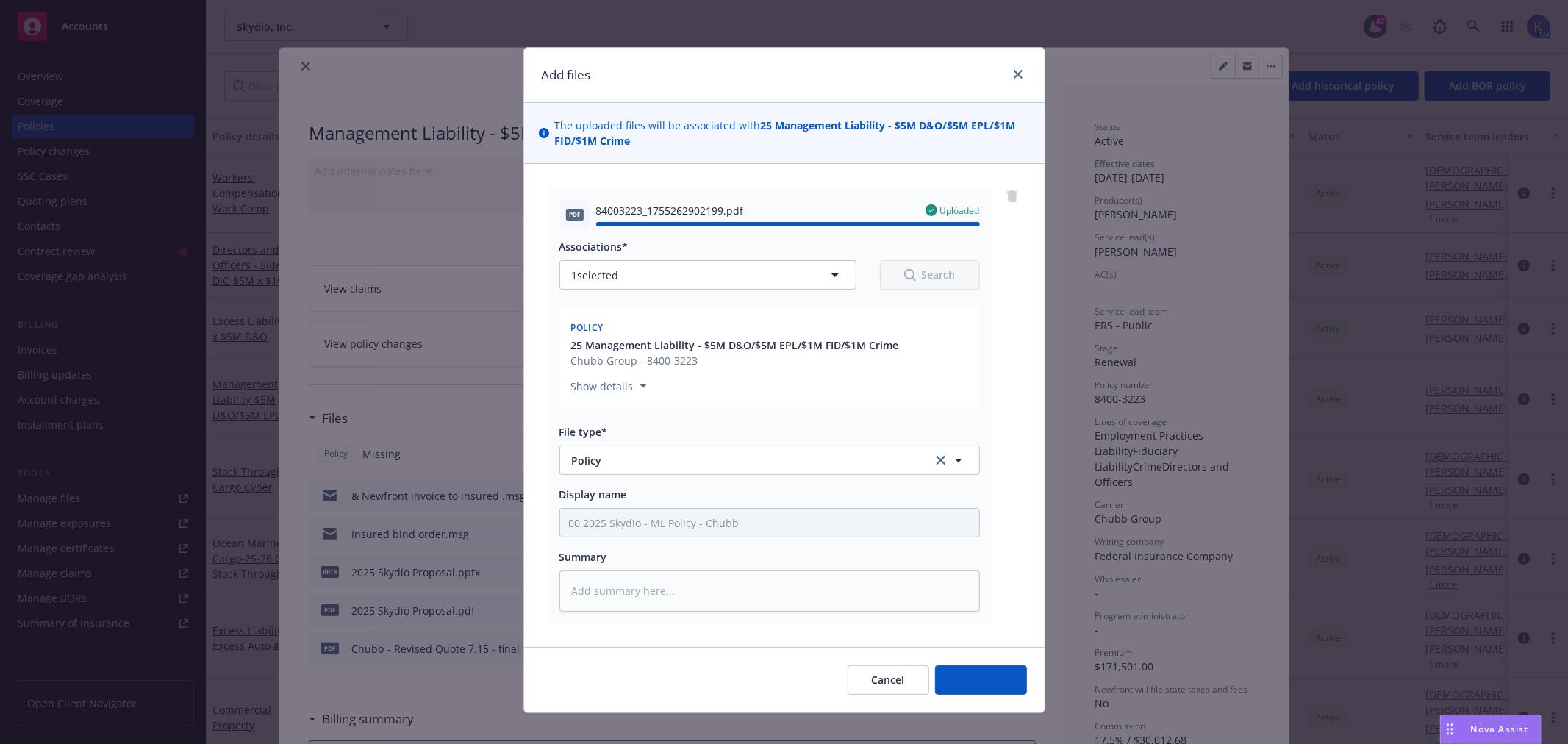
type textarea "x"
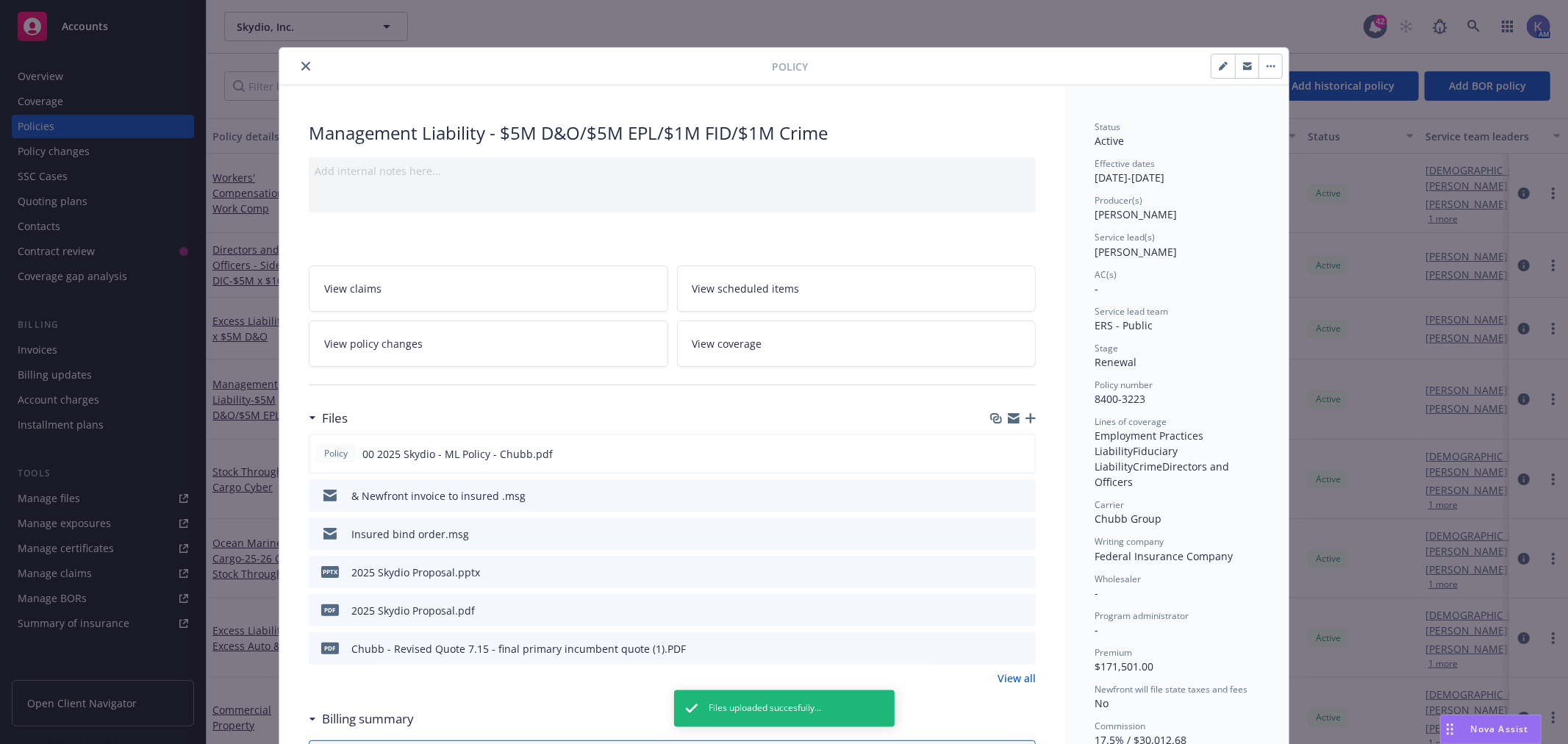
click at [302, 67] on icon "close" at bounding box center [306, 65] width 8 height 8
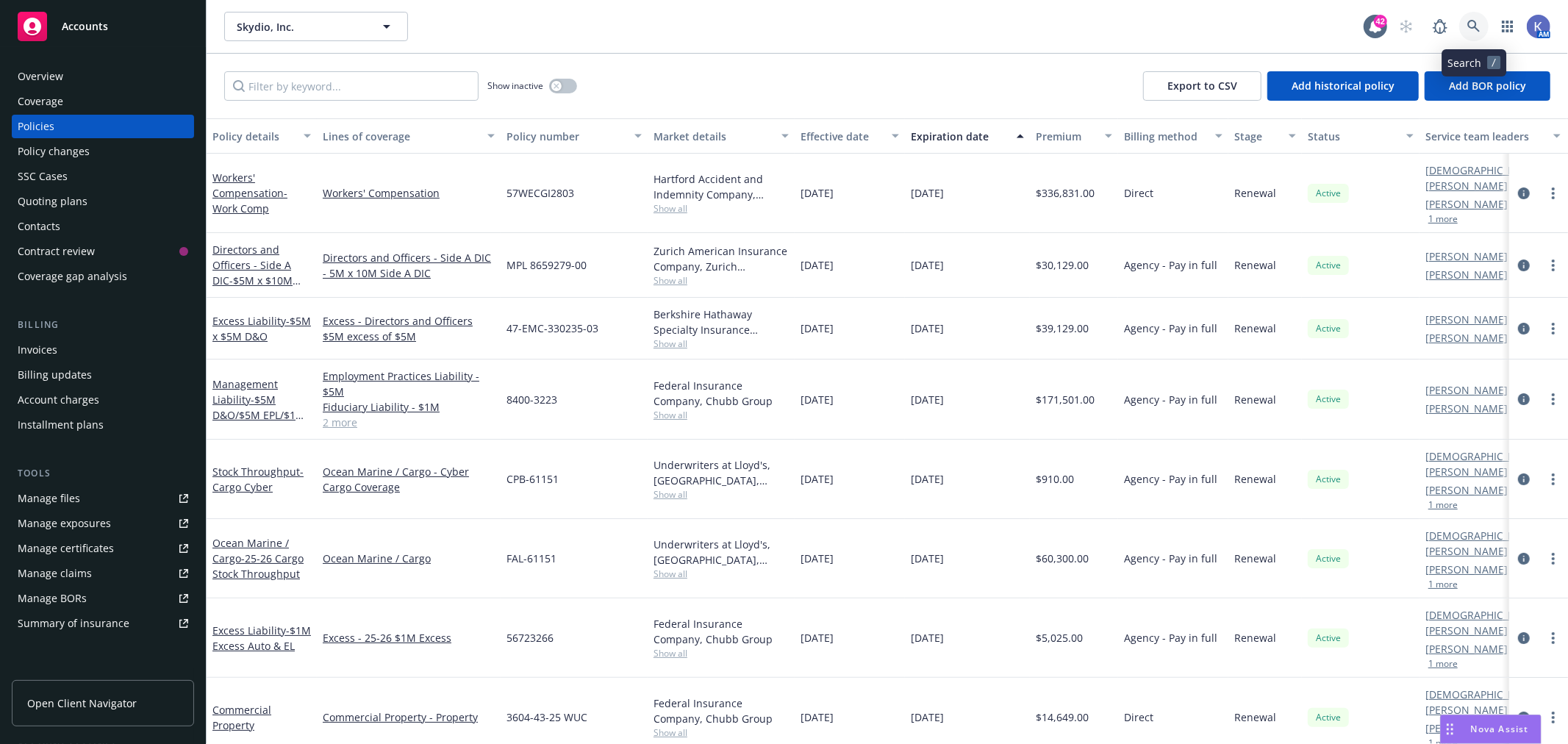
click at [1480, 23] on icon at bounding box center [1474, 26] width 13 height 13
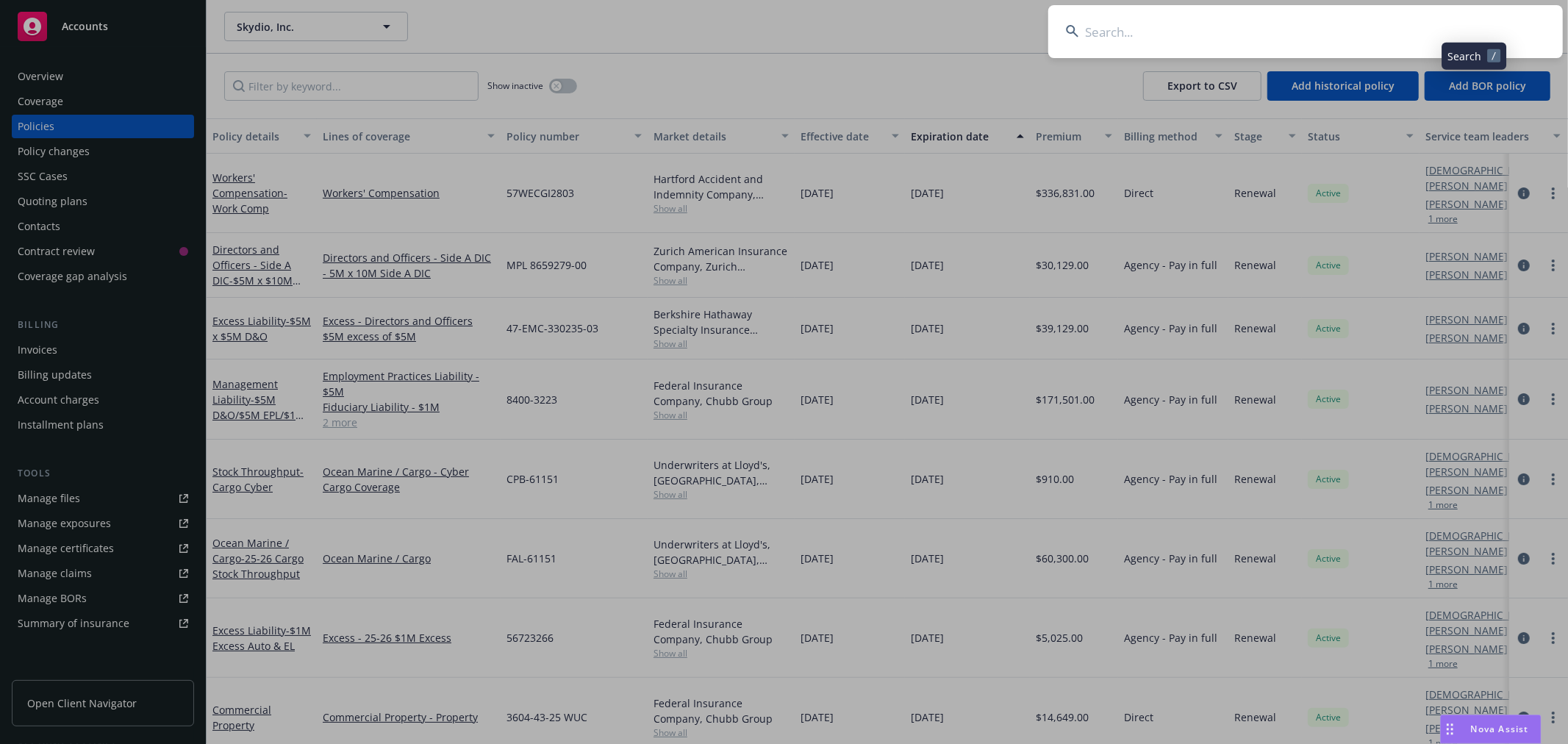
click at [1414, 28] on input at bounding box center [1306, 32] width 515 height 53
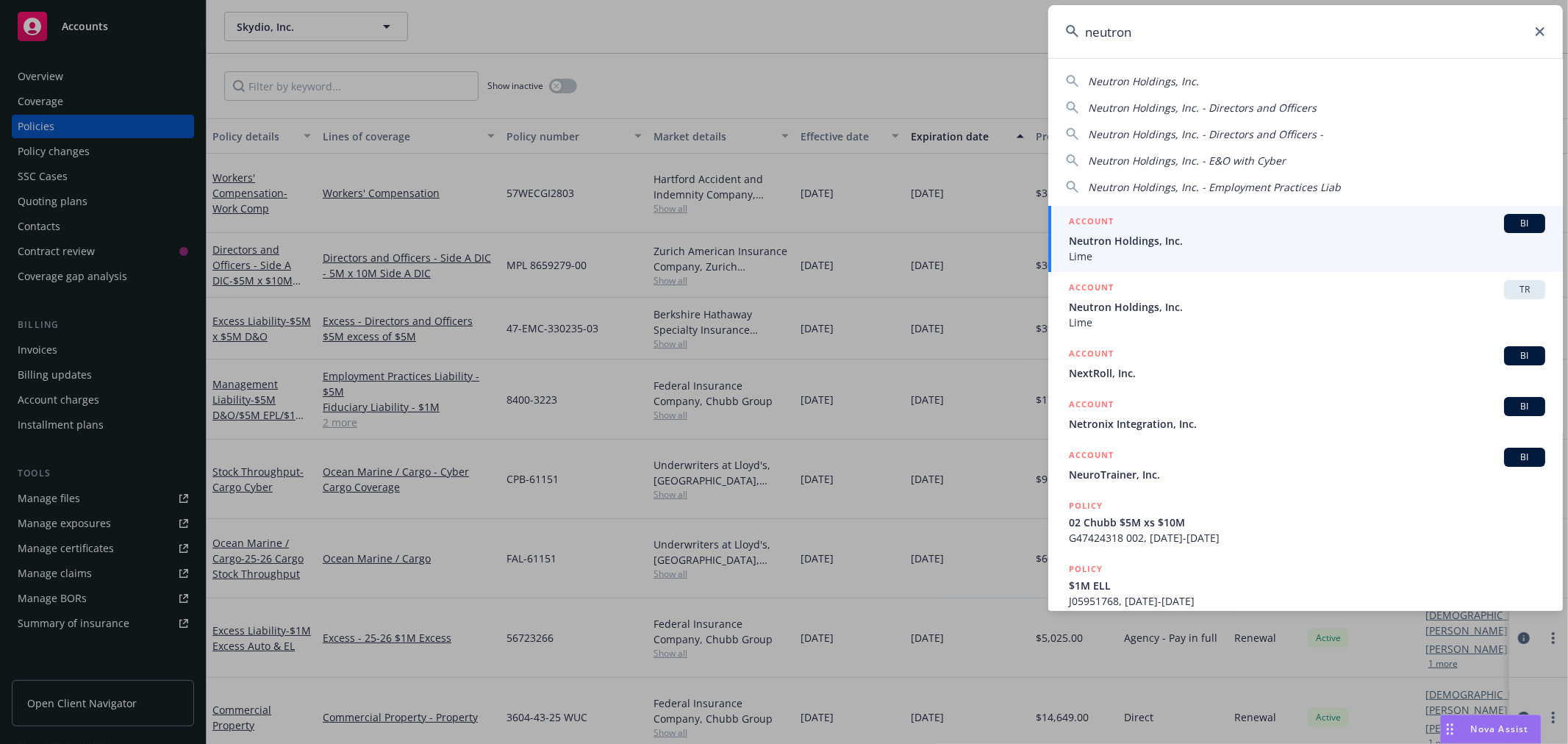
type input "neutron"
click at [1130, 241] on span "Neutron Holdings, Inc." at bounding box center [1307, 241] width 477 height 16
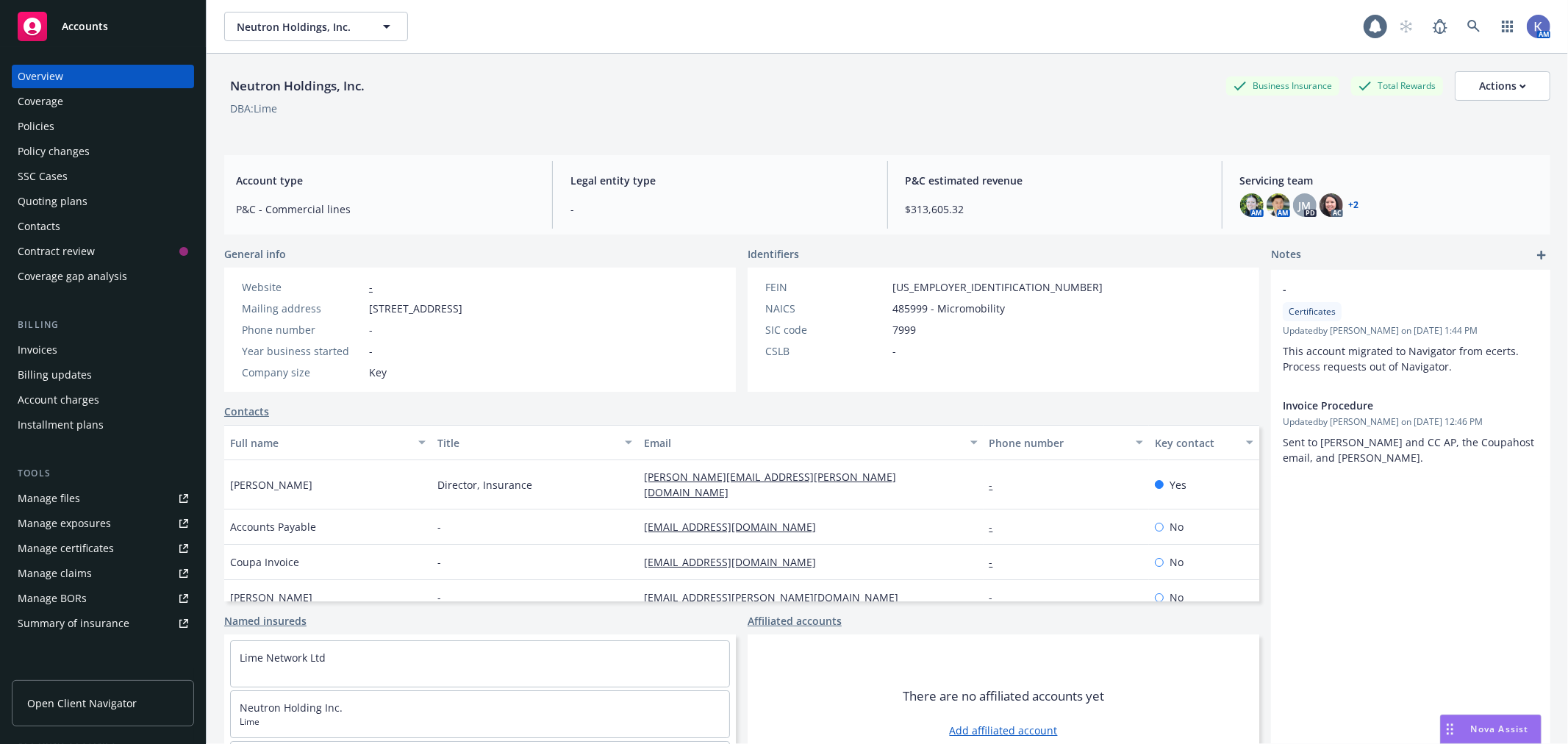
click at [72, 118] on div "Policies" at bounding box center [103, 125] width 171 height 23
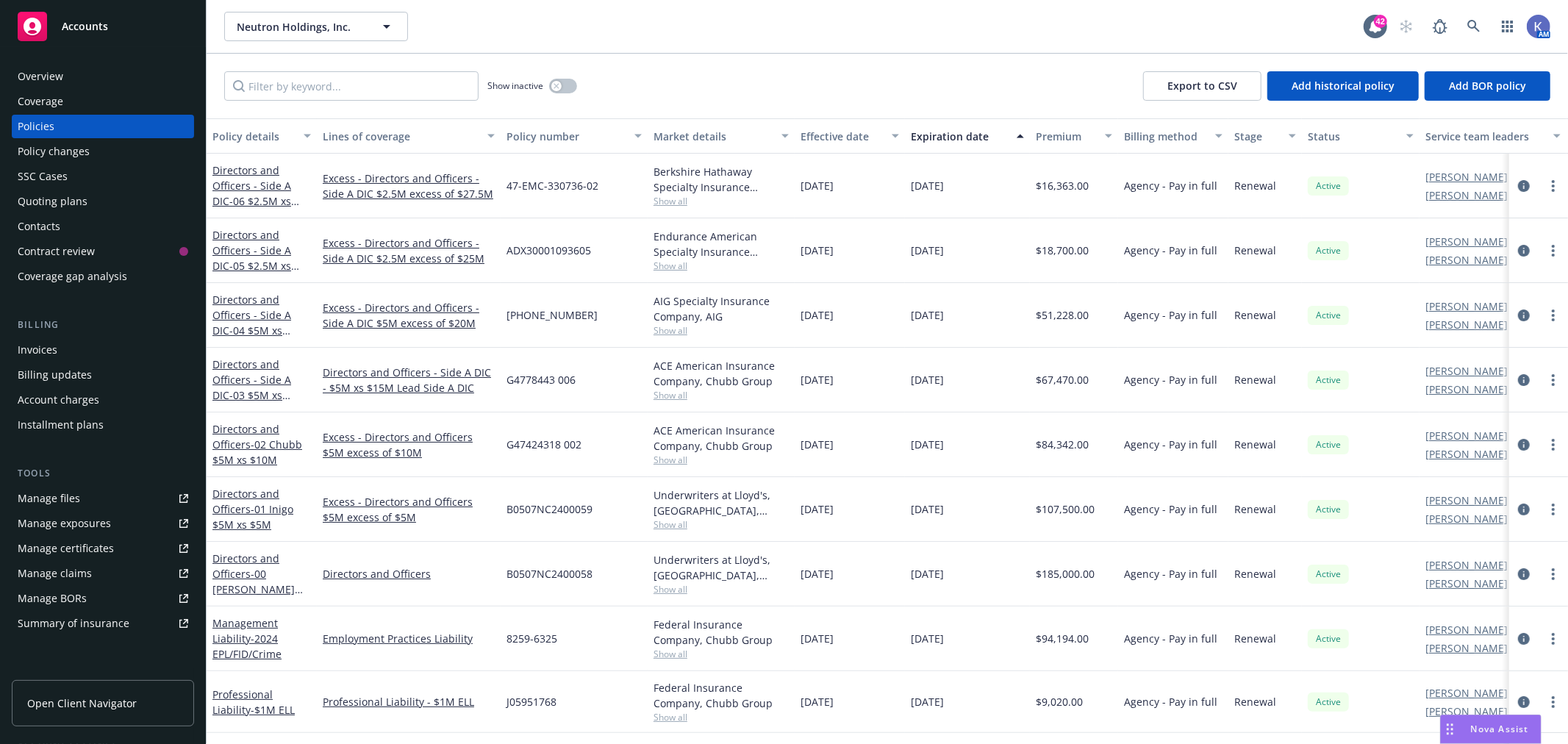
click at [855, 73] on div "Show inactive Export to CSV Add historical policy Add BOR policy" at bounding box center [887, 86] width 1362 height 65
